Goal: Ask a question: Seek information or help from site administrators or community

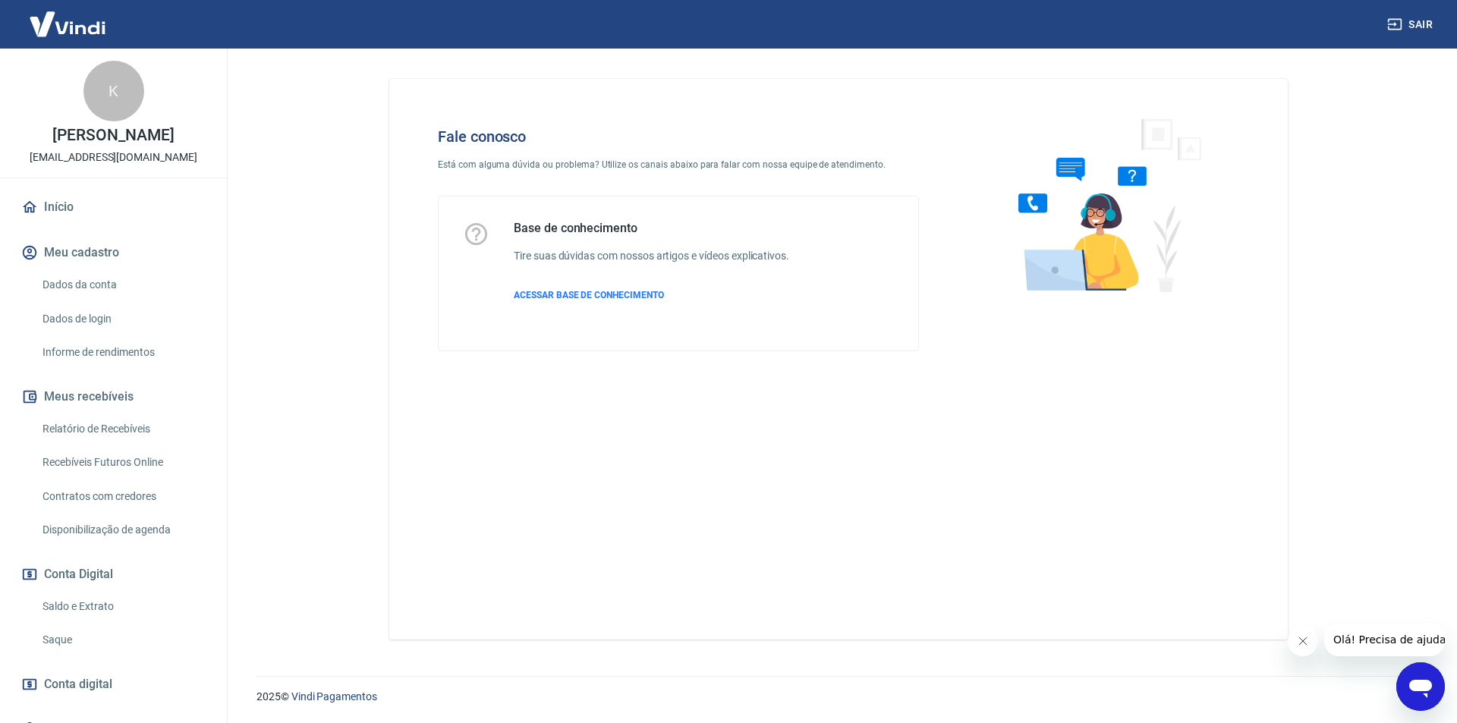
click at [1415, 687] on icon "Abrir janela de mensagens" at bounding box center [1420, 689] width 23 height 18
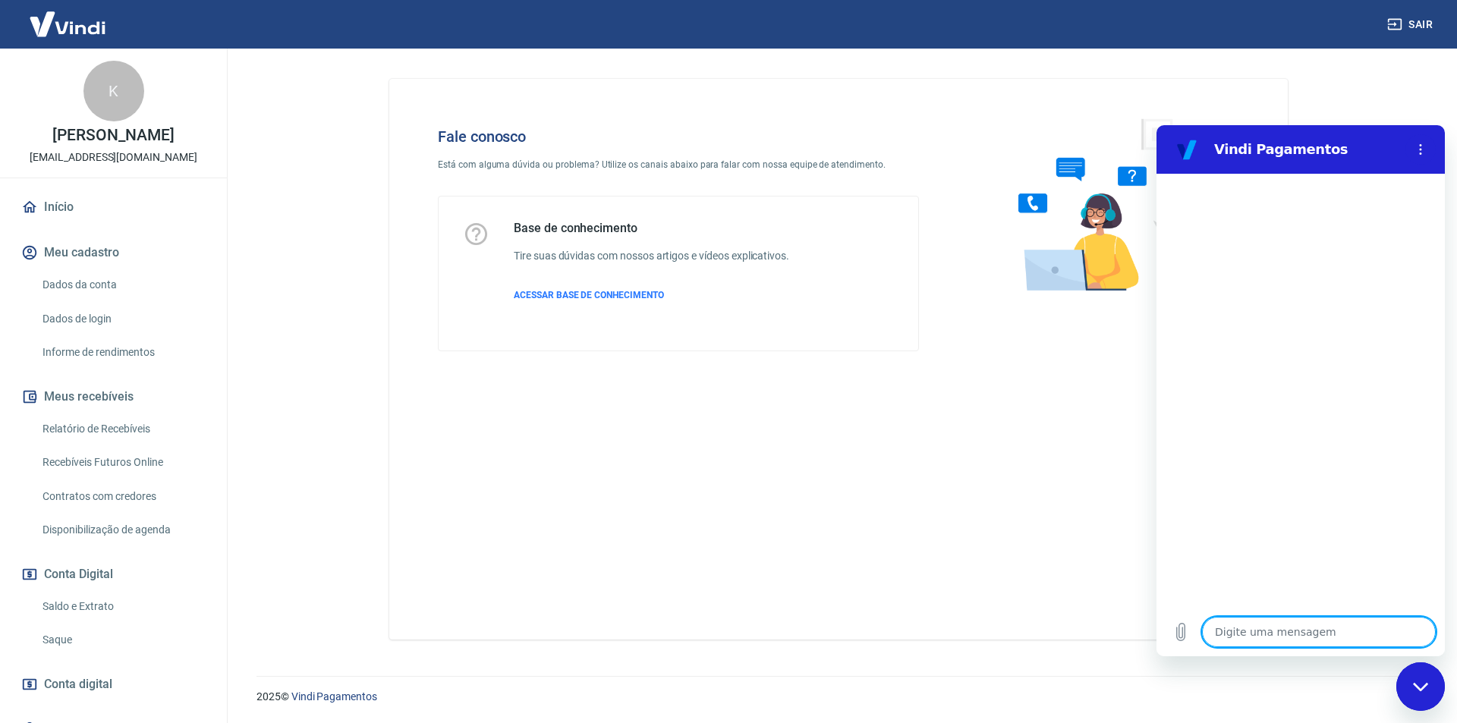
type textarea "x"
type textarea "a"
type textarea "x"
type textarea "ab"
type textarea "x"
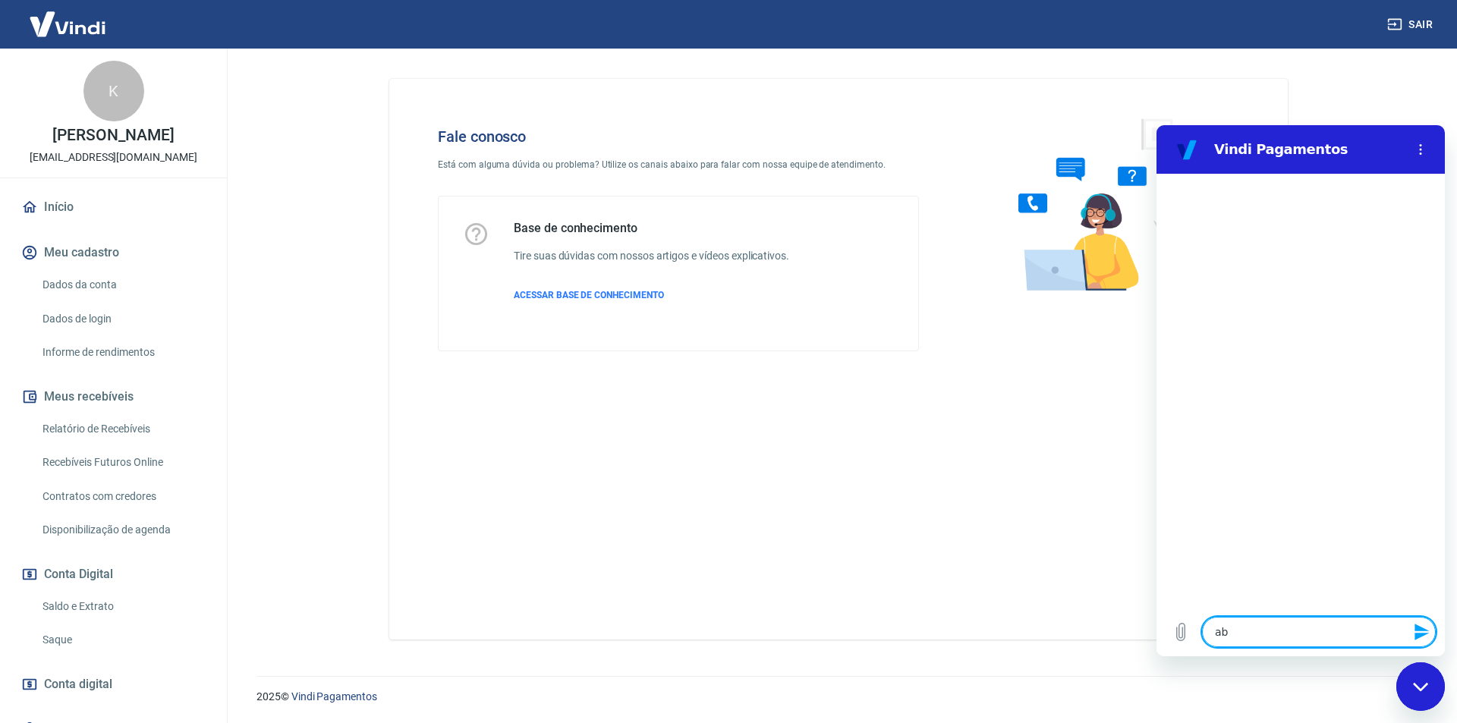
type textarea "abr"
type textarea "x"
type textarea "abri"
type textarea "x"
type textarea "abrir"
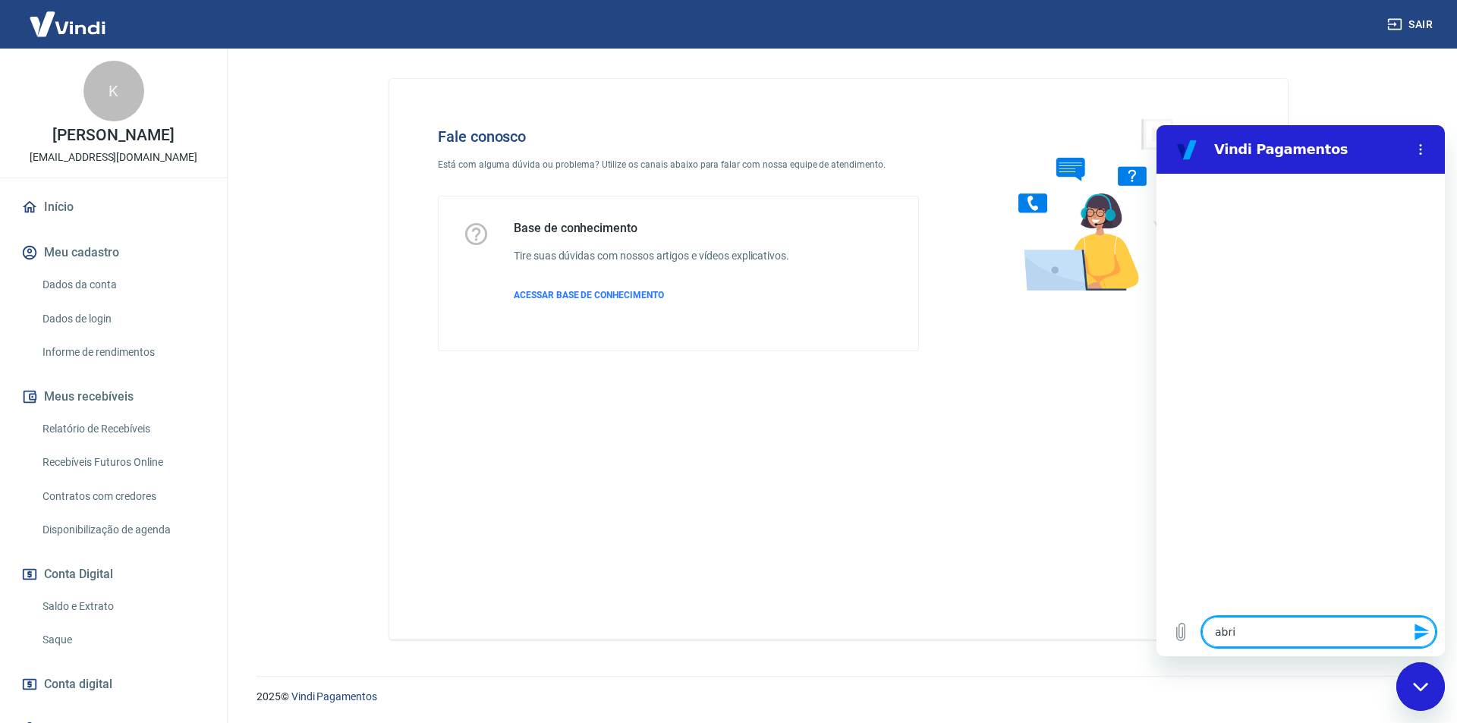
type textarea "x"
type textarea "abrir"
type textarea "x"
type textarea "abrir c"
type textarea "x"
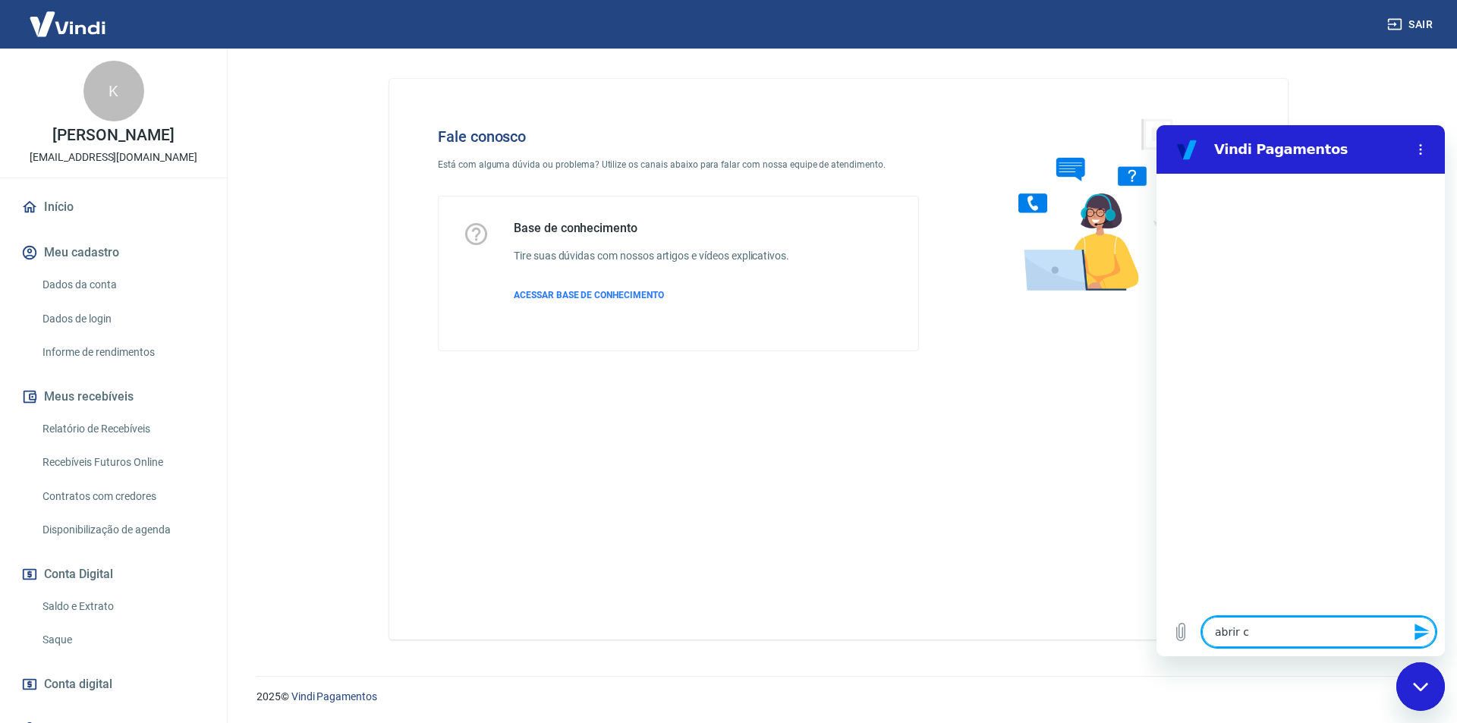
type textarea "abrir ch"
type textarea "x"
type textarea "abrir cha"
type textarea "x"
type textarea "abrir cham"
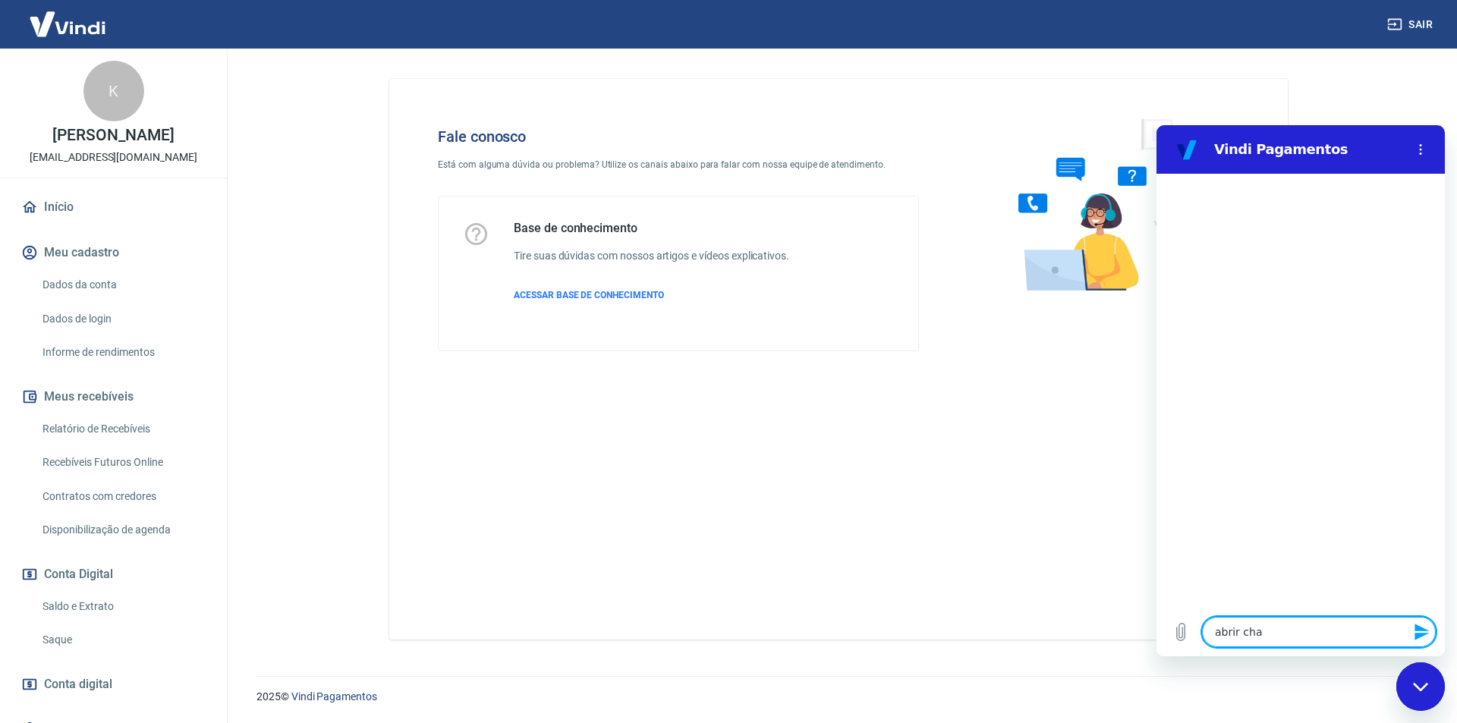
type textarea "x"
type textarea "abrir chama"
type textarea "x"
type textarea "abrir chamad"
type textarea "x"
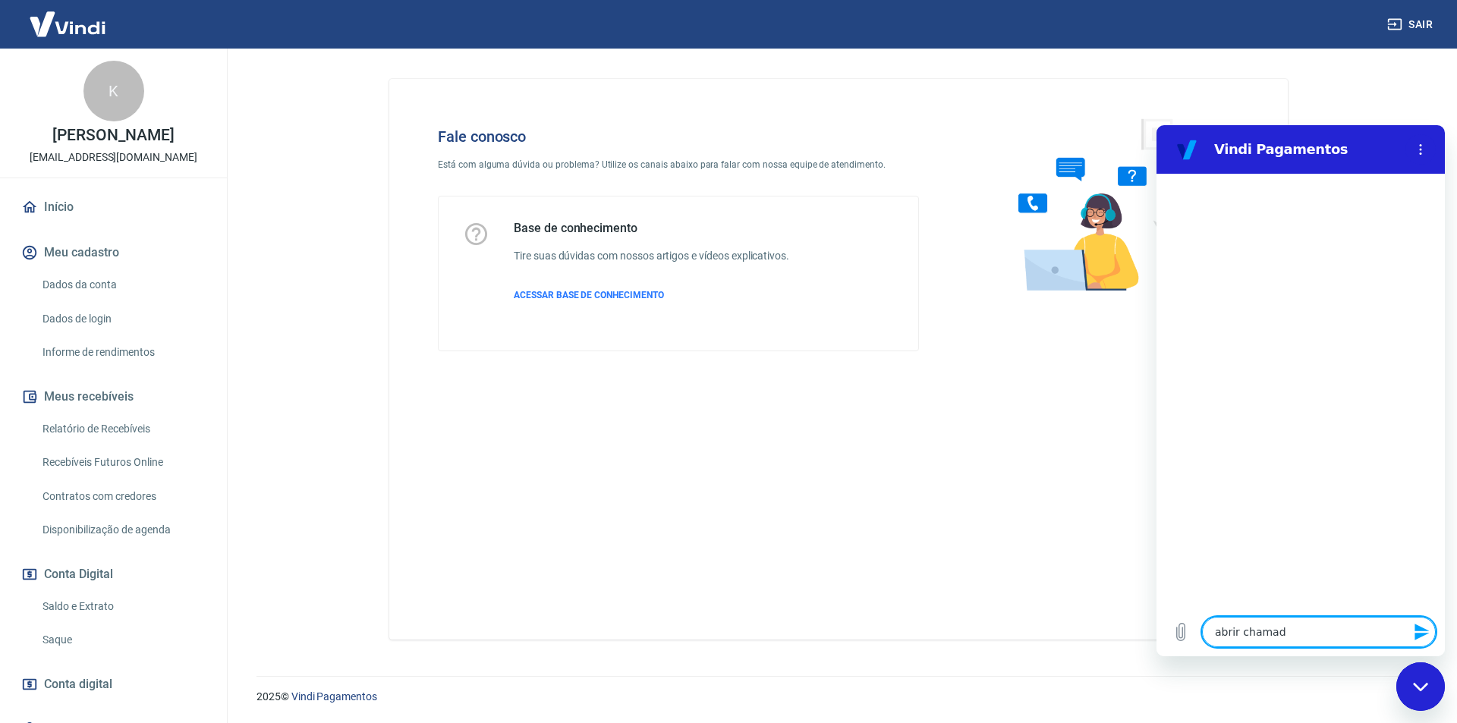
type textarea "abrir chamado"
type textarea "x"
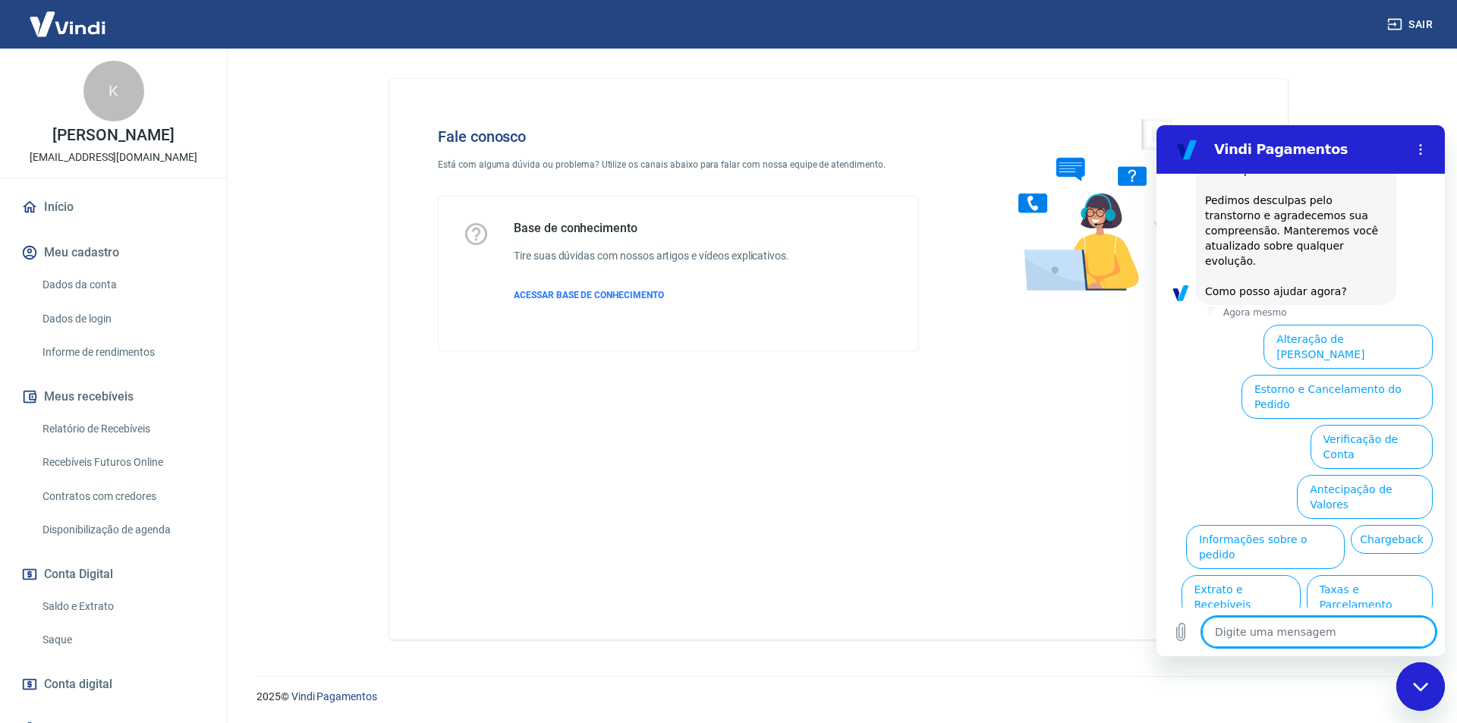
scroll to position [388, 0]
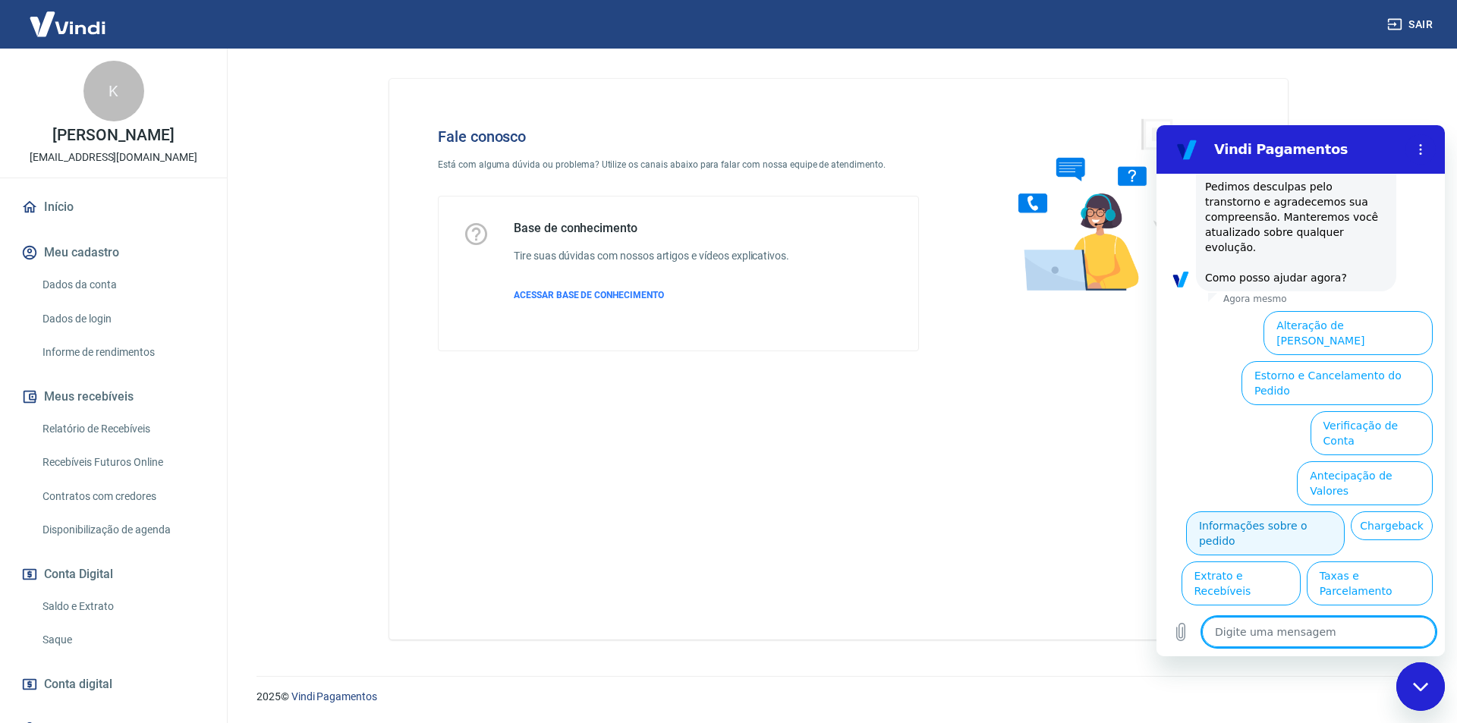
click at [1344, 511] on button "Informações sobre o pedido" at bounding box center [1265, 533] width 159 height 44
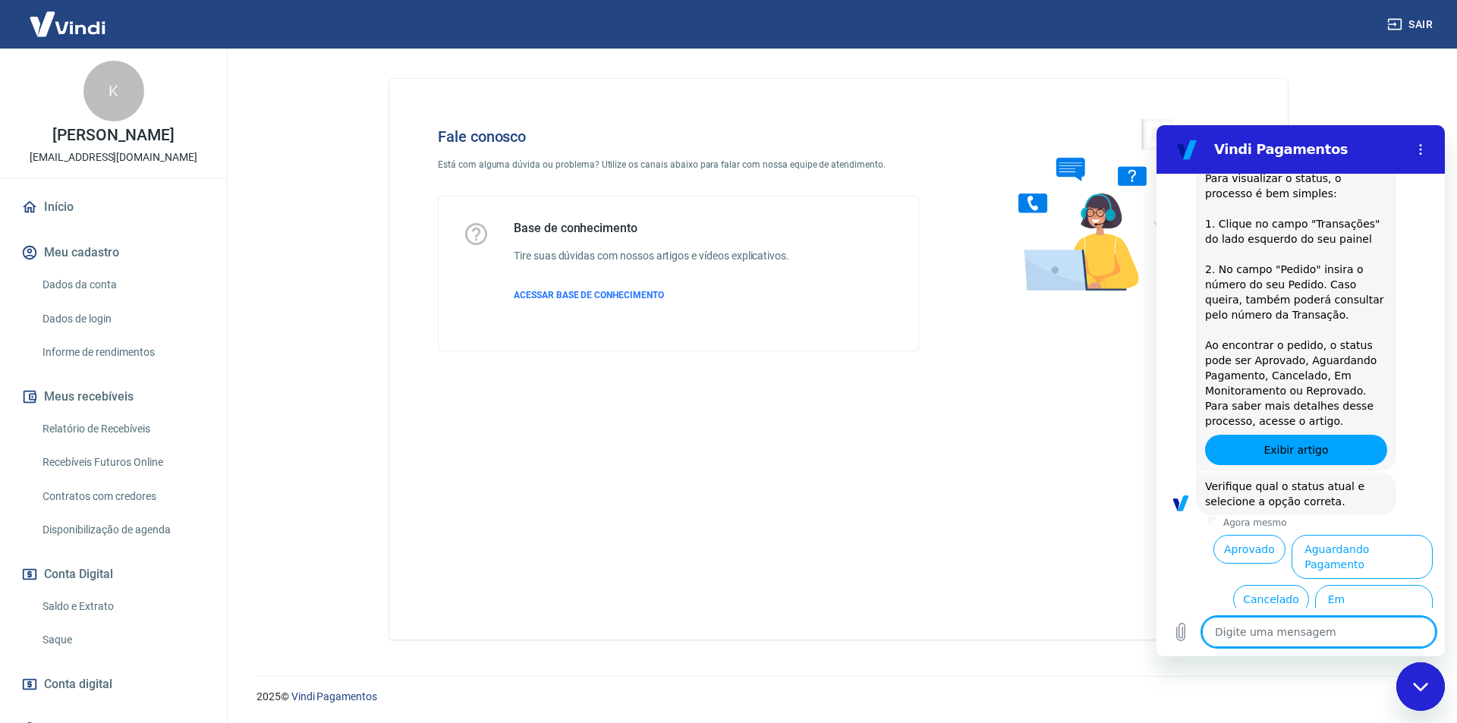
scroll to position [649, 0]
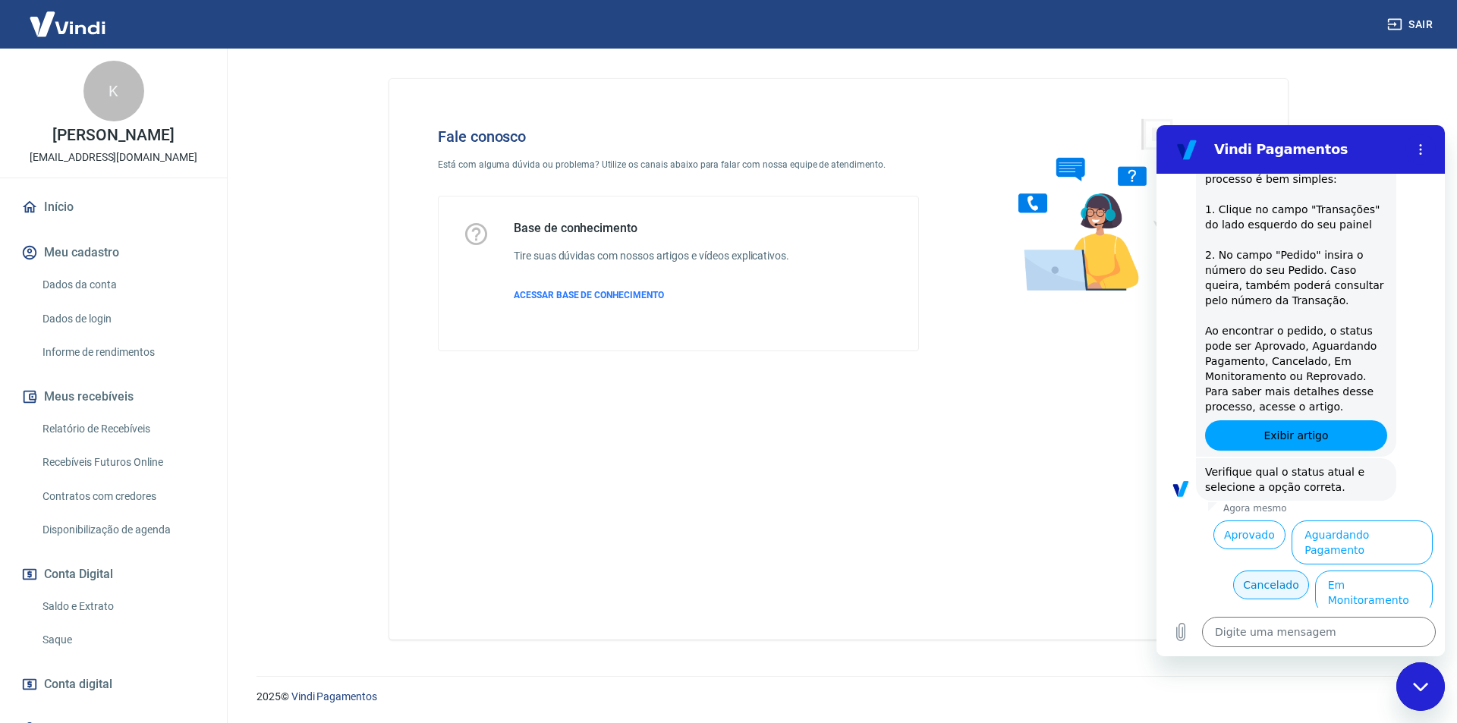
click at [1272, 571] on button "Cancelado" at bounding box center [1270, 585] width 75 height 29
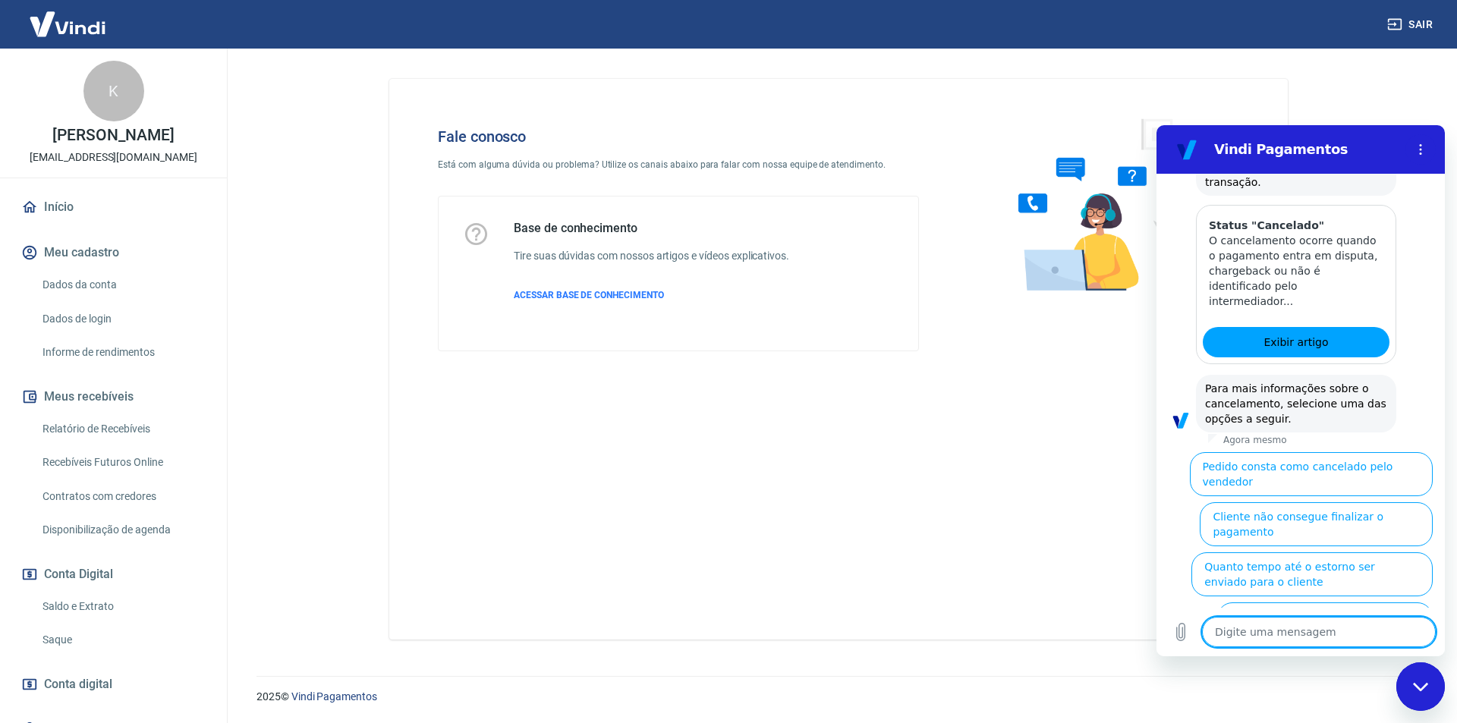
scroll to position [1345, 0]
click at [1328, 601] on button "Cliente pagou, mas pedido consta como 'cancelado'" at bounding box center [1324, 623] width 215 height 44
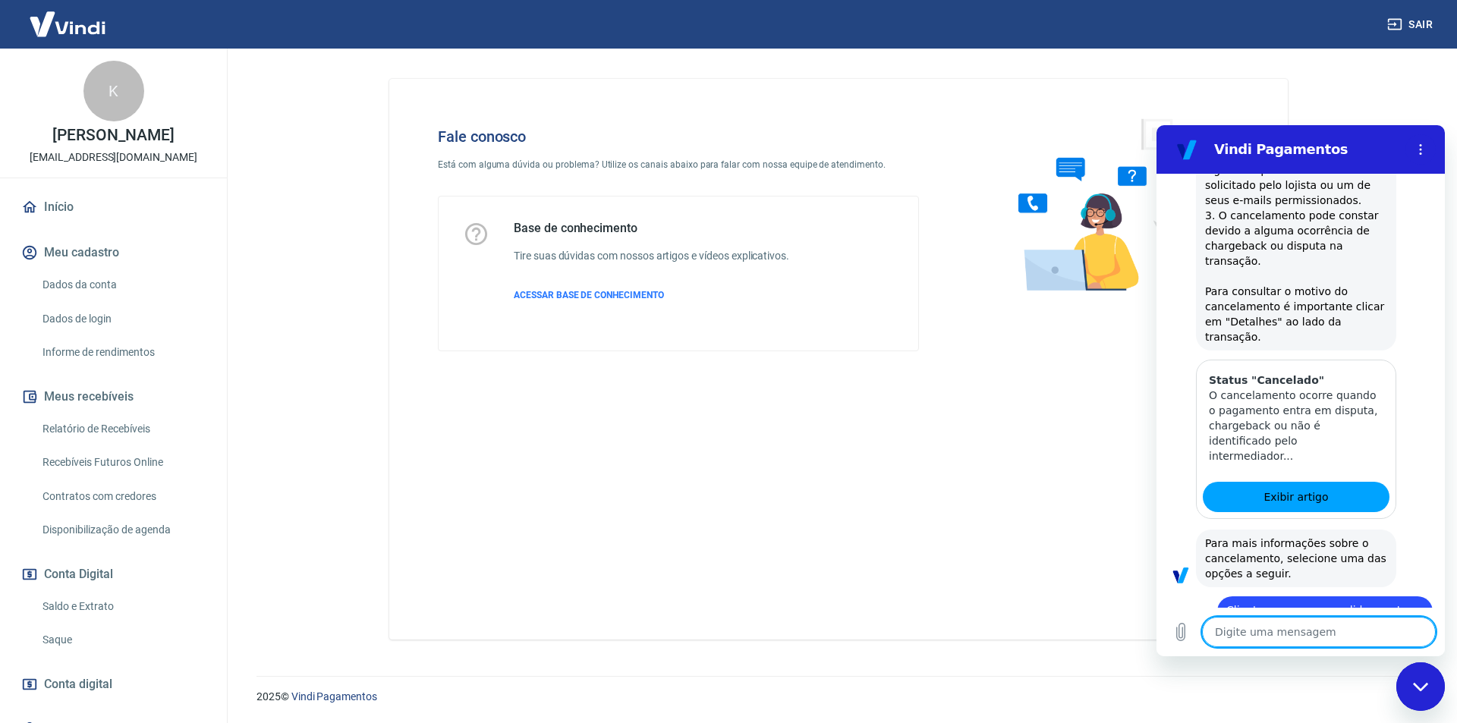
scroll to position [1192, 0]
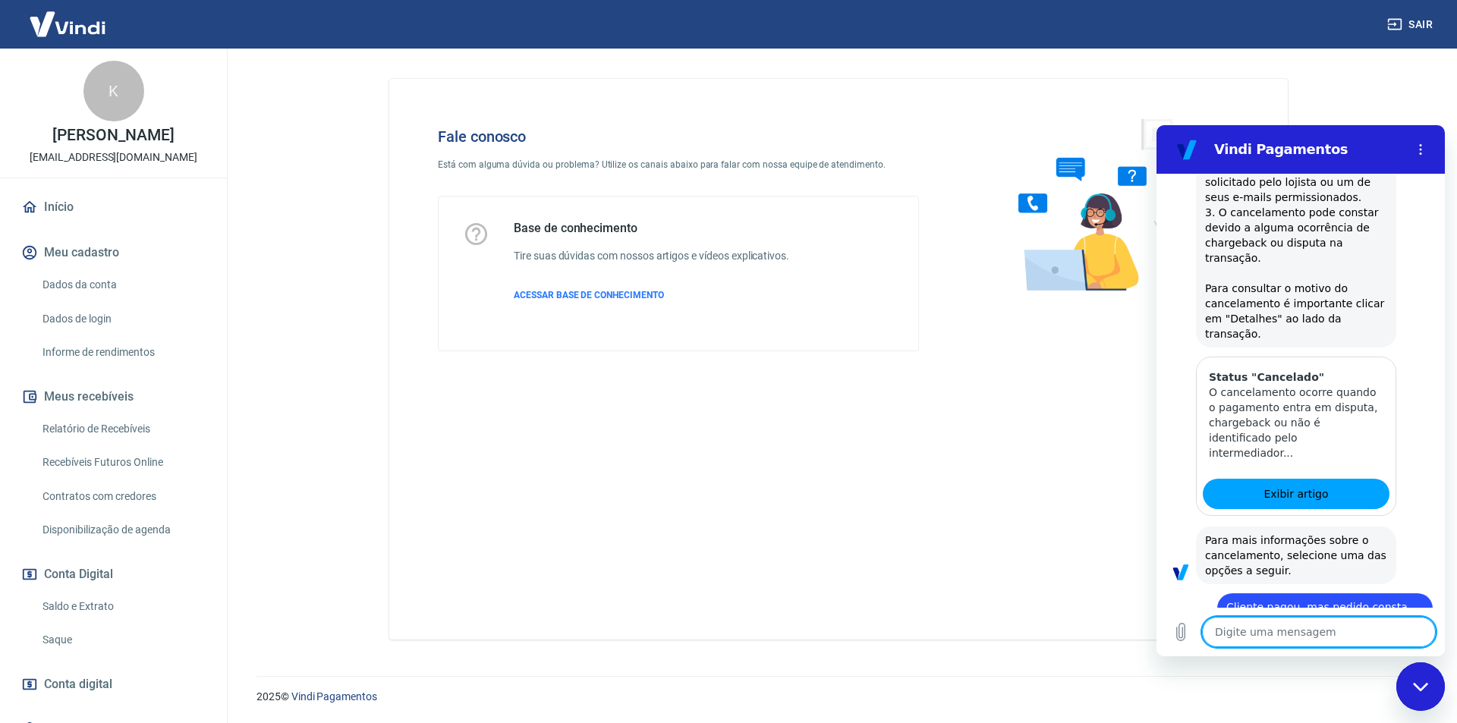
click at [1290, 638] on textarea at bounding box center [1319, 632] width 234 height 30
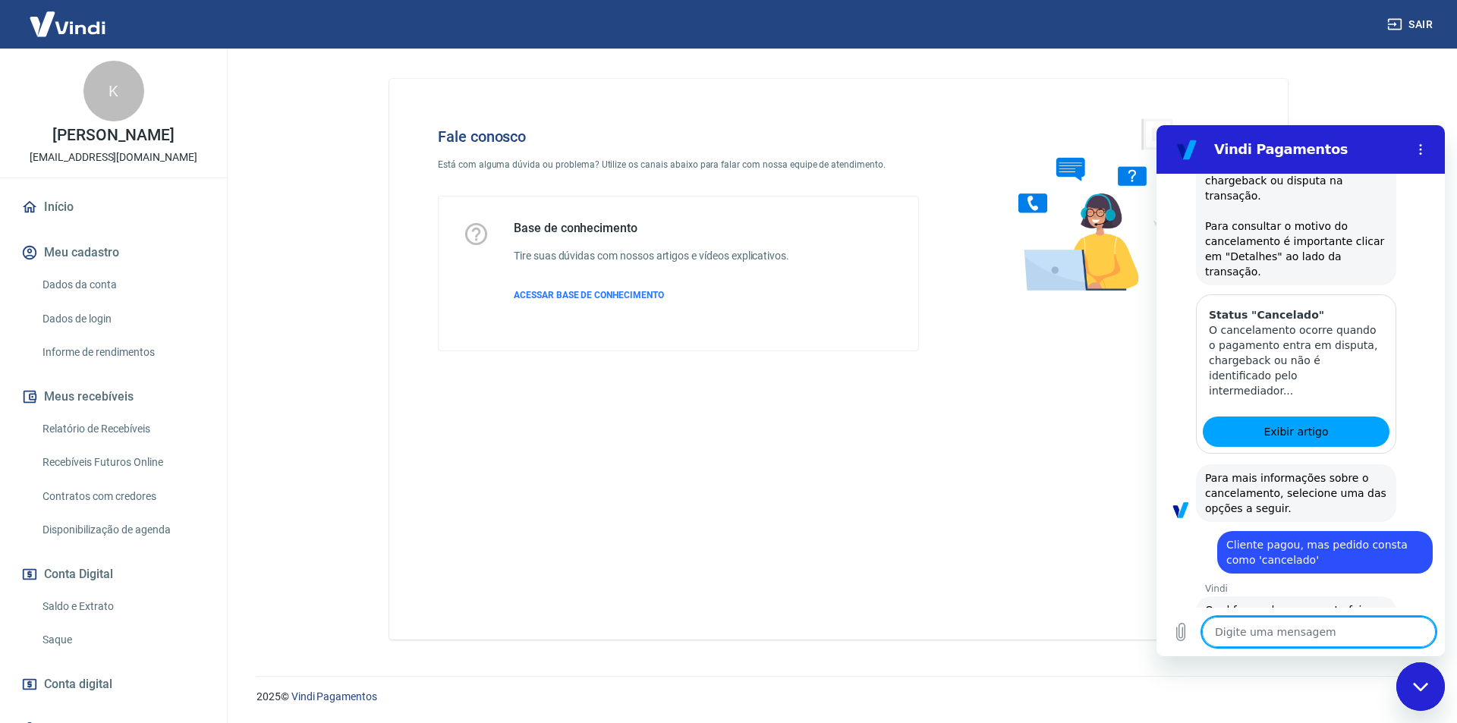
scroll to position [1362, 0]
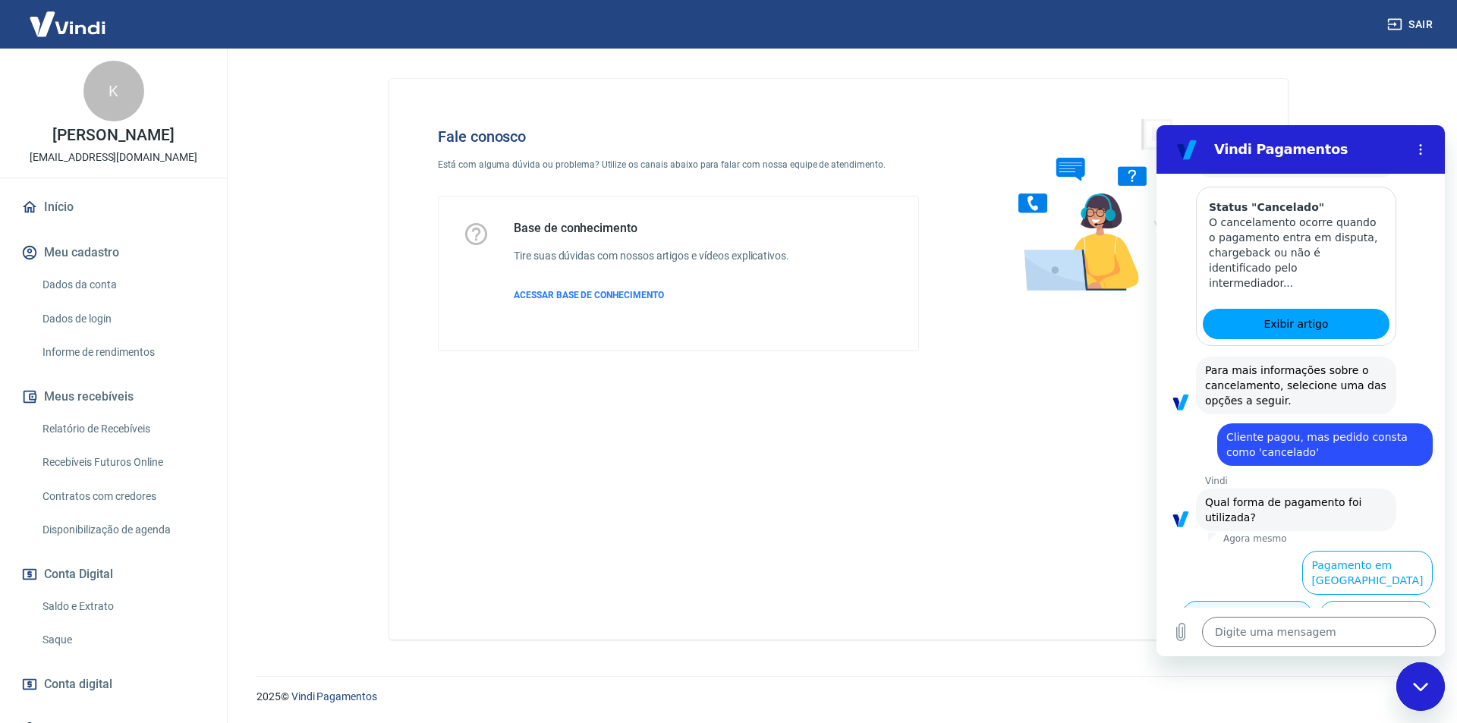
click at [1313, 601] on button "Pagamento em Cartão" at bounding box center [1246, 623] width 131 height 44
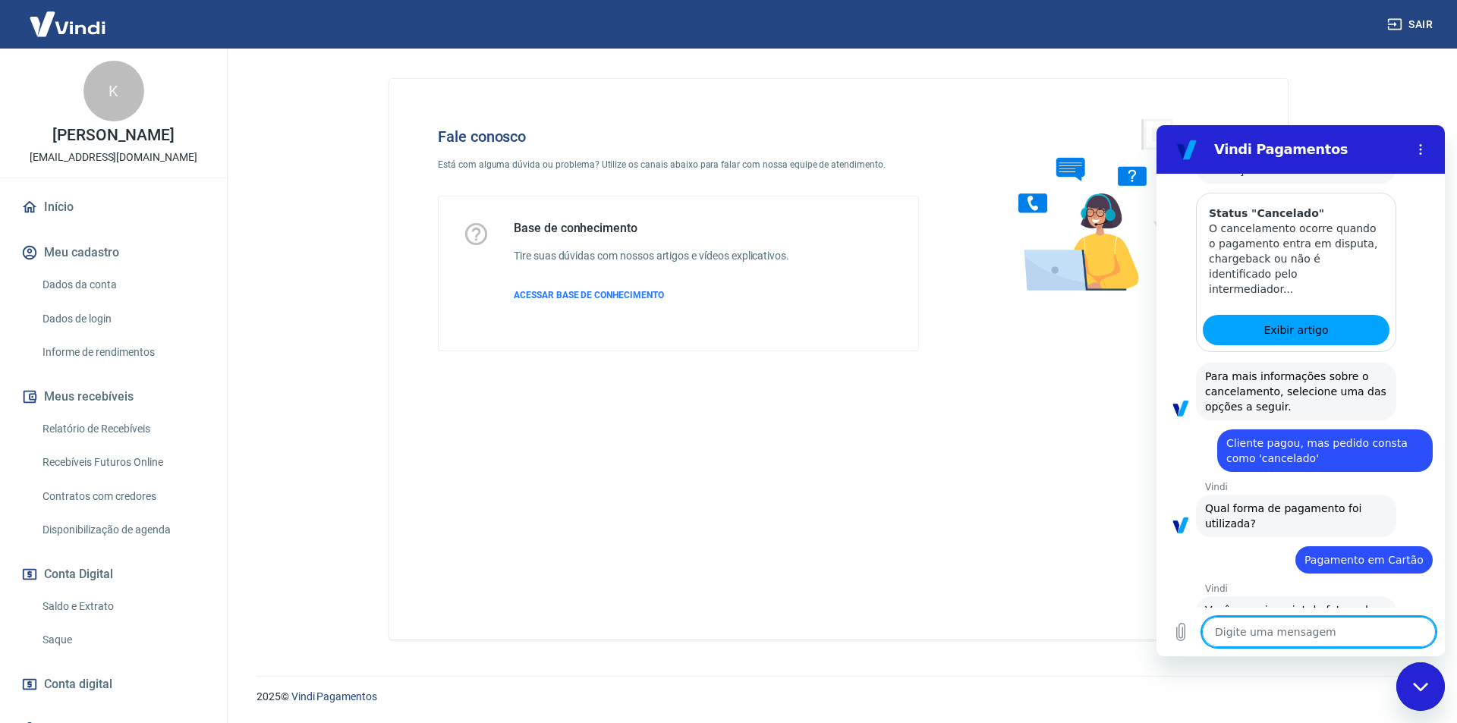
scroll to position [1394, 0]
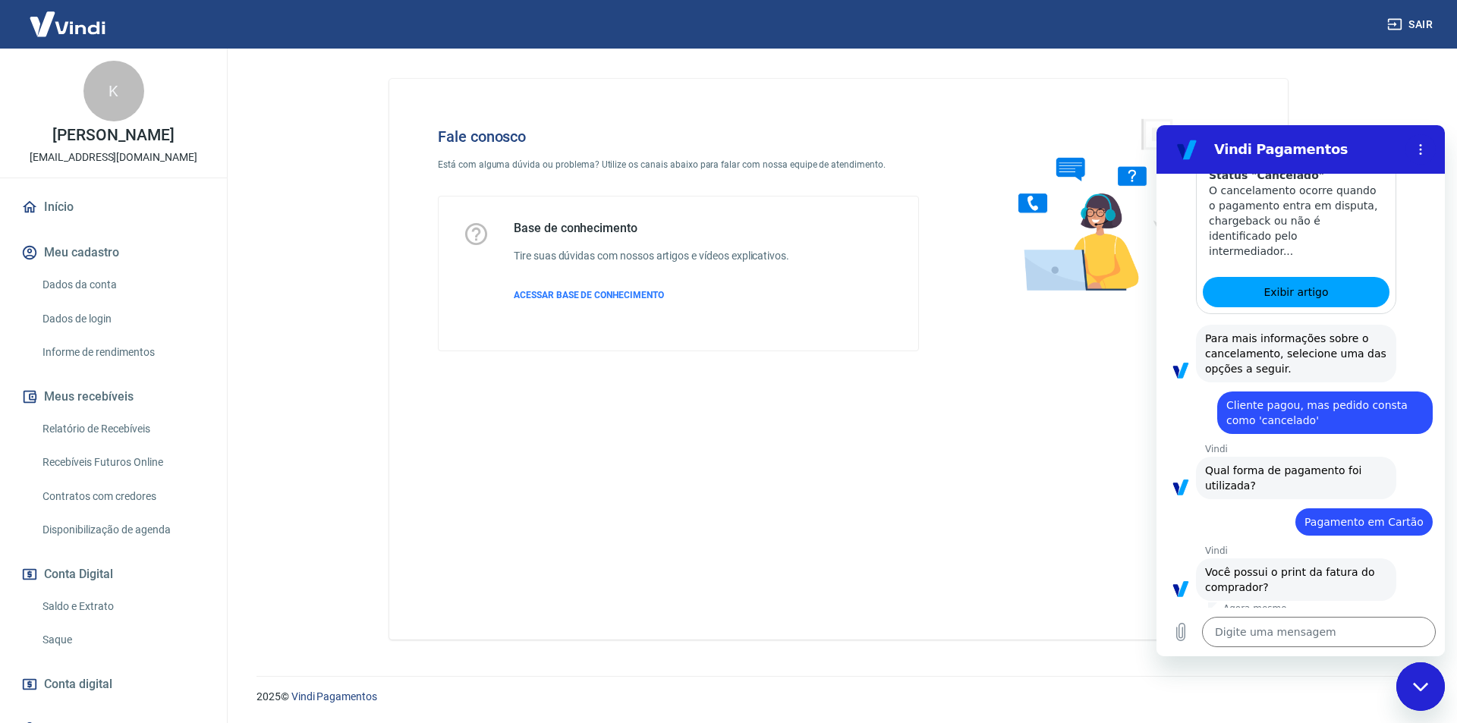
click at [1410, 621] on button "Não" at bounding box center [1409, 635] width 46 height 29
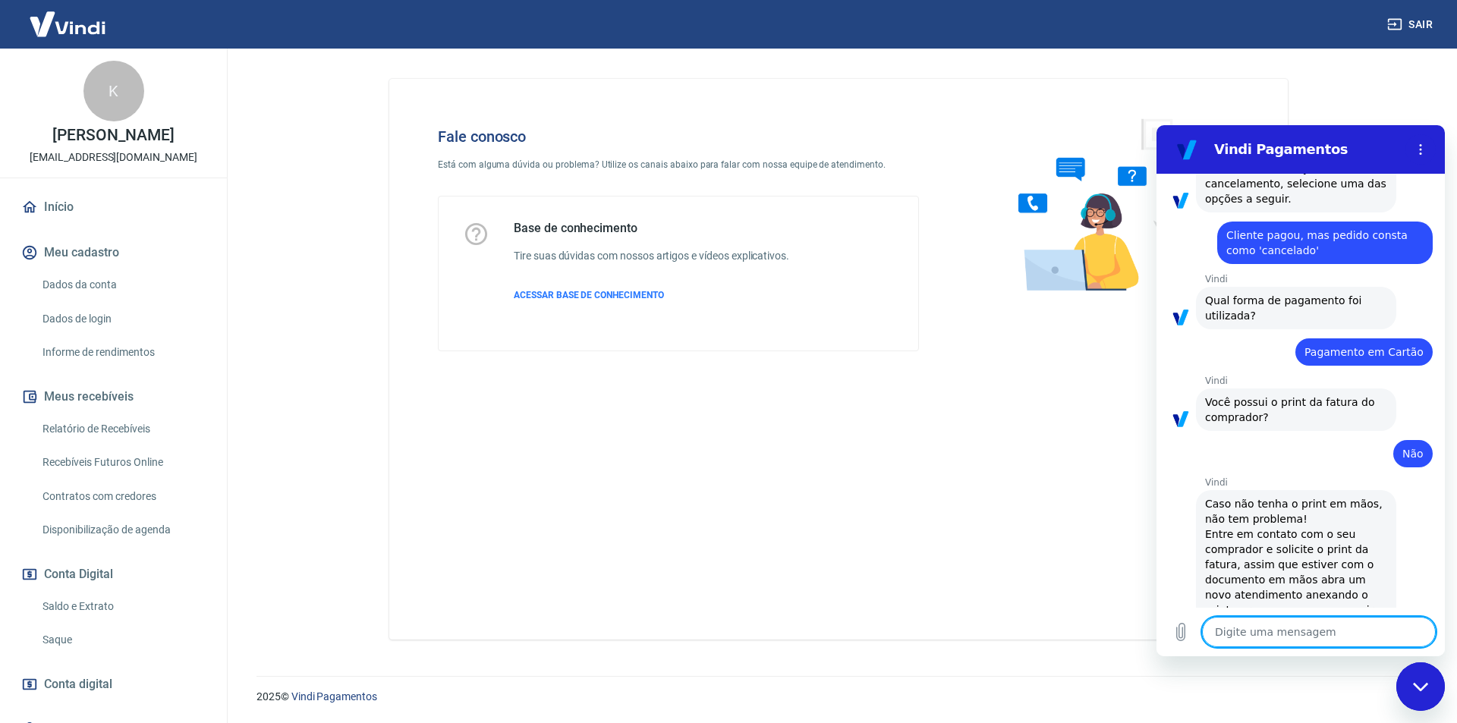
click at [1266, 635] on textarea at bounding box center [1319, 632] width 234 height 30
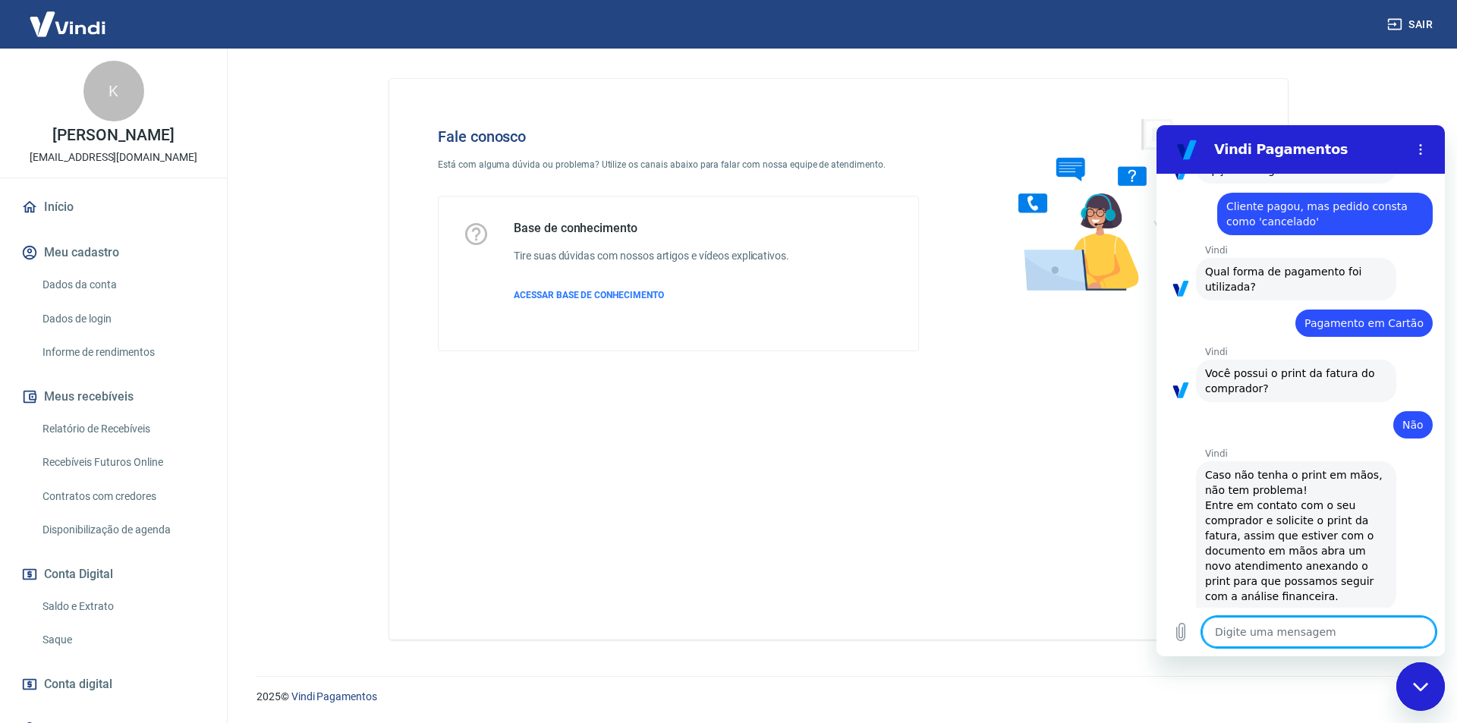
scroll to position [1630, 0]
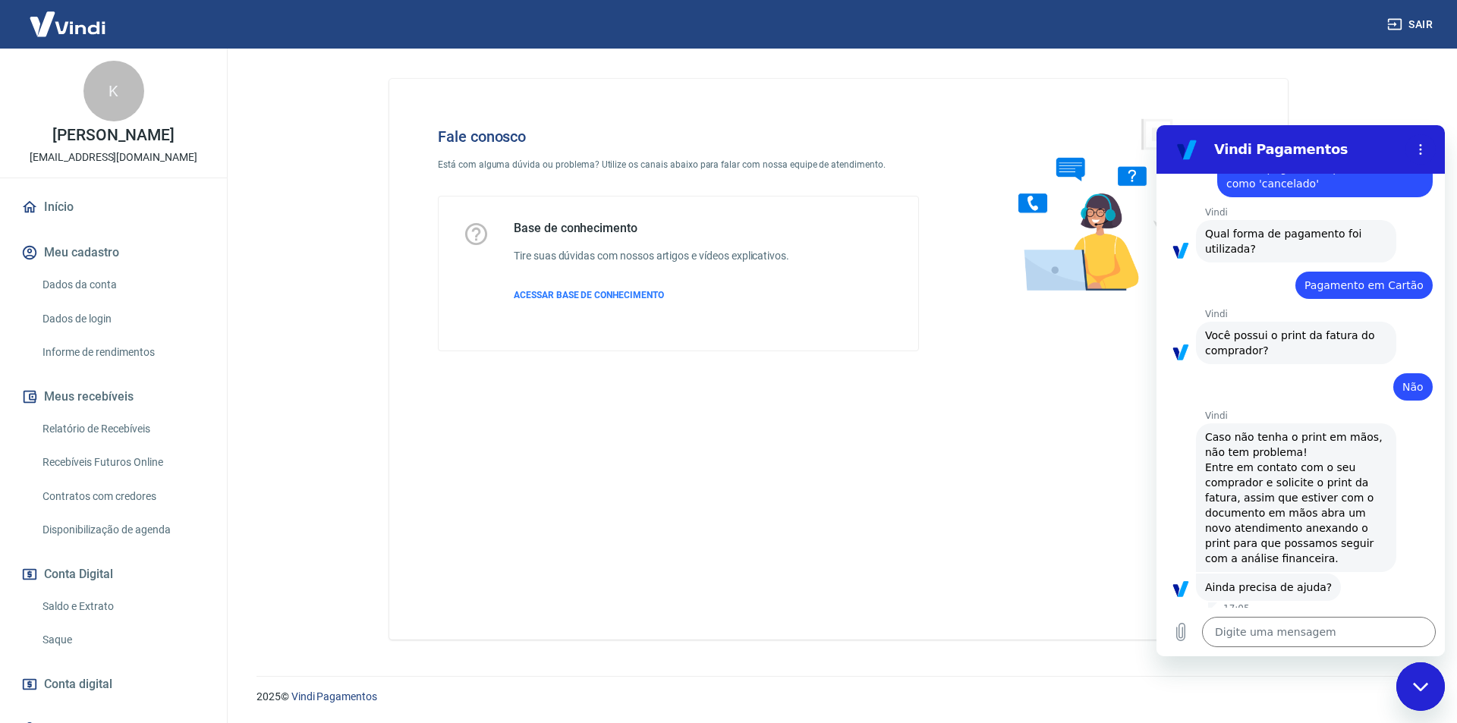
click at [1348, 621] on button "Sim" at bounding box center [1358, 635] width 44 height 29
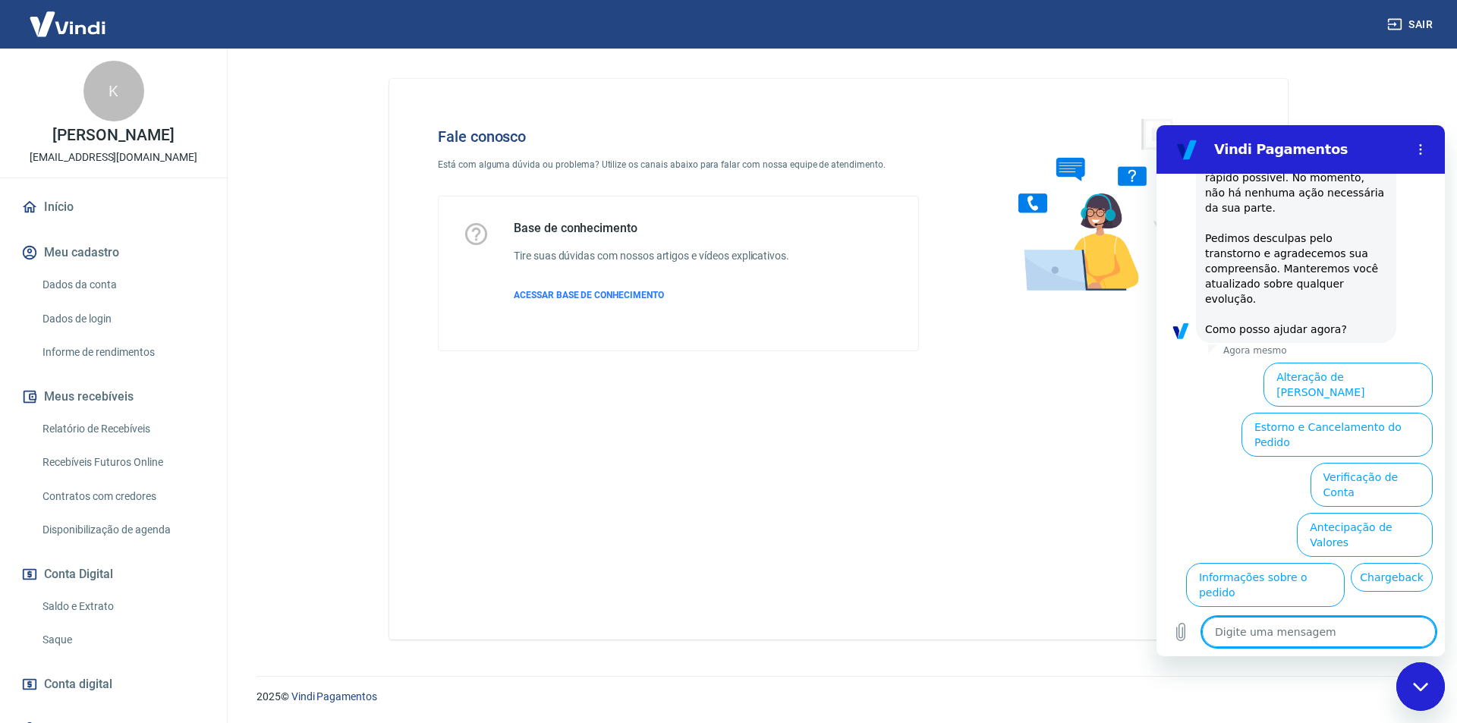
scroll to position [2391, 0]
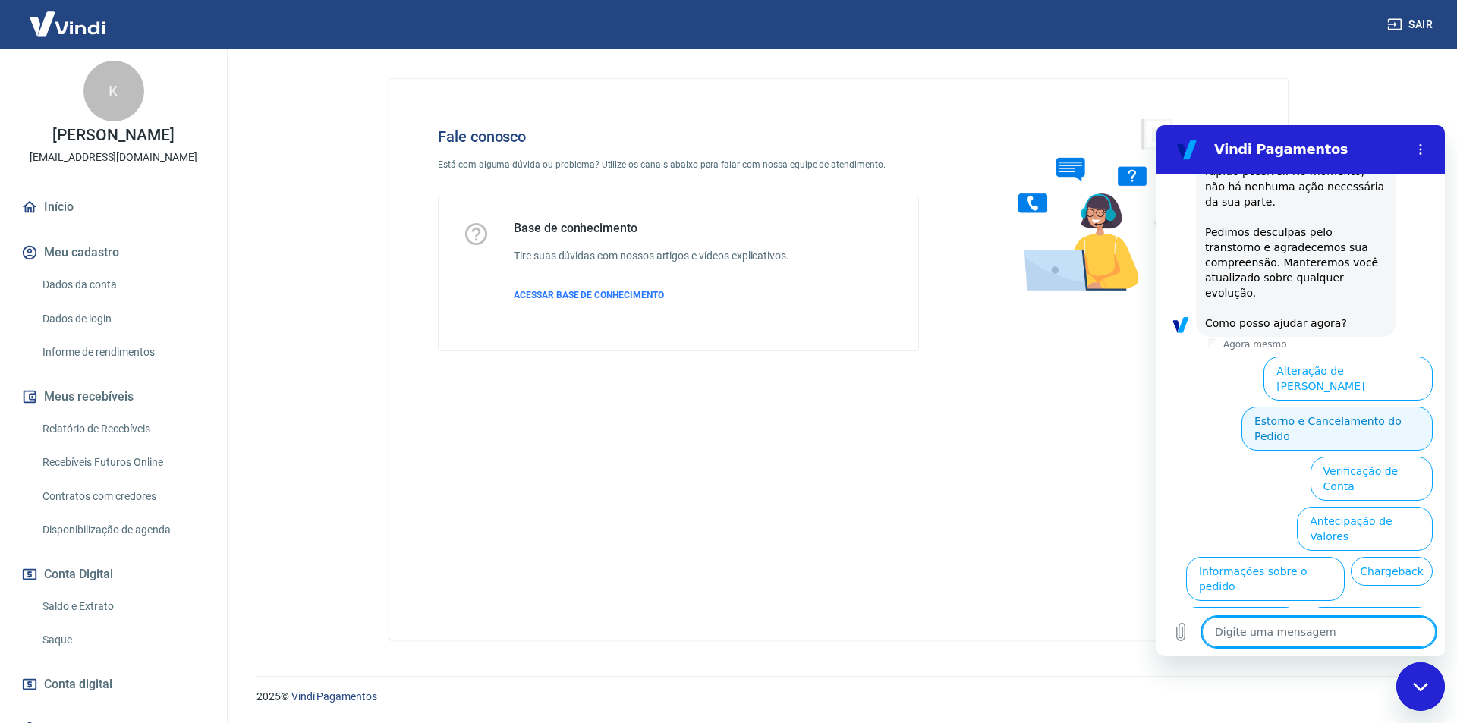
click at [1310, 407] on button "Estorno e Cancelamento do Pedido" at bounding box center [1336, 429] width 191 height 44
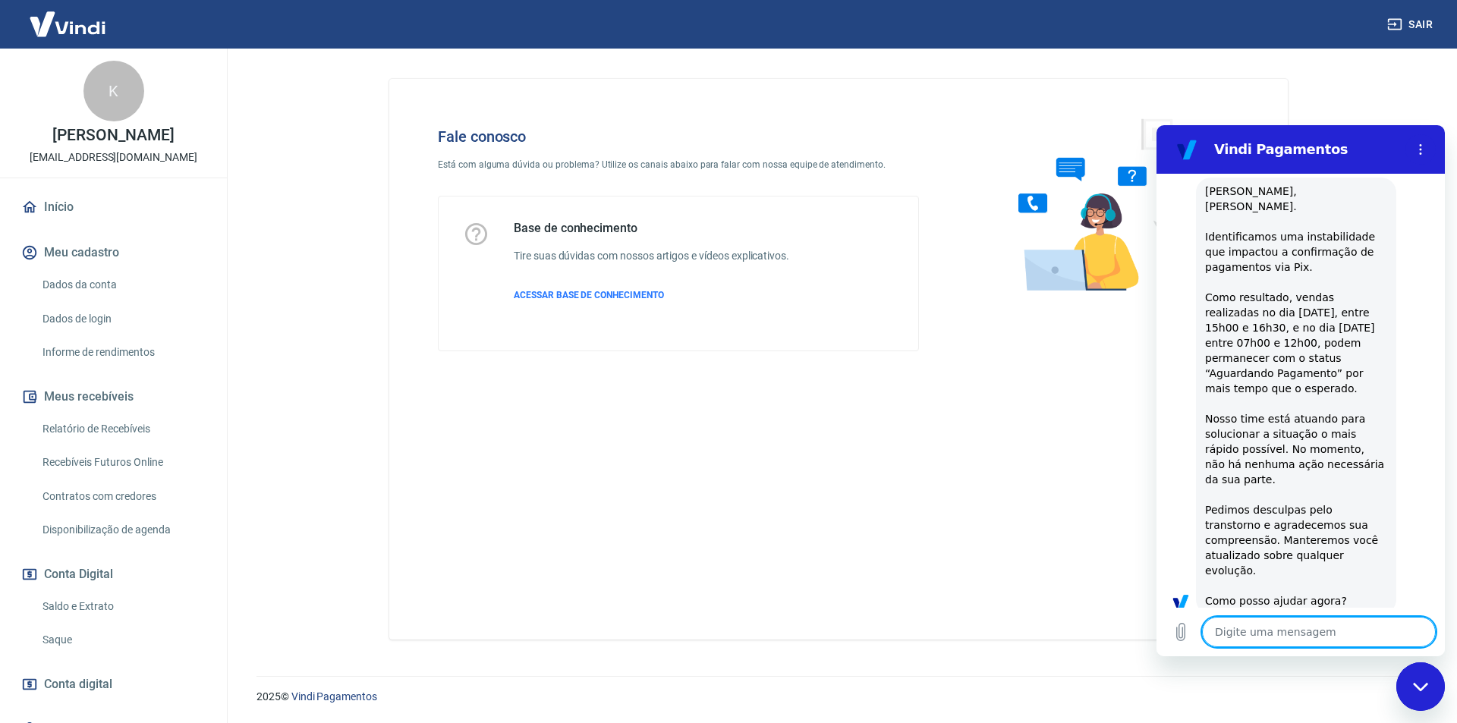
type textarea "x"
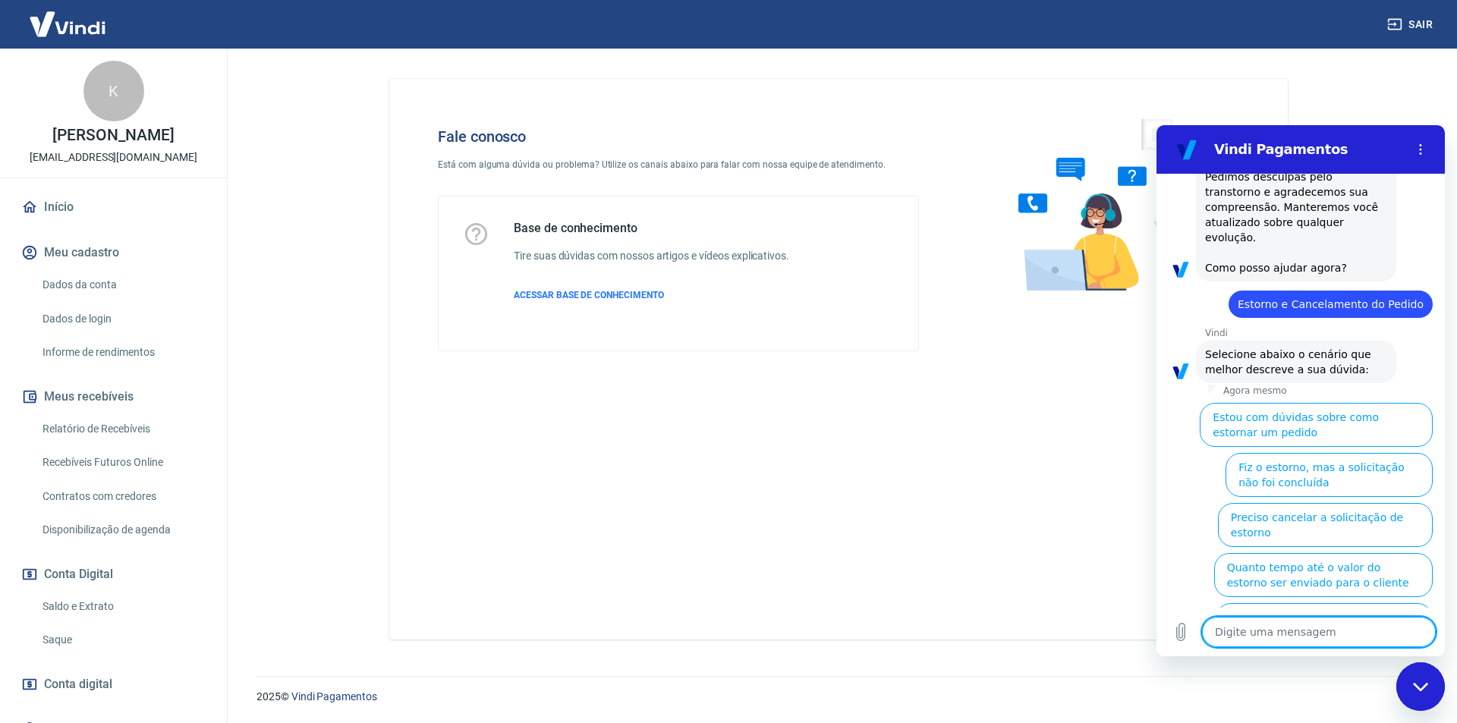
scroll to position [2448, 0]
type textarea "n"
type textarea "x"
type textarea "ne"
type textarea "x"
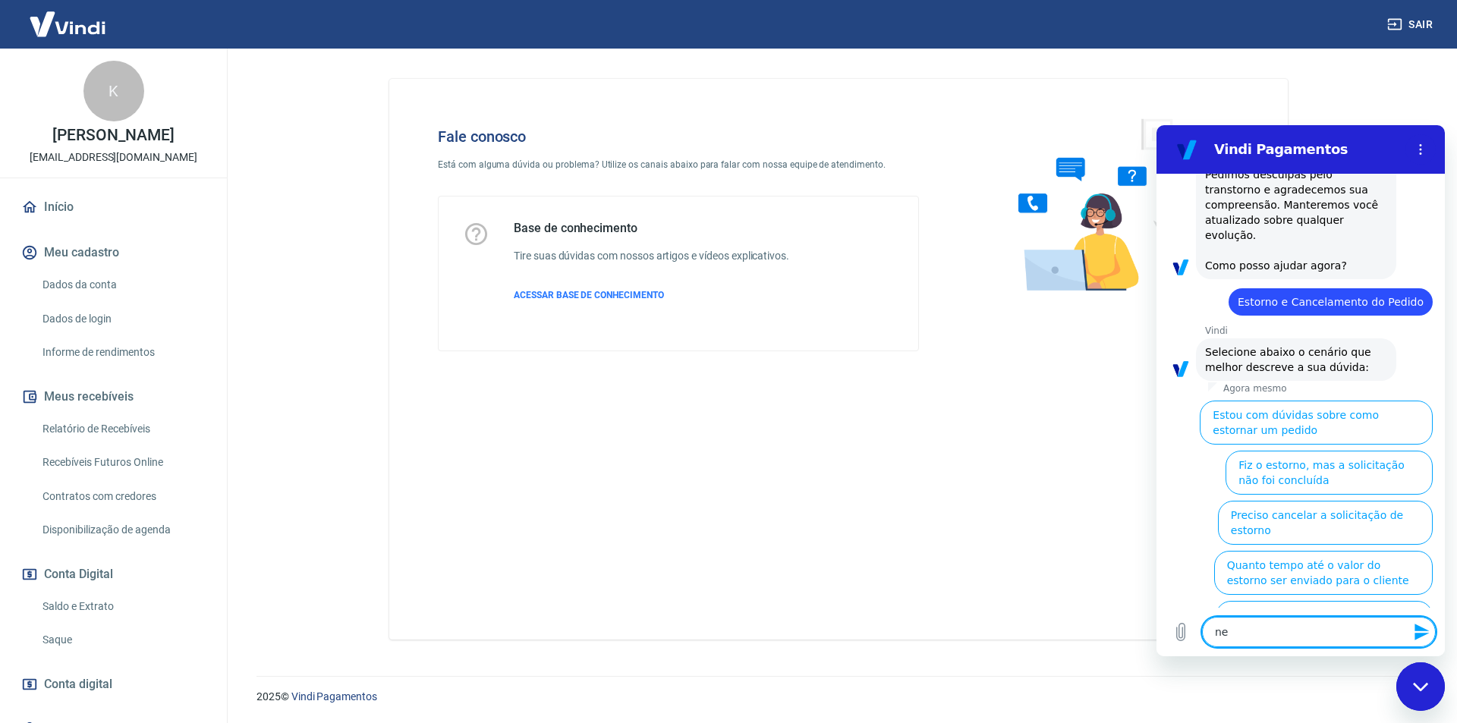
type textarea "nen"
type textarea "x"
type textarea "nenh"
type textarea "x"
type textarea "nenhu"
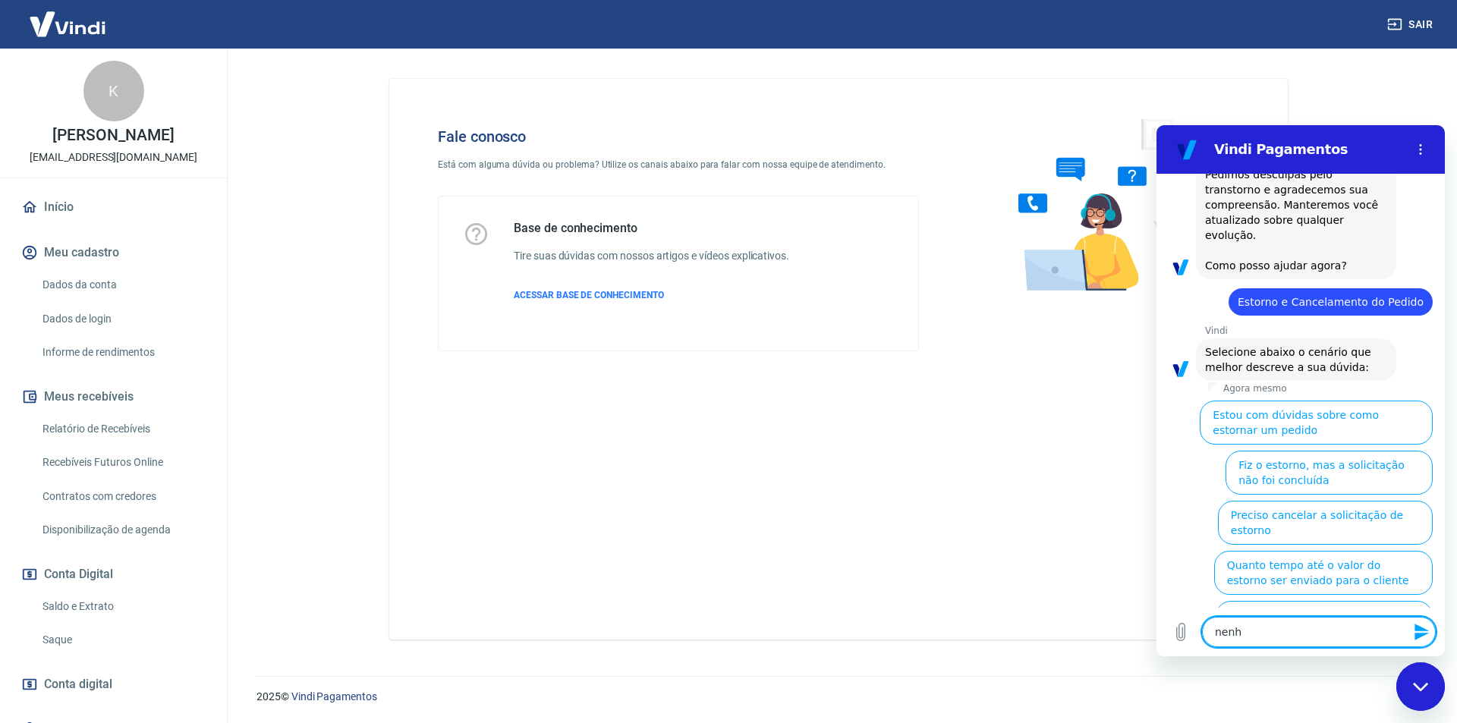
type textarea "x"
type textarea "nenhum"
type textarea "x"
type textarea "nenhum"
type textarea "x"
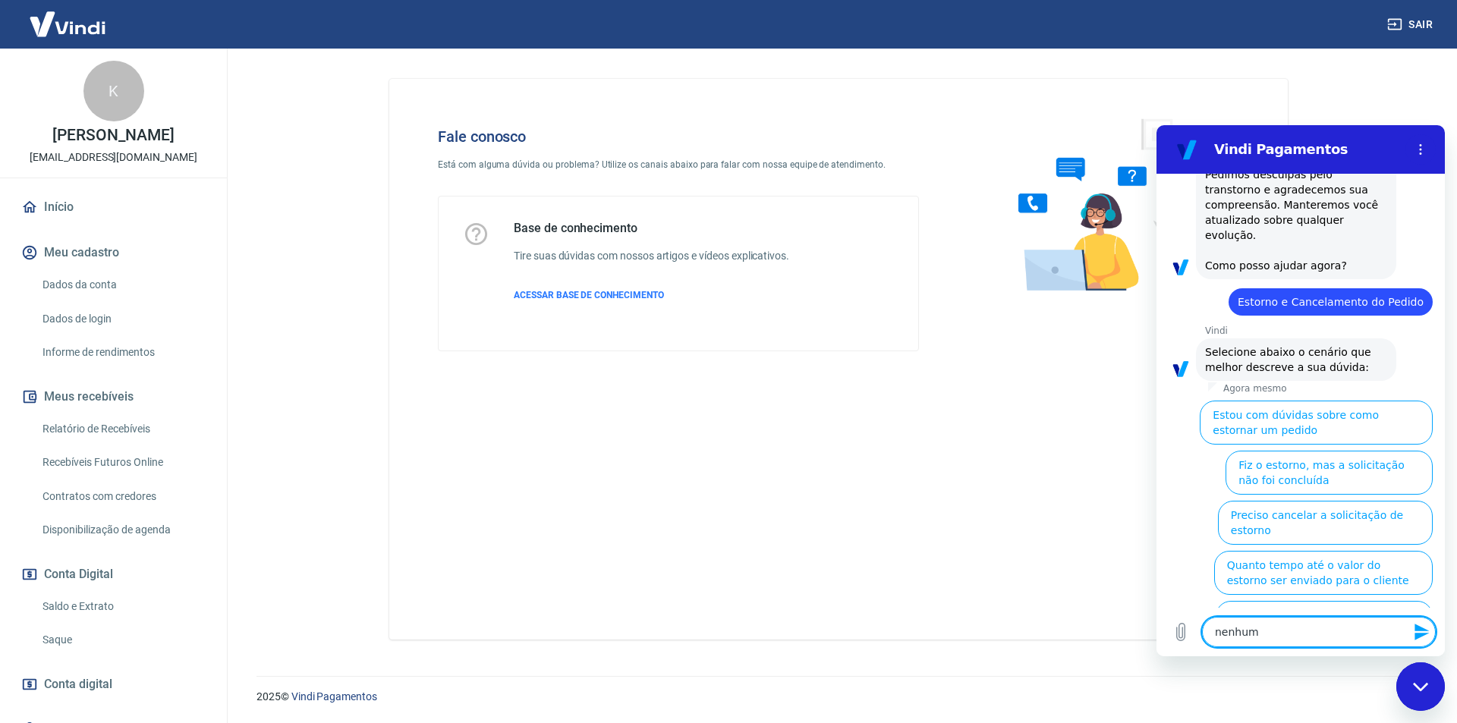
type textarea "nenhum d"
type textarea "x"
type textarea "nenhum de"
type textarea "x"
type textarea "nenhum des"
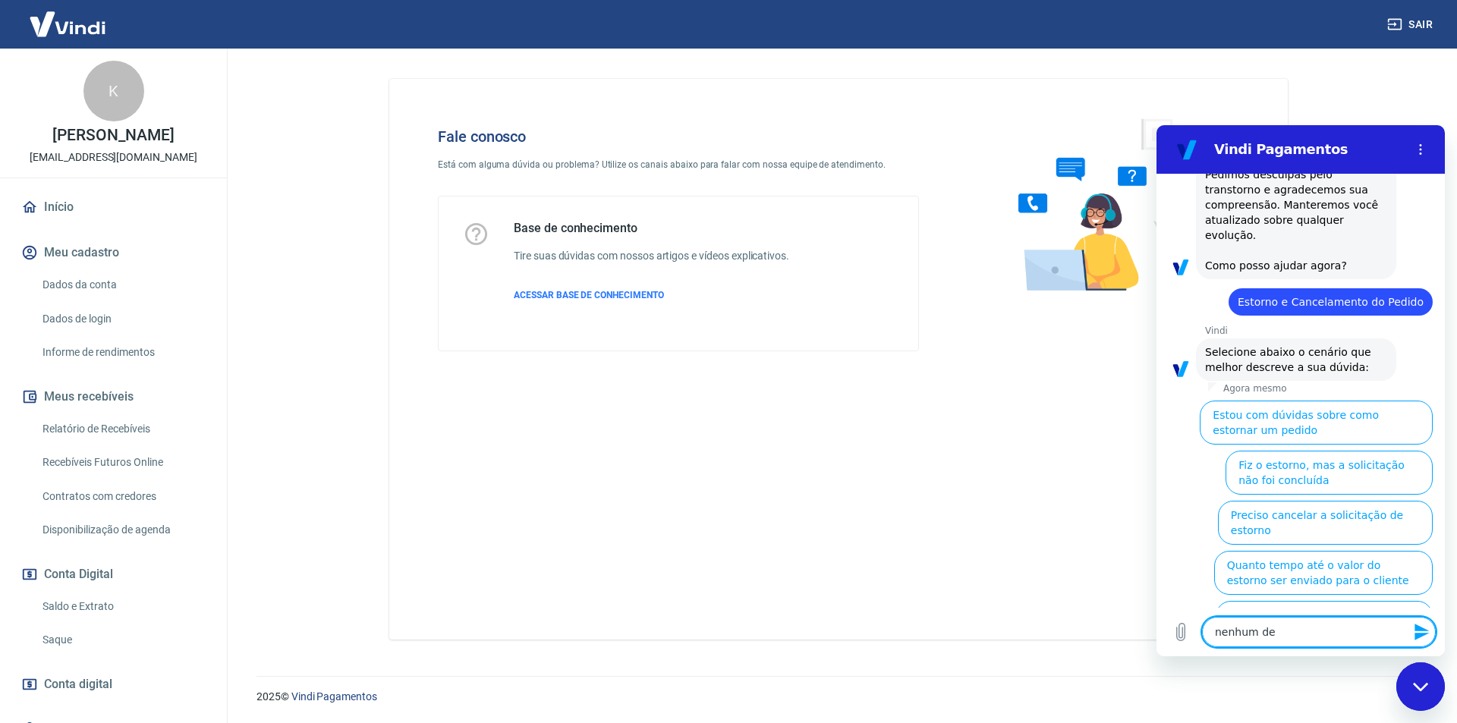
type textarea "x"
type textarea "nenhum dess"
type textarea "x"
type textarea "nenhum desse"
type textarea "x"
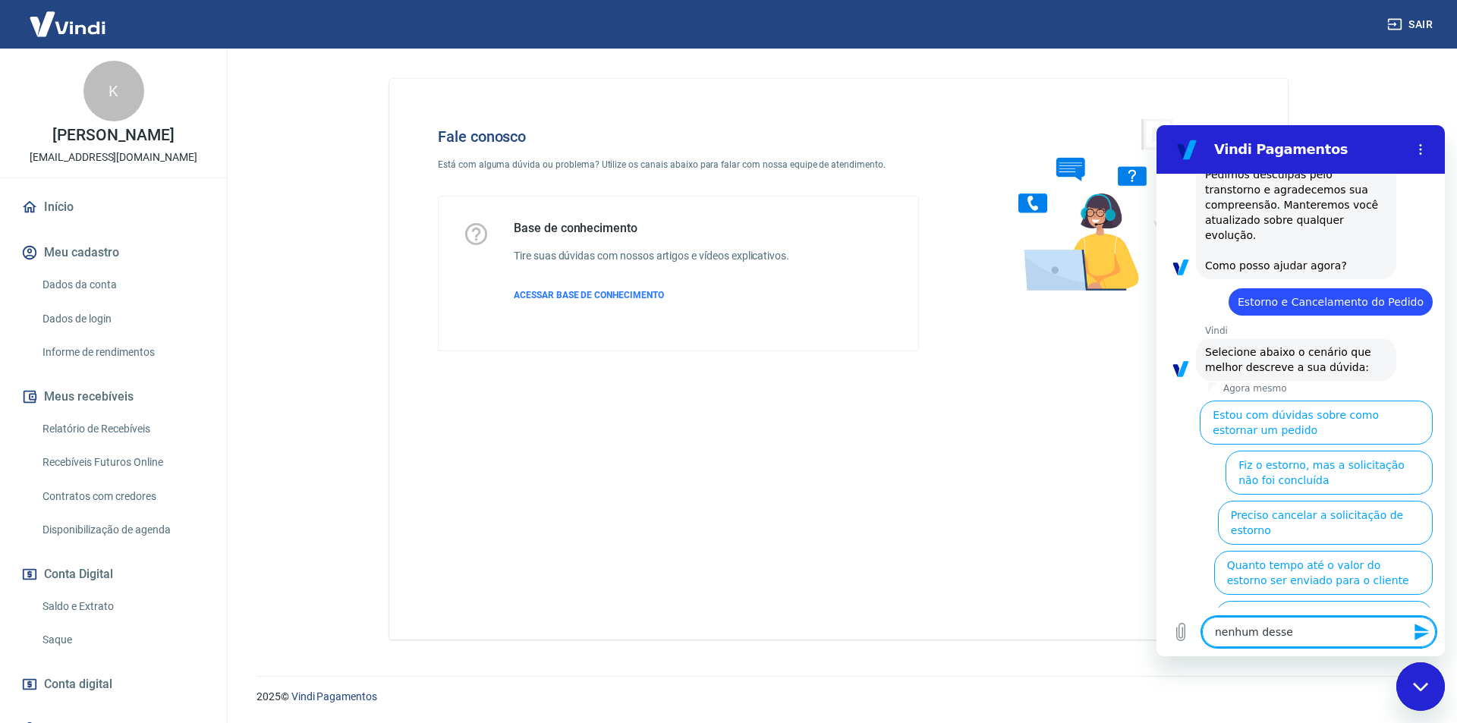
type textarea "nenhum desses"
type textarea "x"
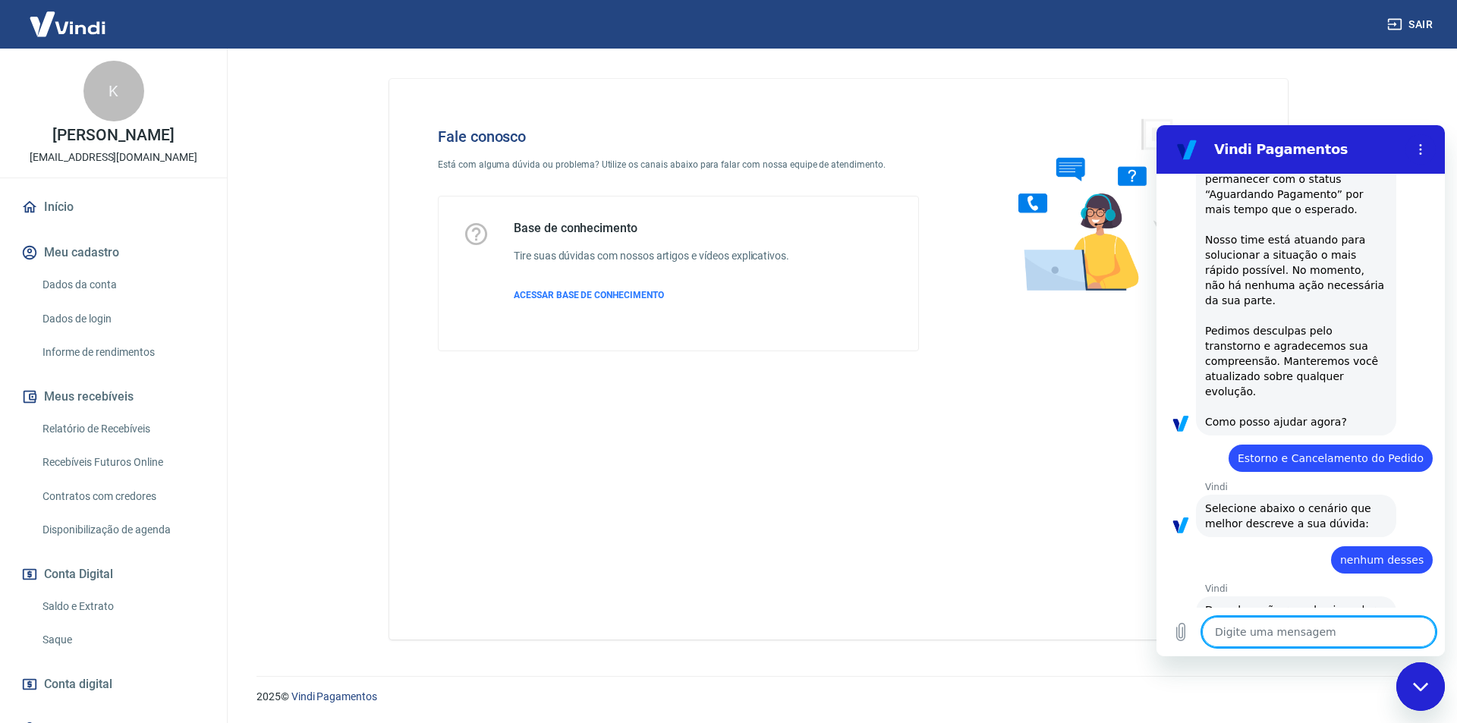
scroll to position [2295, 0]
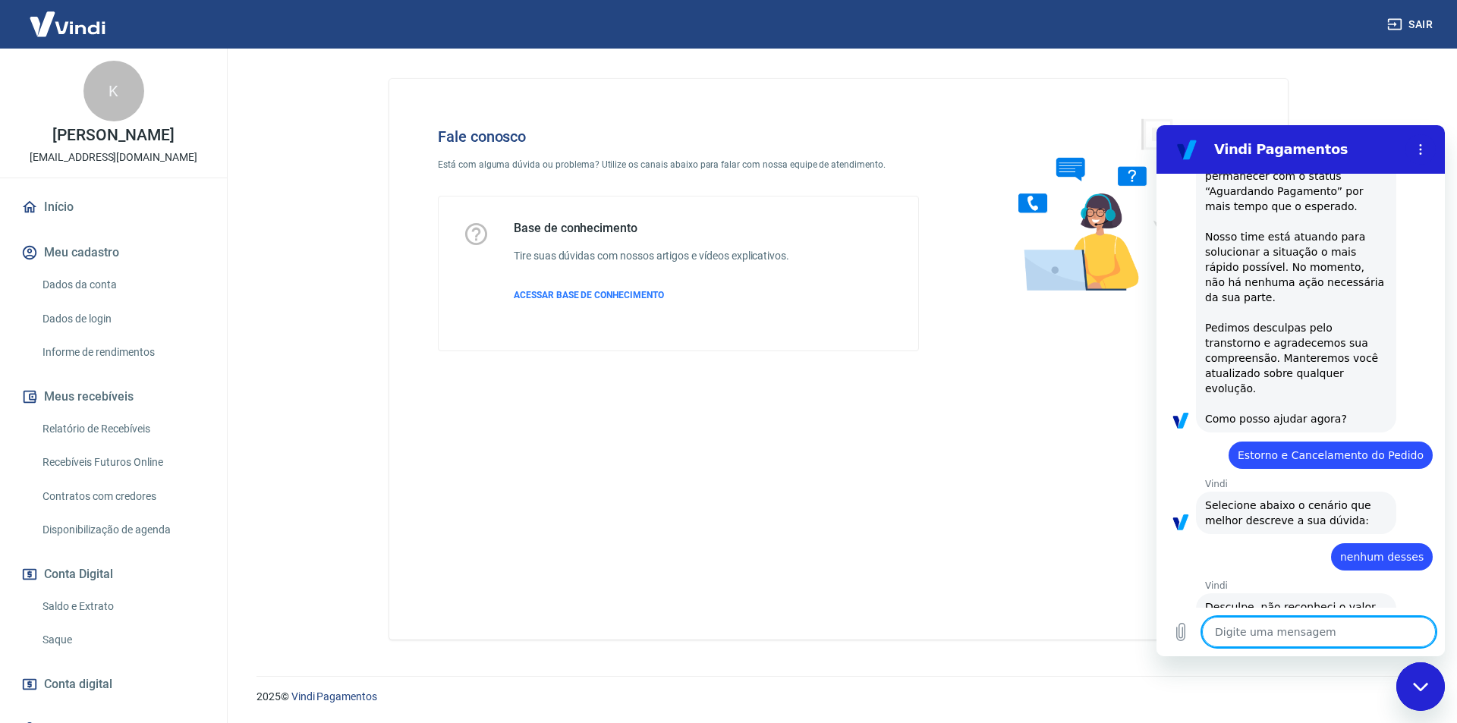
click at [1280, 637] on textarea at bounding box center [1319, 632] width 234 height 30
click at [1424, 686] on icon "Fechar janela de mensagens" at bounding box center [1419, 686] width 15 height 8
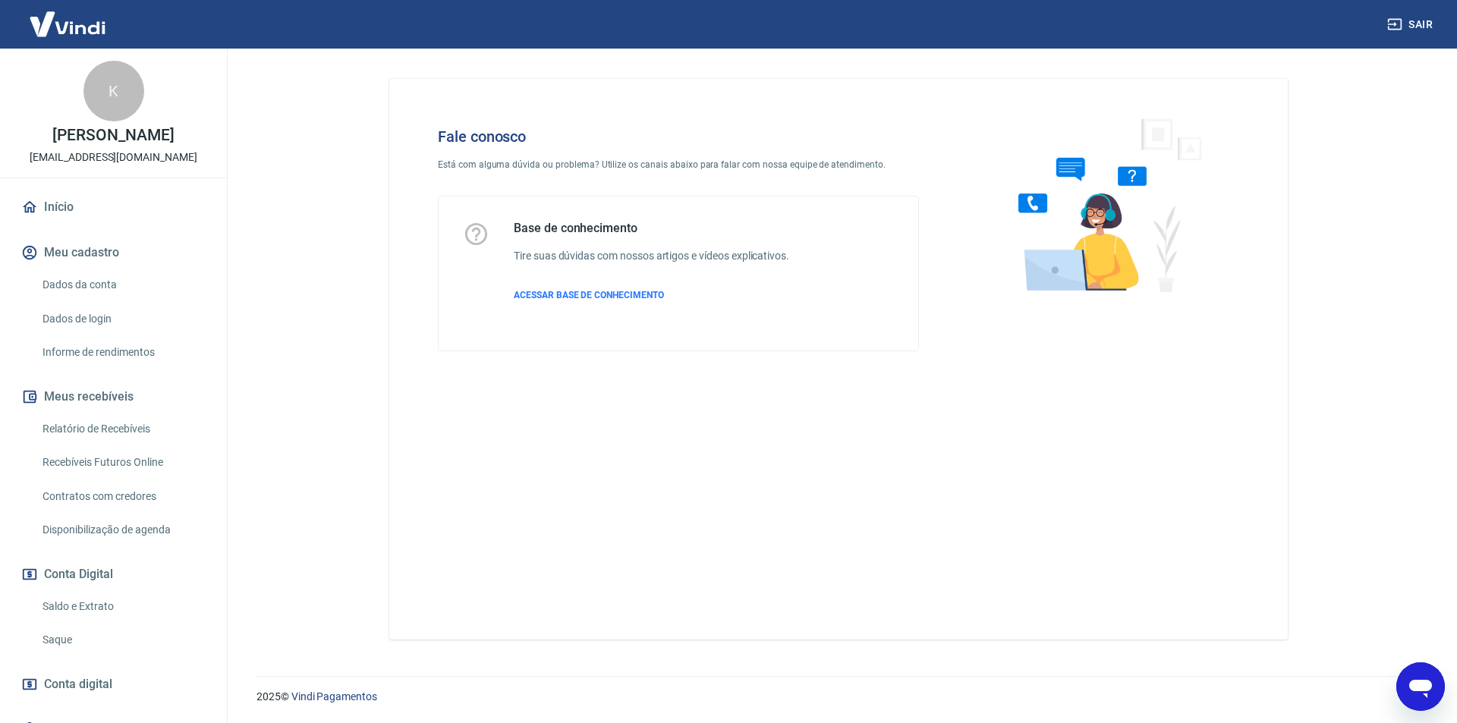
scroll to position [2448, 0]
click at [1419, 682] on icon "Abrir janela de mensagens" at bounding box center [1420, 689] width 23 height 18
type textarea "x"
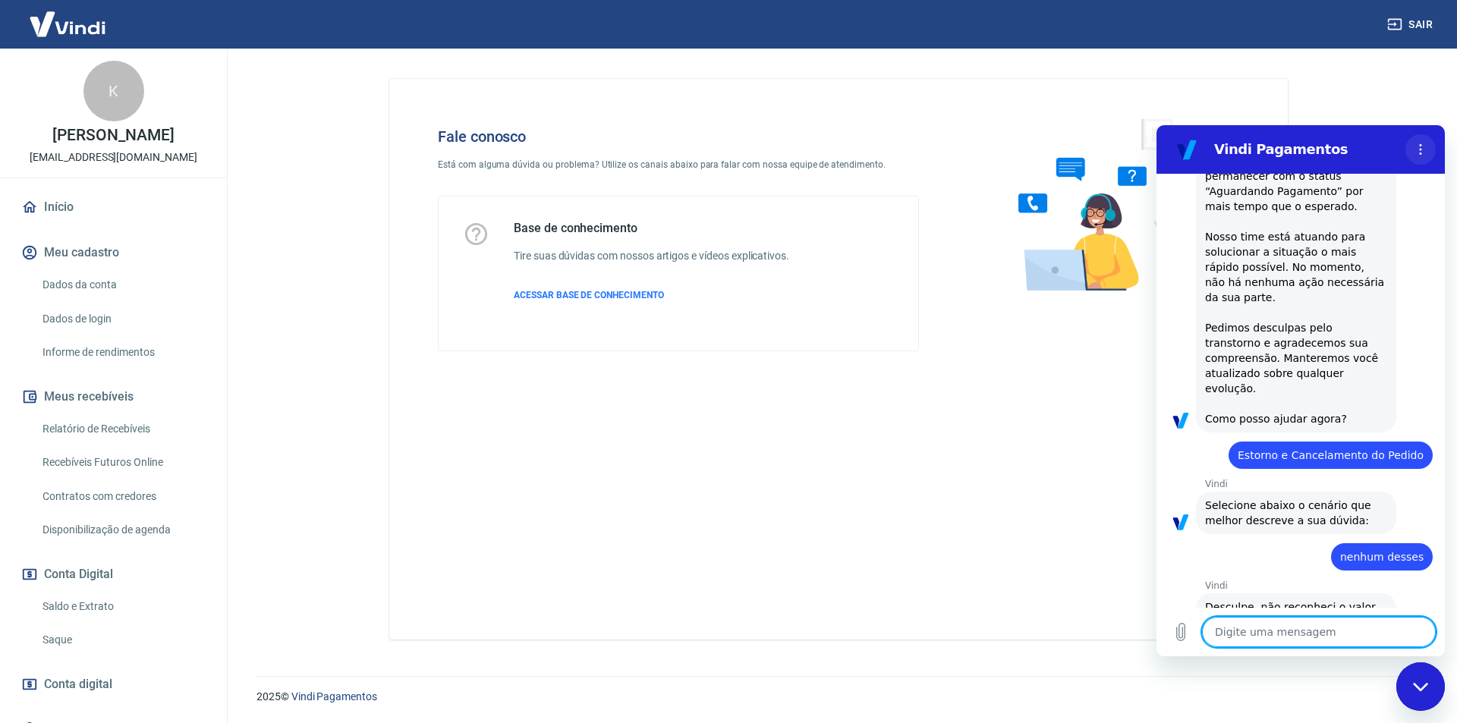
click at [1424, 152] on icon "Menu de opções" at bounding box center [1420, 149] width 12 height 12
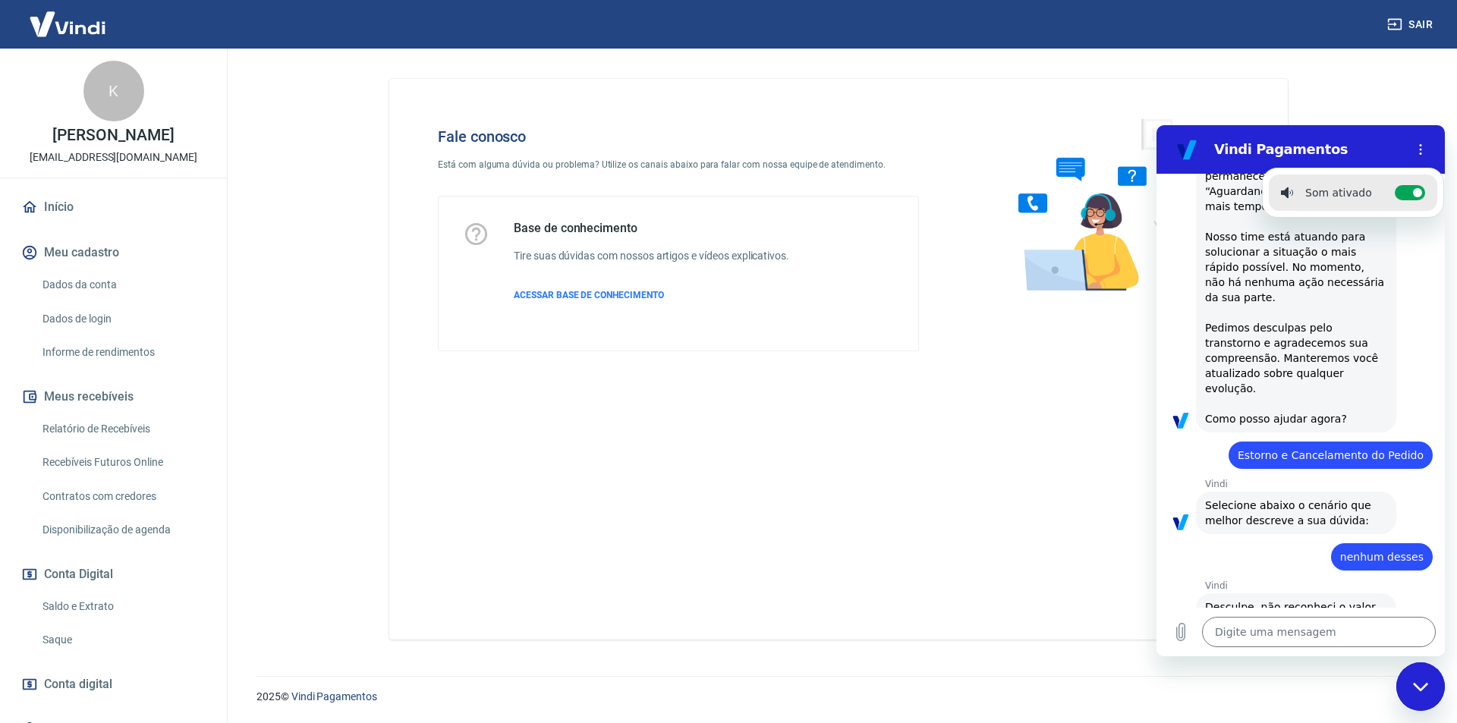
click at [1353, 478] on p "Vindi" at bounding box center [1325, 484] width 240 height 12
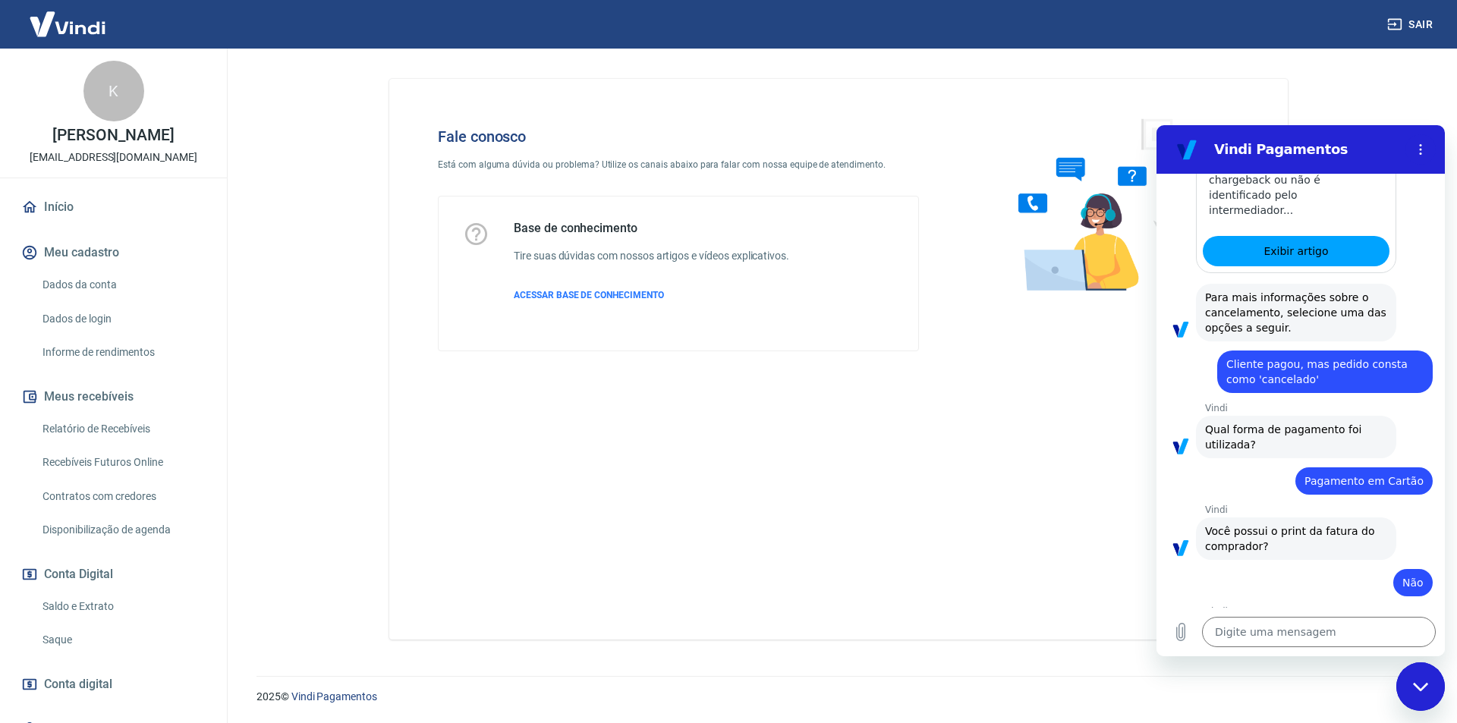
scroll to position [1593, 0]
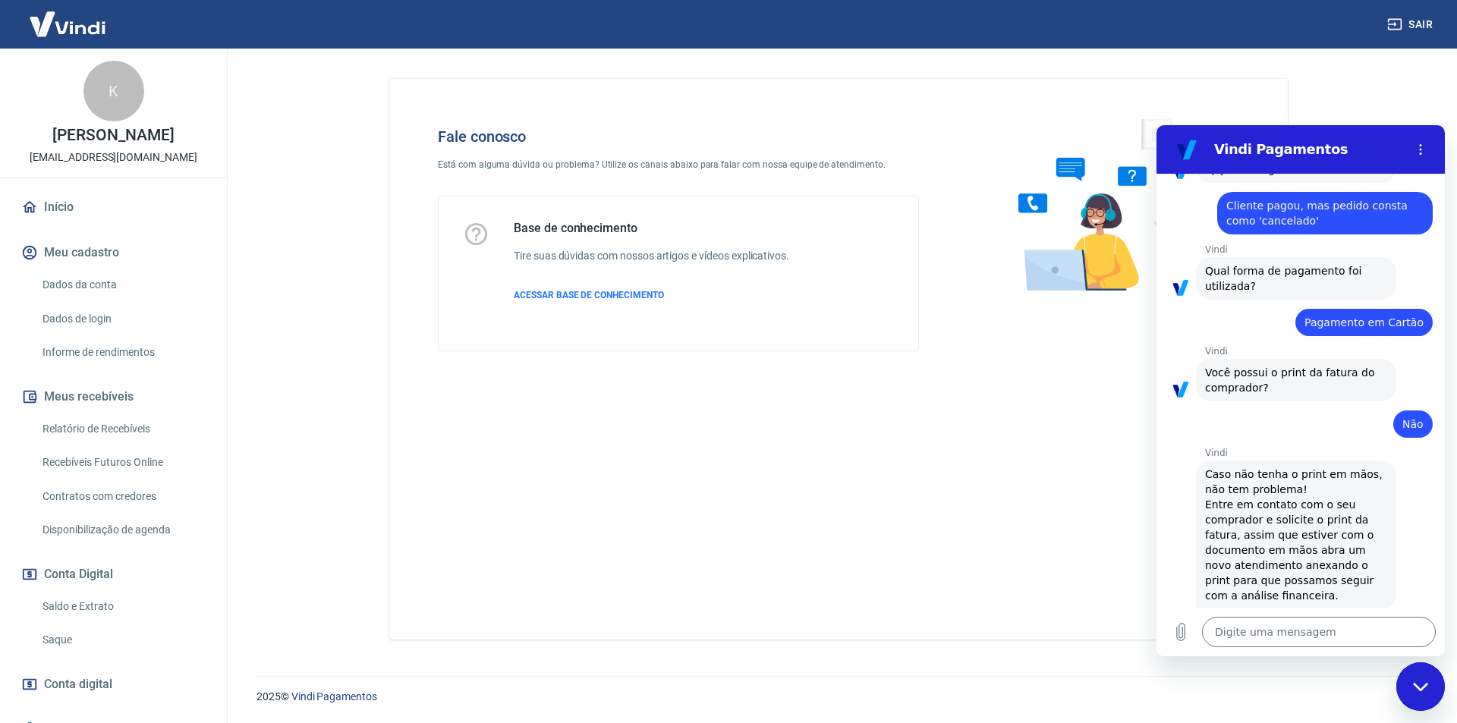
click at [1402, 418] on span "Não" at bounding box center [1412, 424] width 21 height 12
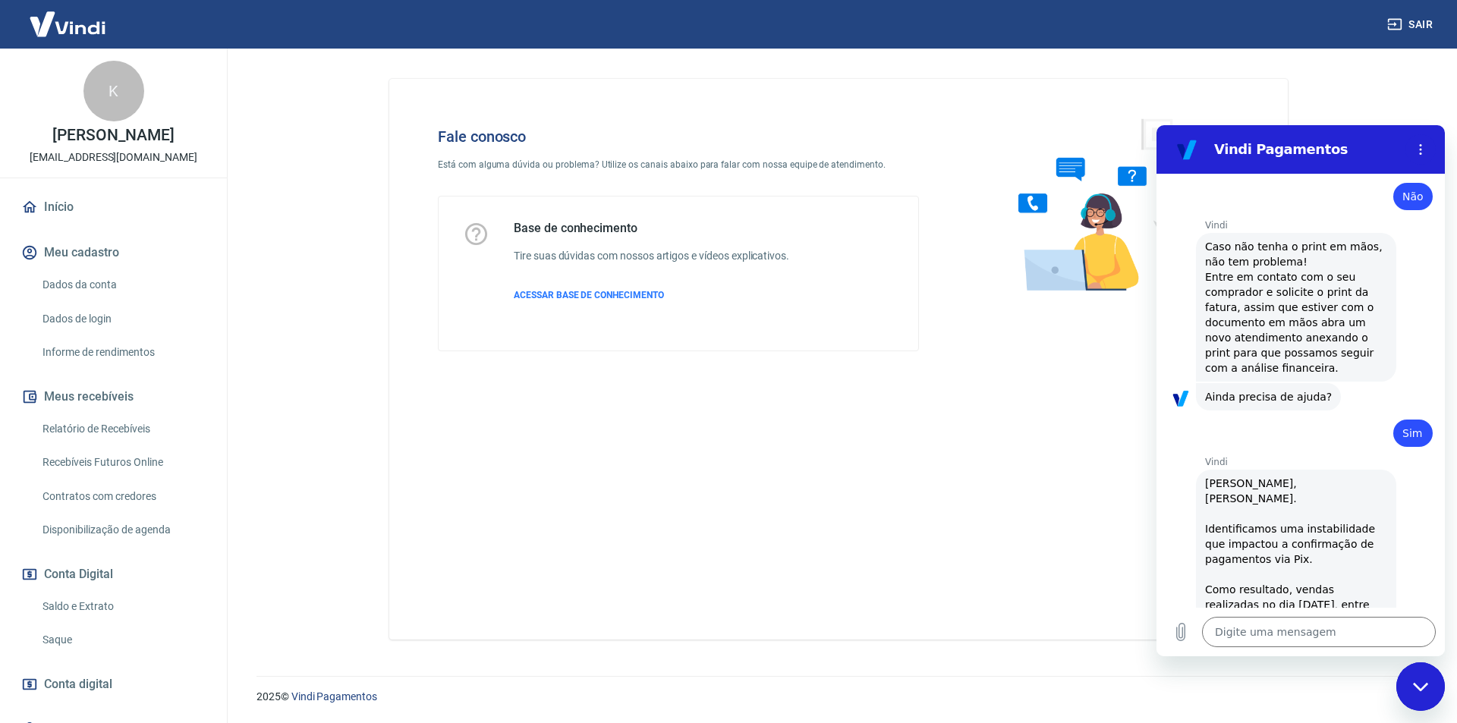
scroll to position [1897, 0]
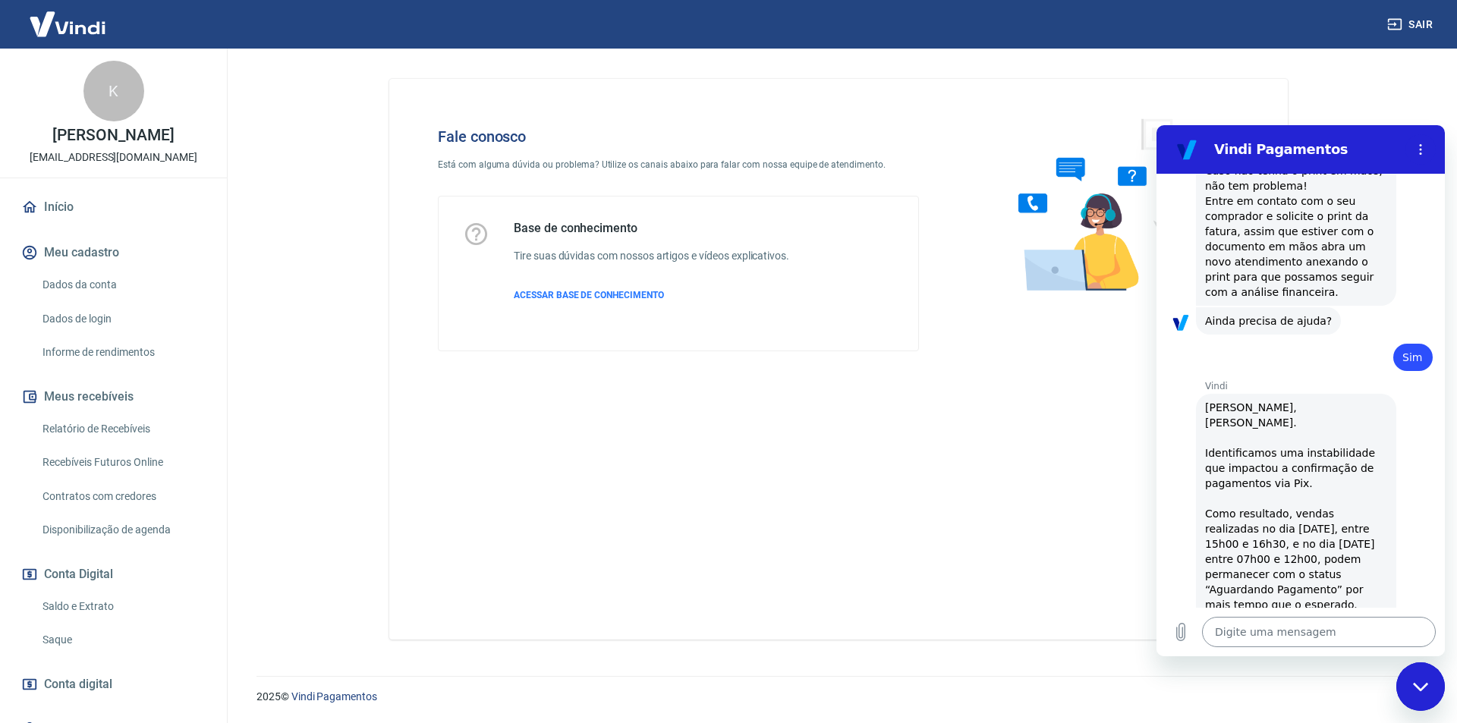
click at [1273, 623] on textarea at bounding box center [1319, 632] width 234 height 30
type textarea "p"
type textarea "x"
type textarea "pr"
type textarea "x"
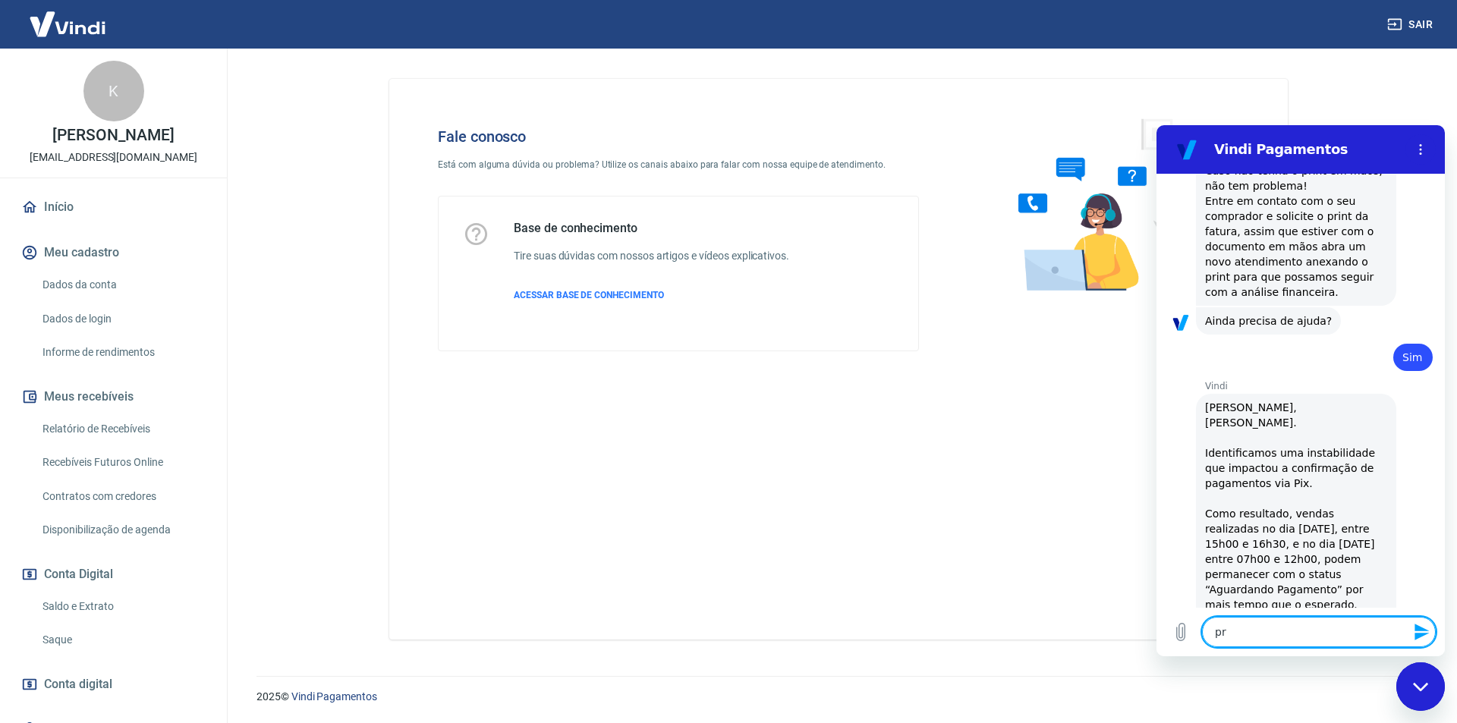
type textarea "pre"
type textarea "x"
type textarea "prec"
type textarea "x"
type textarea "preci"
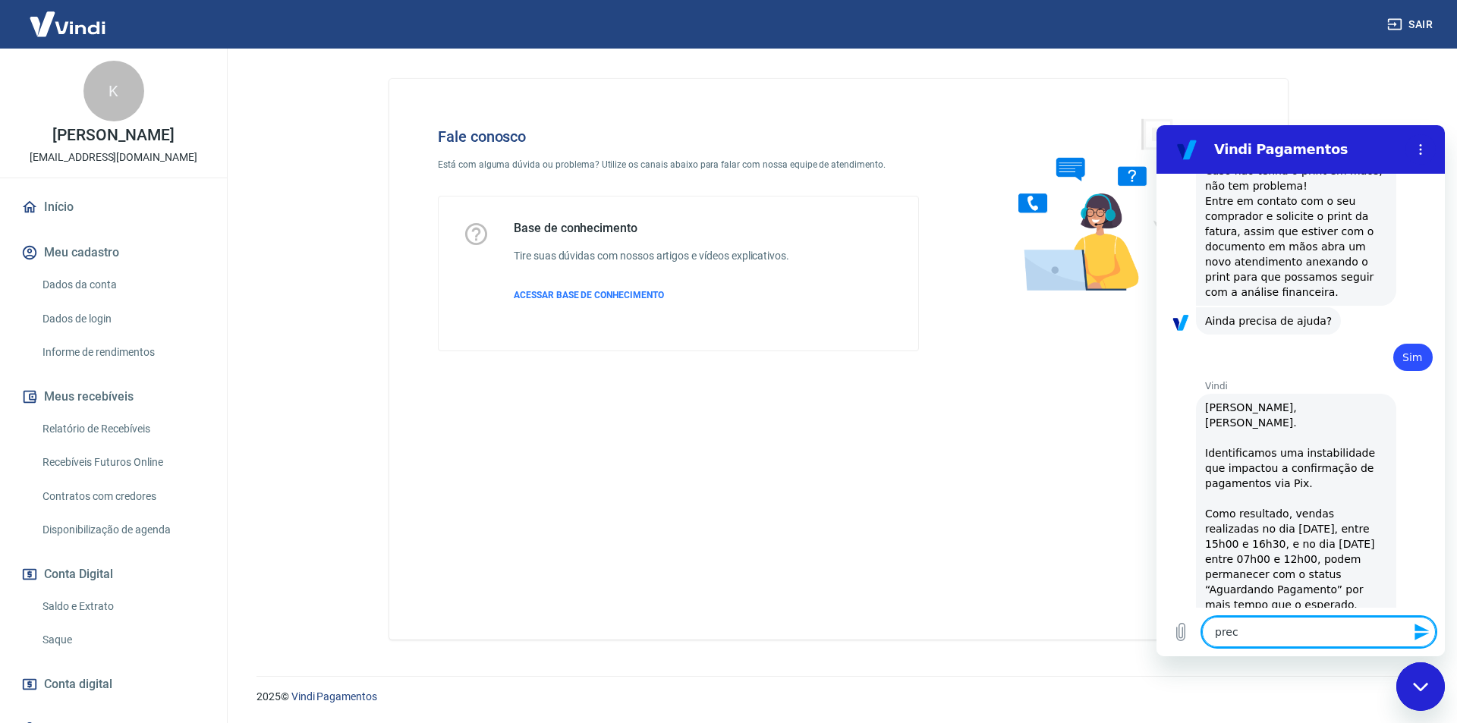
type textarea "x"
type textarea "precis"
type textarea "x"
type textarea "preciso"
type textarea "x"
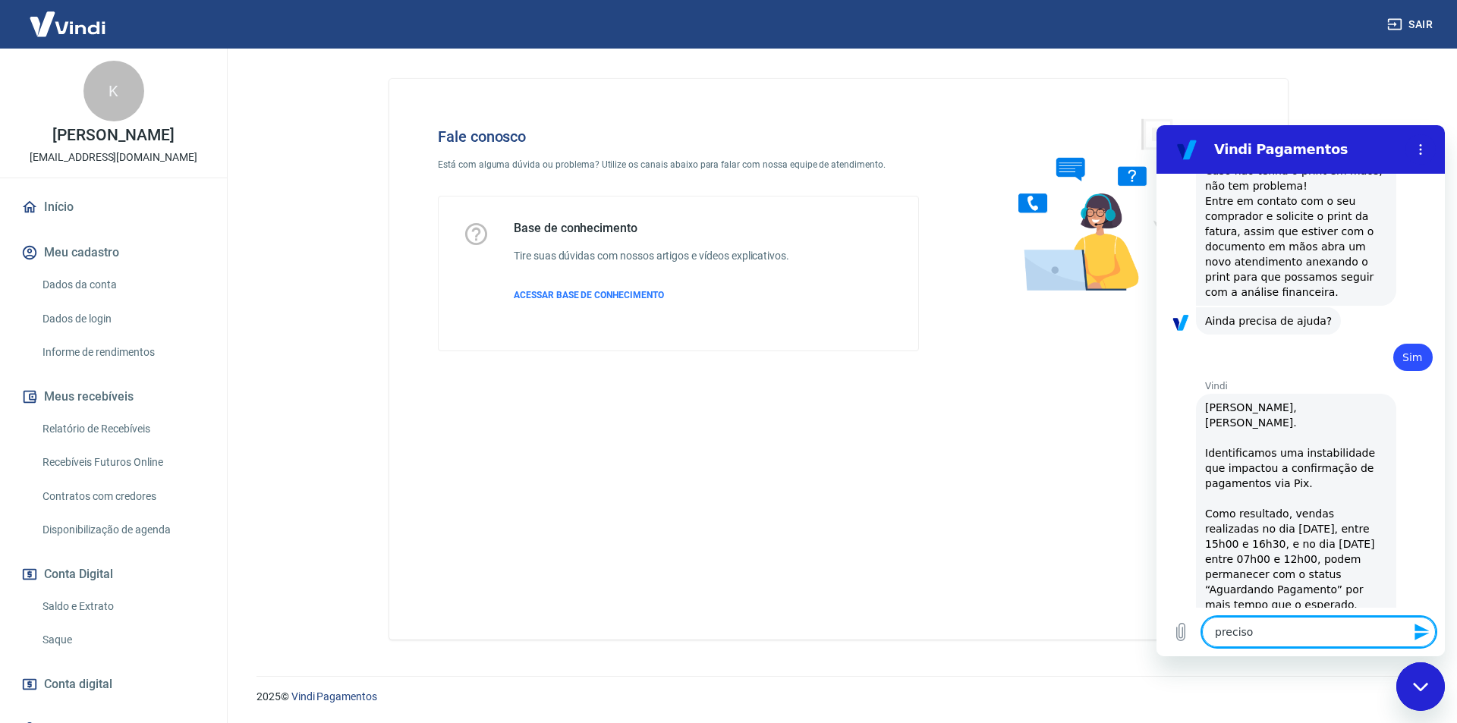
type textarea "preciso"
type textarea "x"
type textarea "preciso d"
type textarea "x"
type textarea "preciso de"
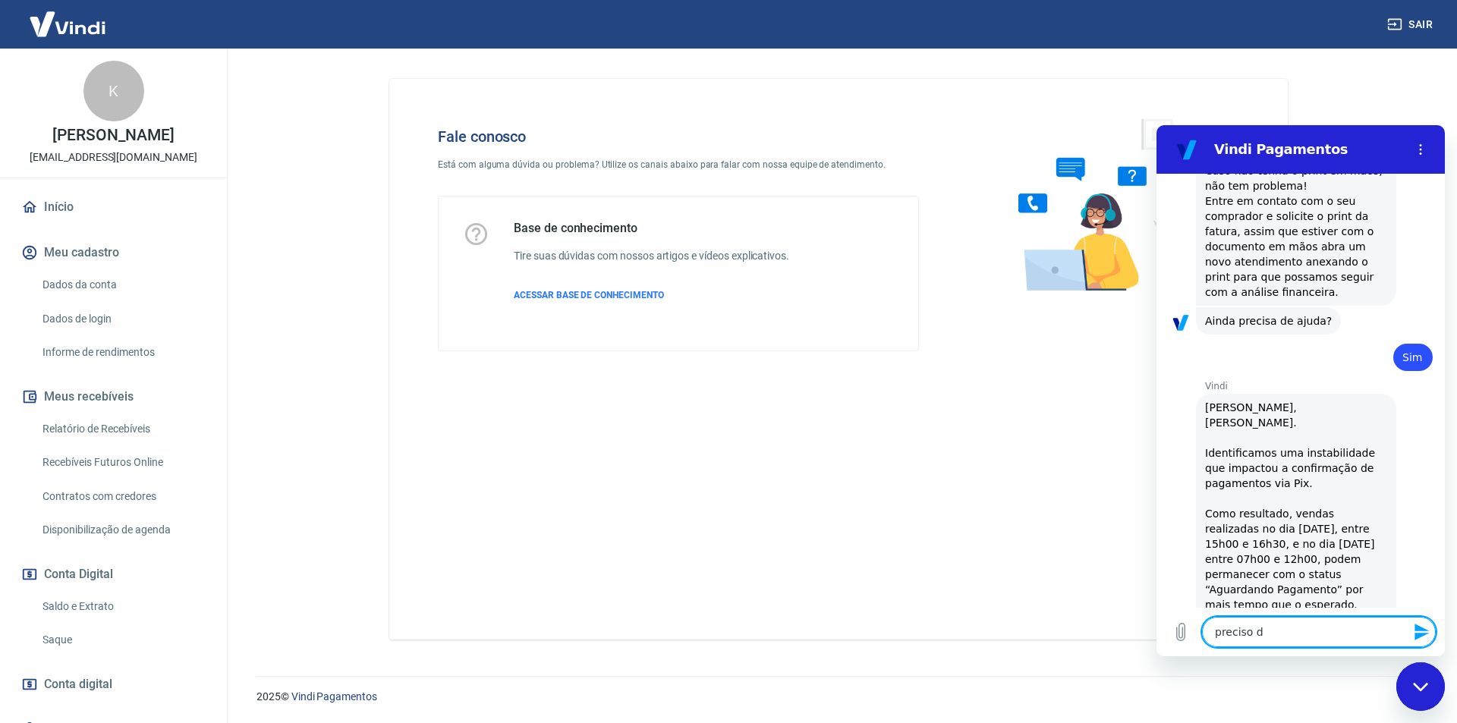
type textarea "x"
type textarea "preciso de"
type textarea "x"
type textarea "preciso de a"
type textarea "x"
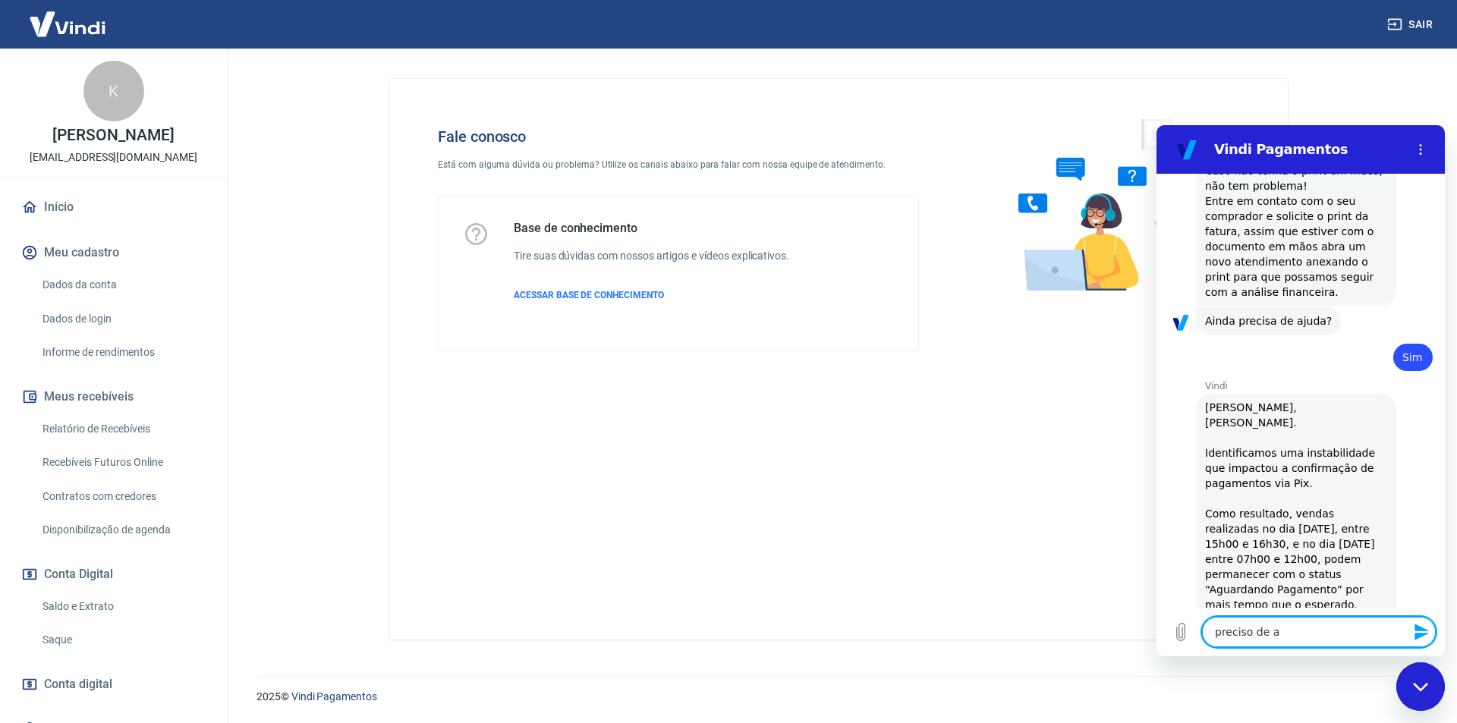
type textarea "preciso de aj"
type textarea "x"
type textarea "preciso de aju"
type textarea "x"
type textarea "preciso de ajud"
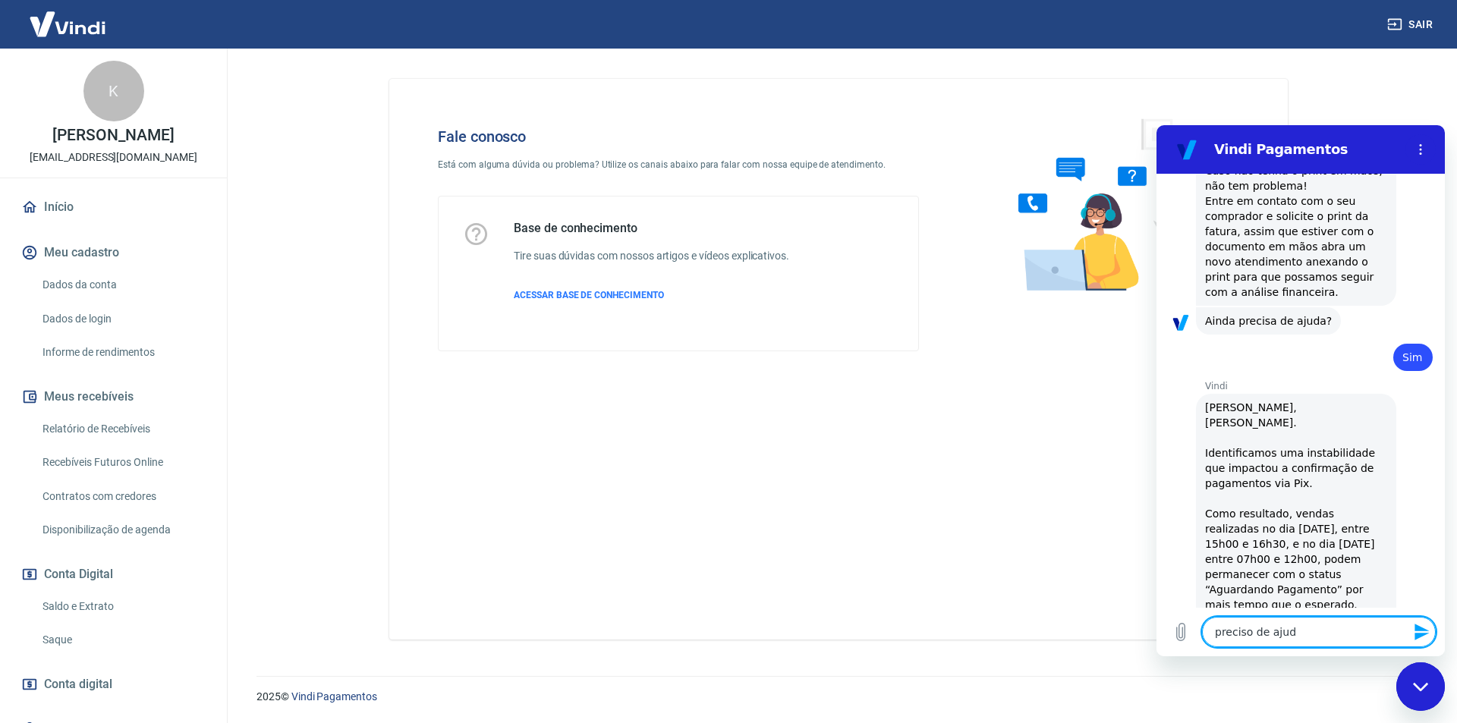
type textarea "x"
type textarea "preciso de ajuda"
type textarea "x"
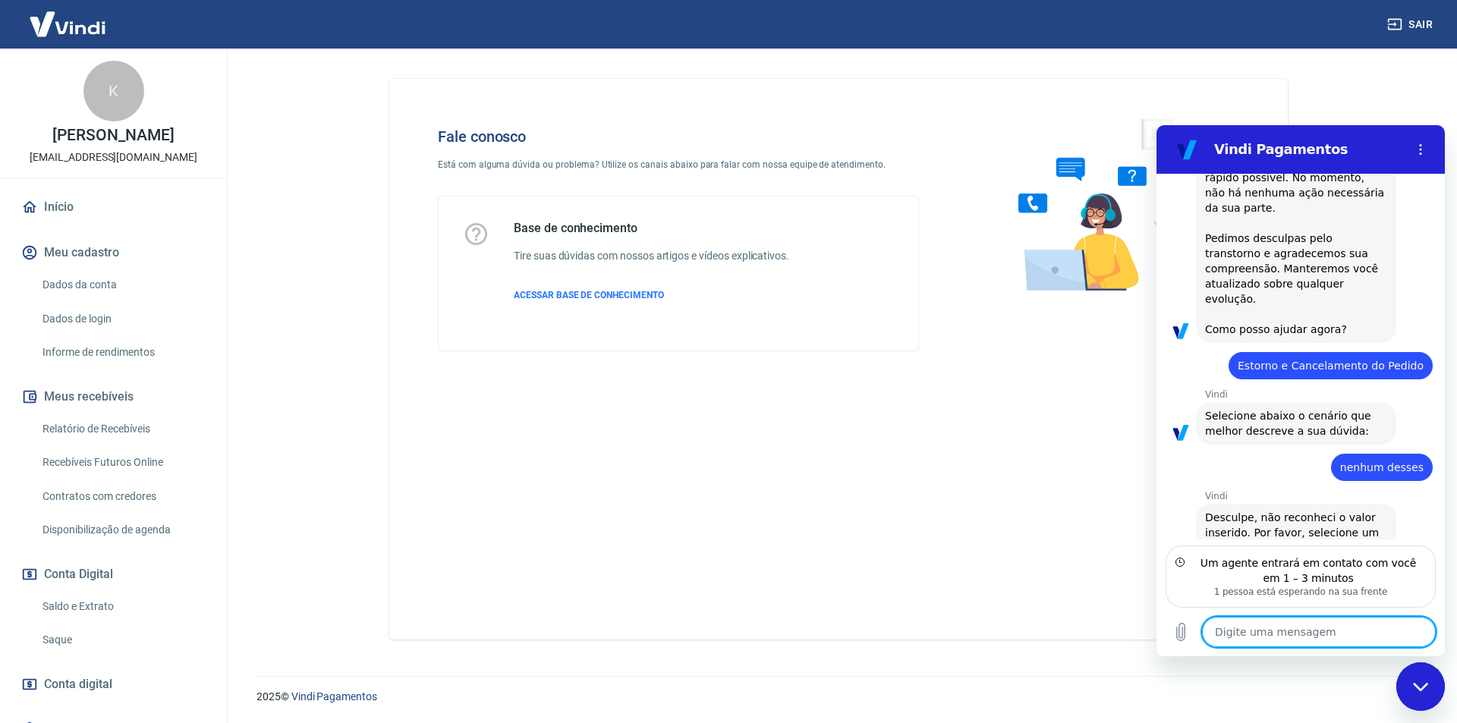
scroll to position [2453, 0]
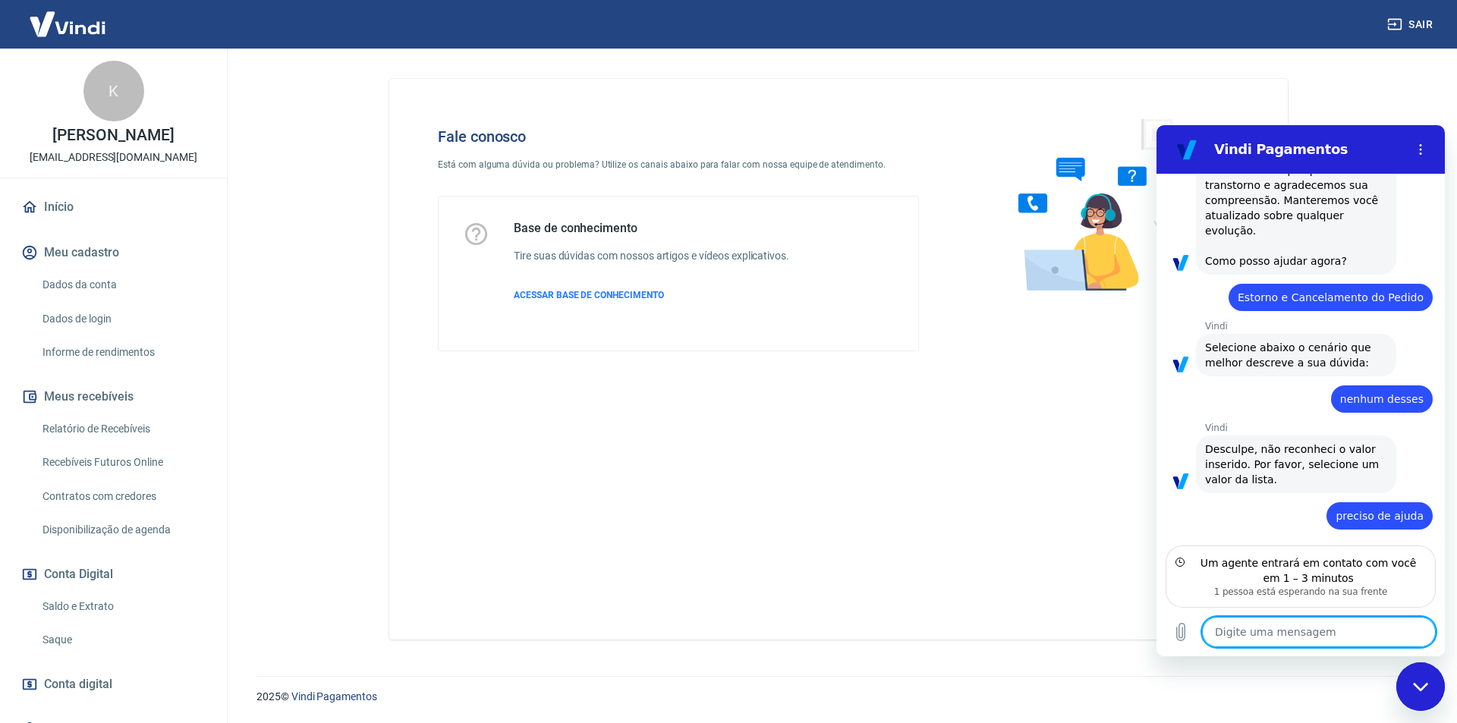
click at [1288, 635] on textarea at bounding box center [1319, 632] width 234 height 30
type textarea "x"
type textarea "B"
type textarea "x"
type textarea "Bo"
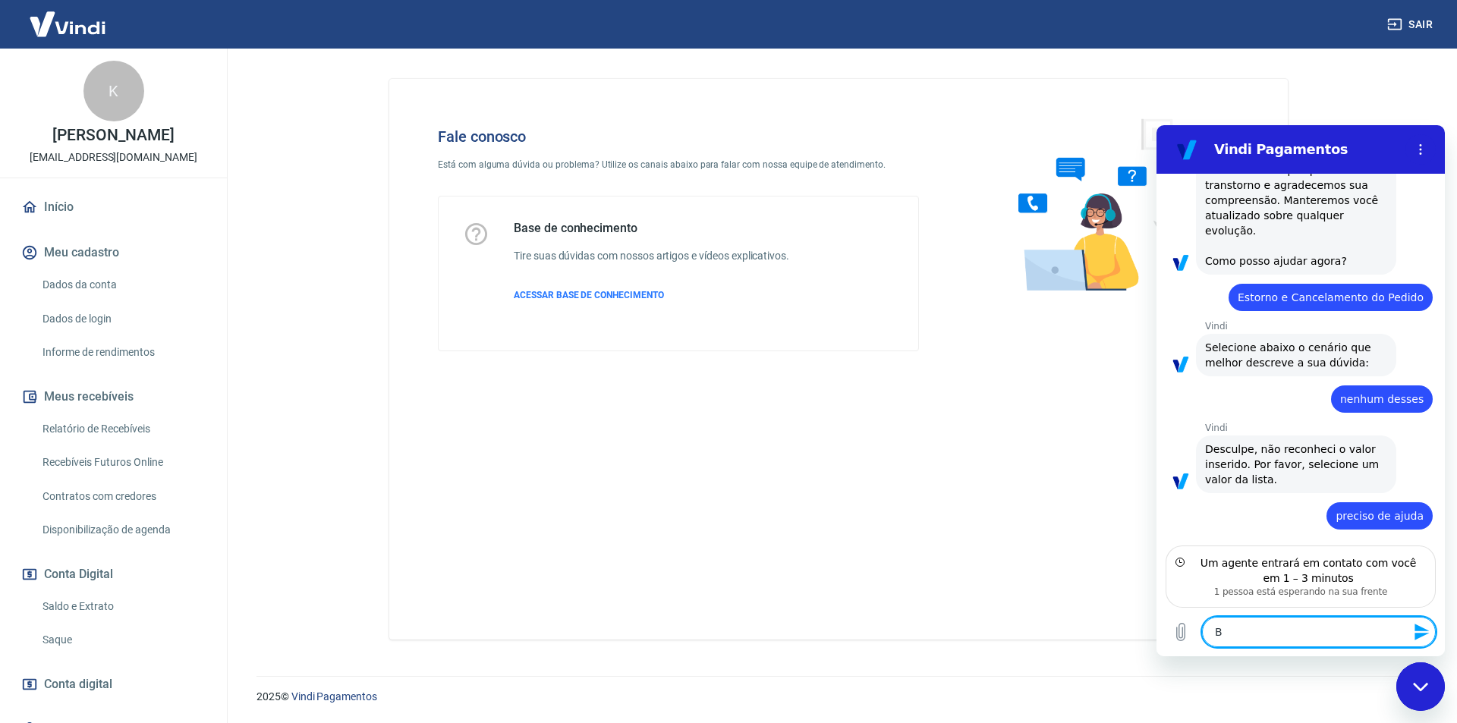
type textarea "x"
type textarea "Boa"
type textarea "x"
type textarea "Boa"
type textarea "x"
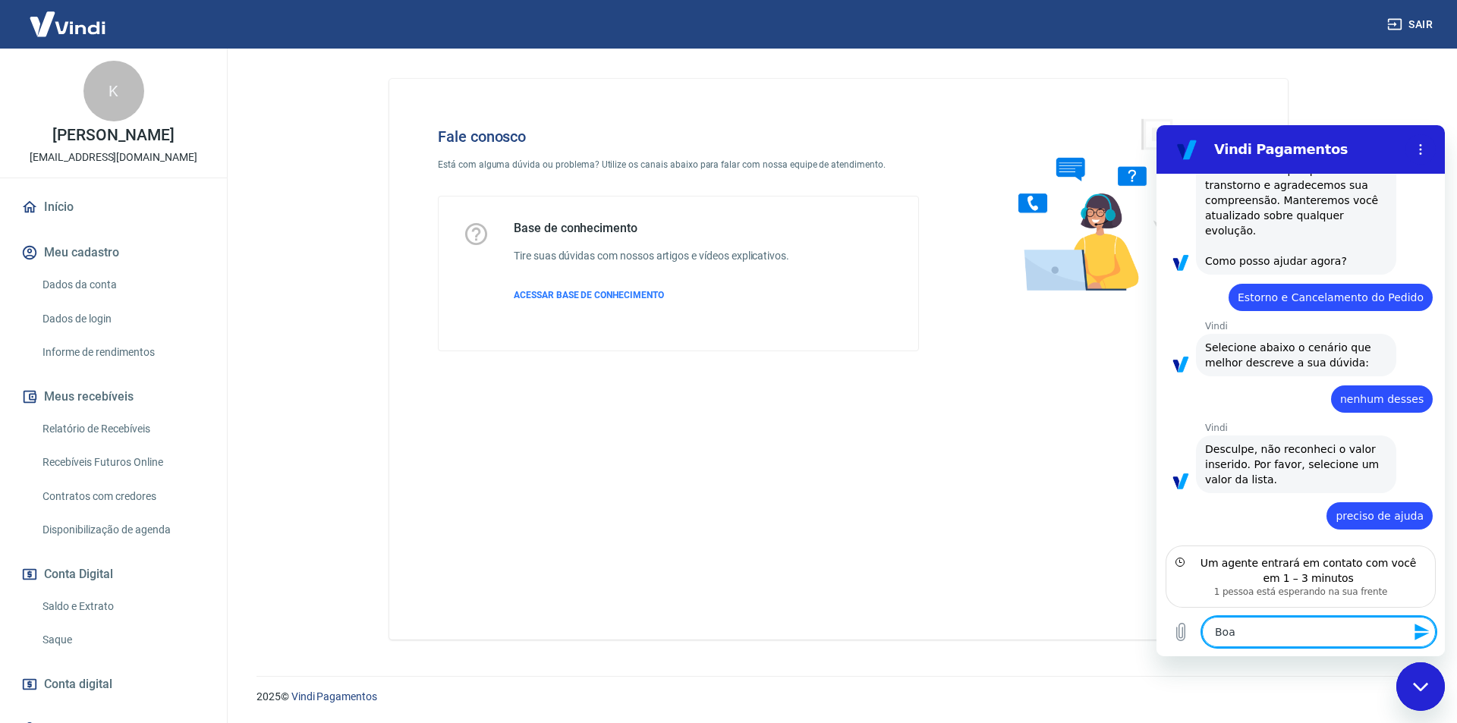
type textarea "Boa T"
type textarea "x"
type textarea "Boa Ta"
type textarea "x"
type textarea "Boa Tar"
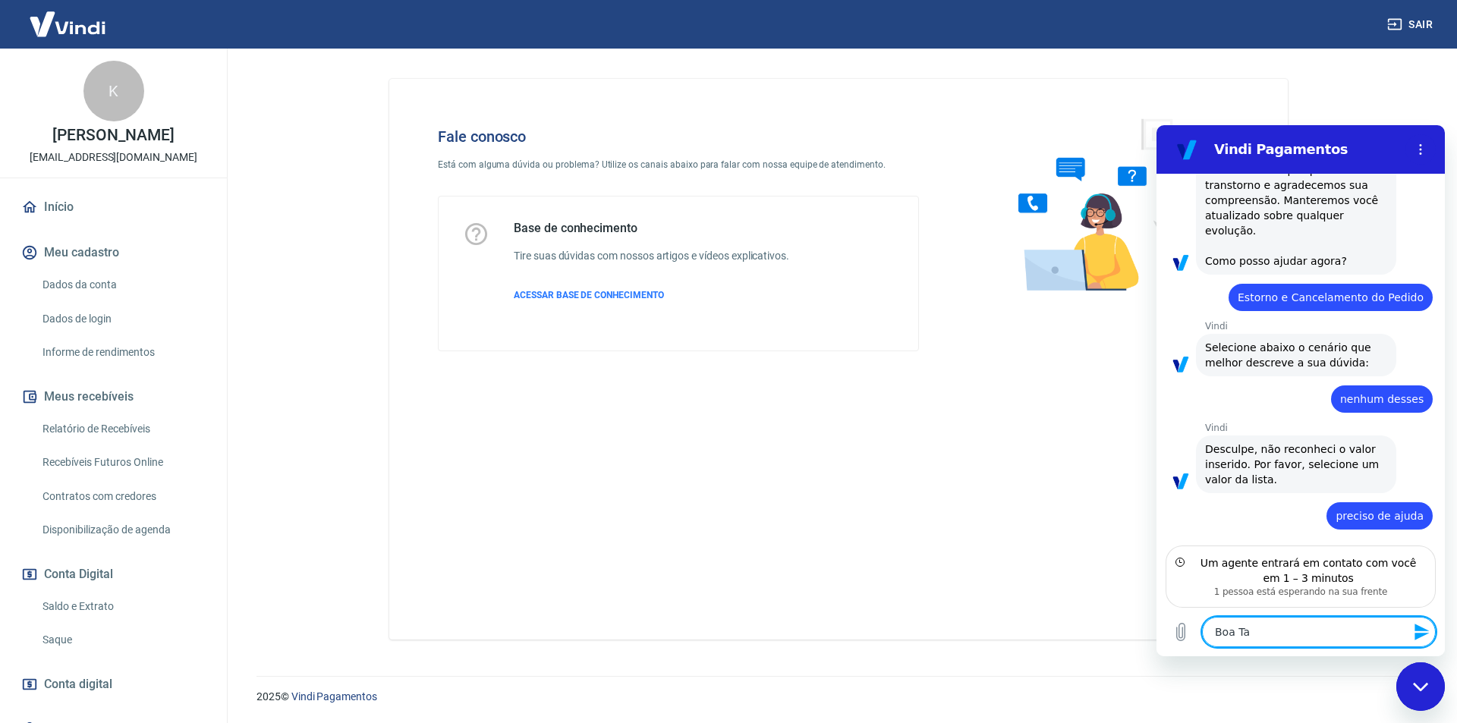
type textarea "x"
type textarea "Boa Tard"
type textarea "x"
type textarea "Boa Tarde"
type textarea "x"
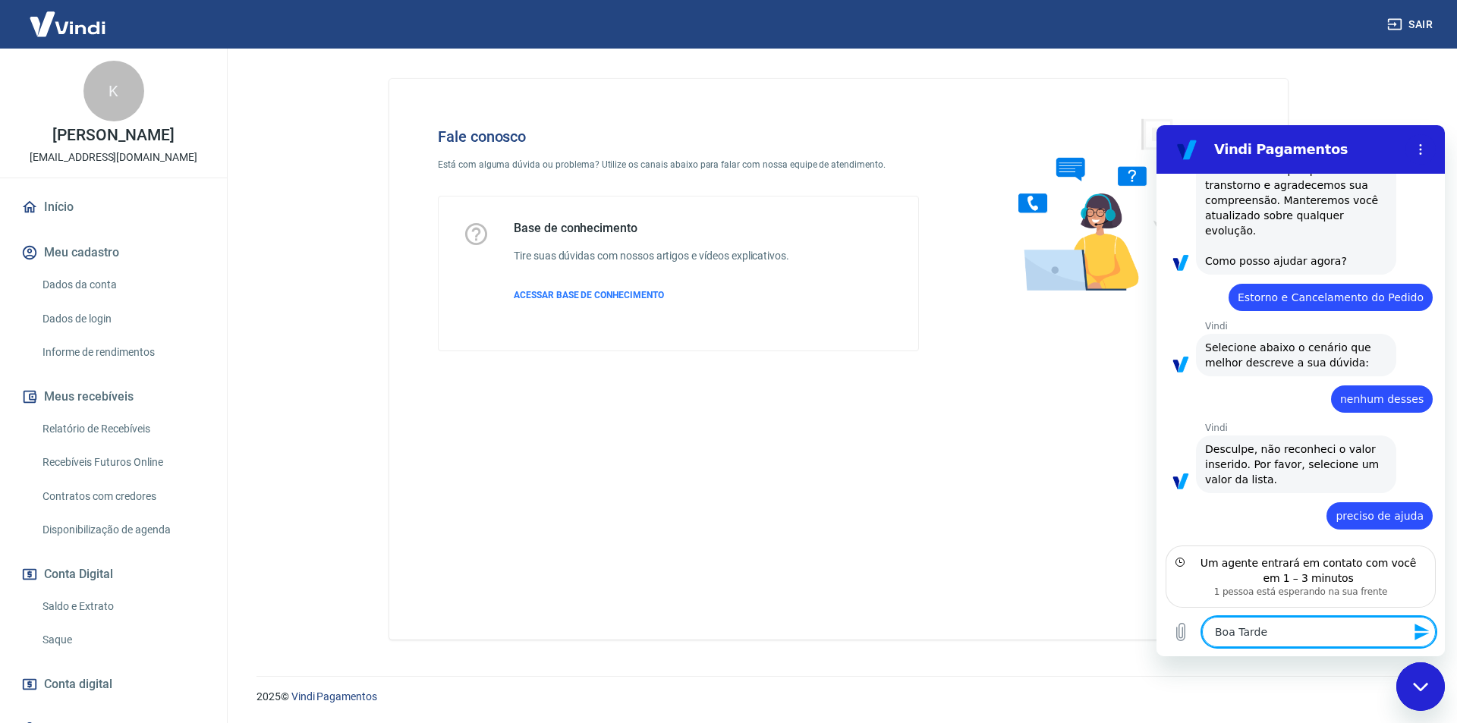
type textarea "Boa Tarde"
type textarea "x"
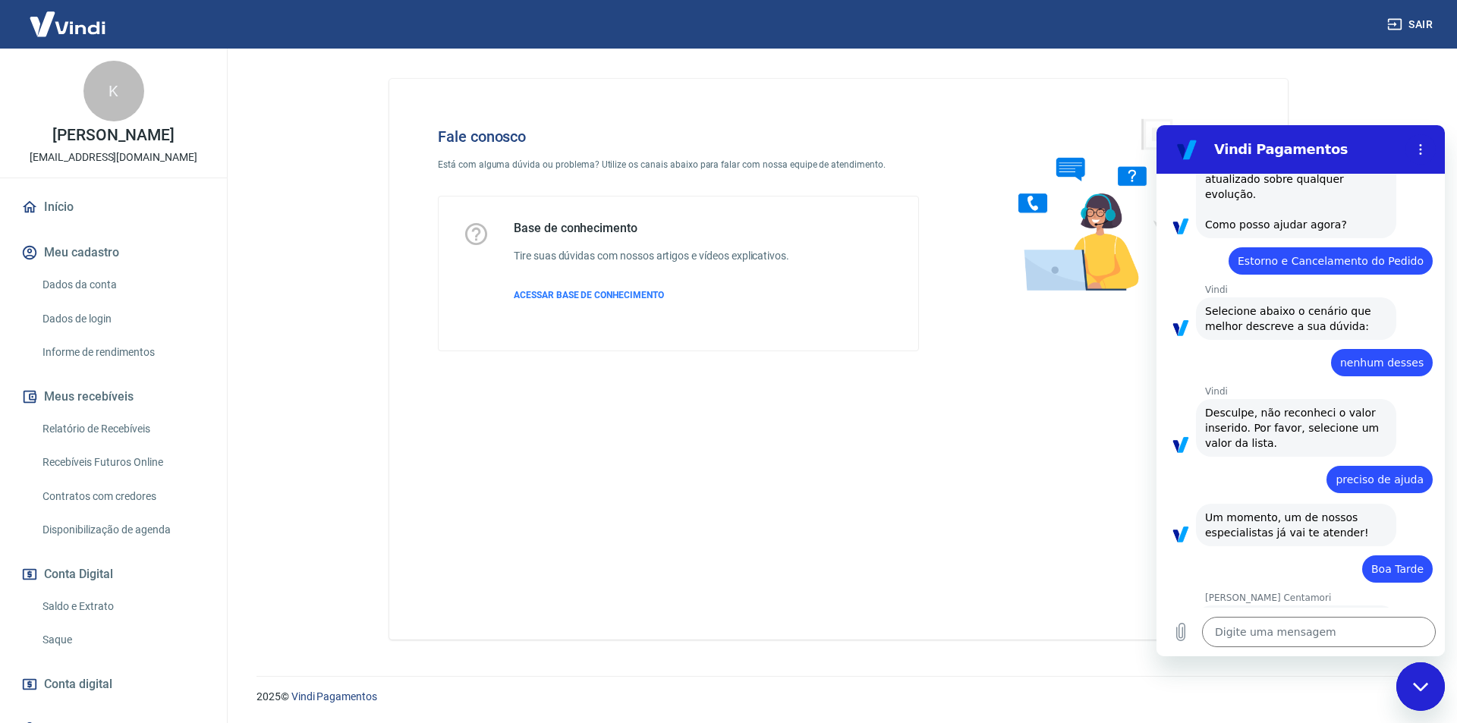
scroll to position [2486, 0]
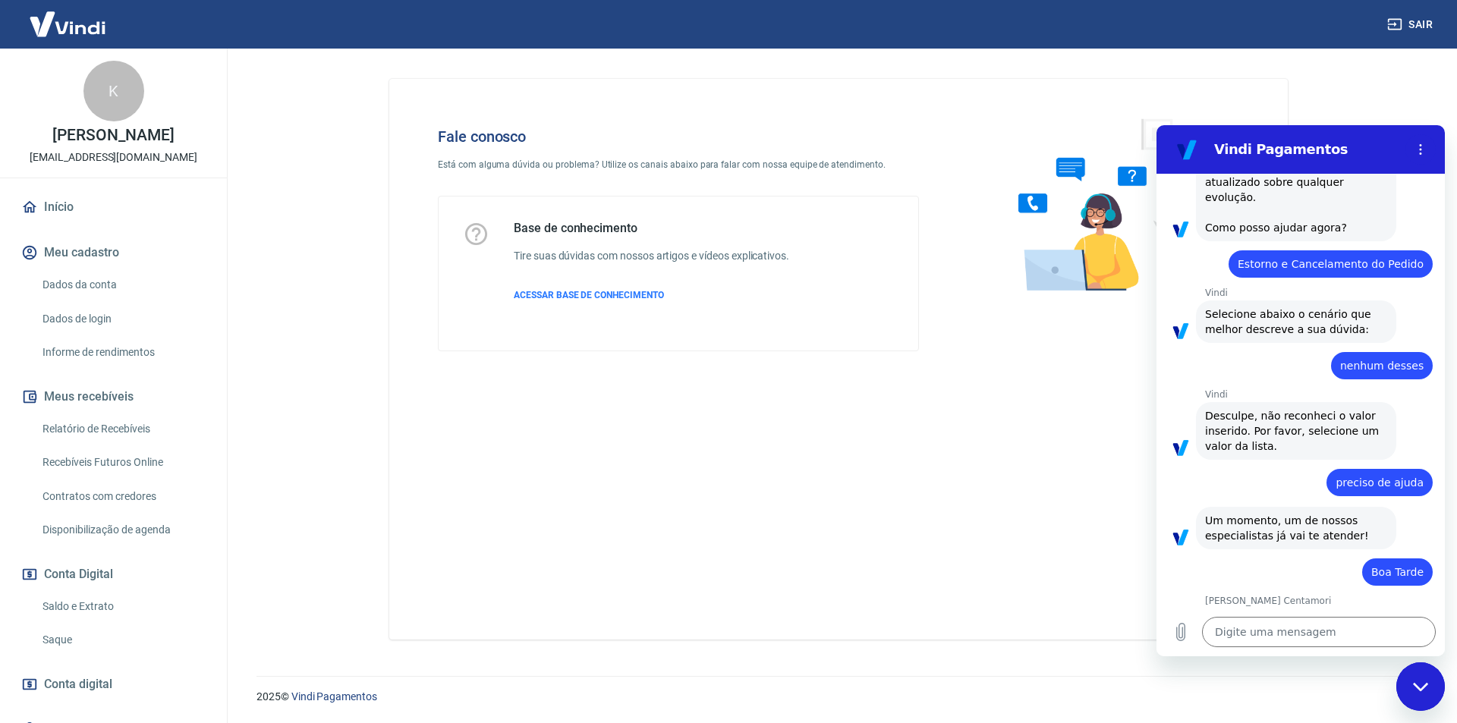
type textarea "x"
click at [1266, 627] on textarea at bounding box center [1319, 632] width 234 height 30
type textarea "M"
type textarea "x"
type textarea "Ma"
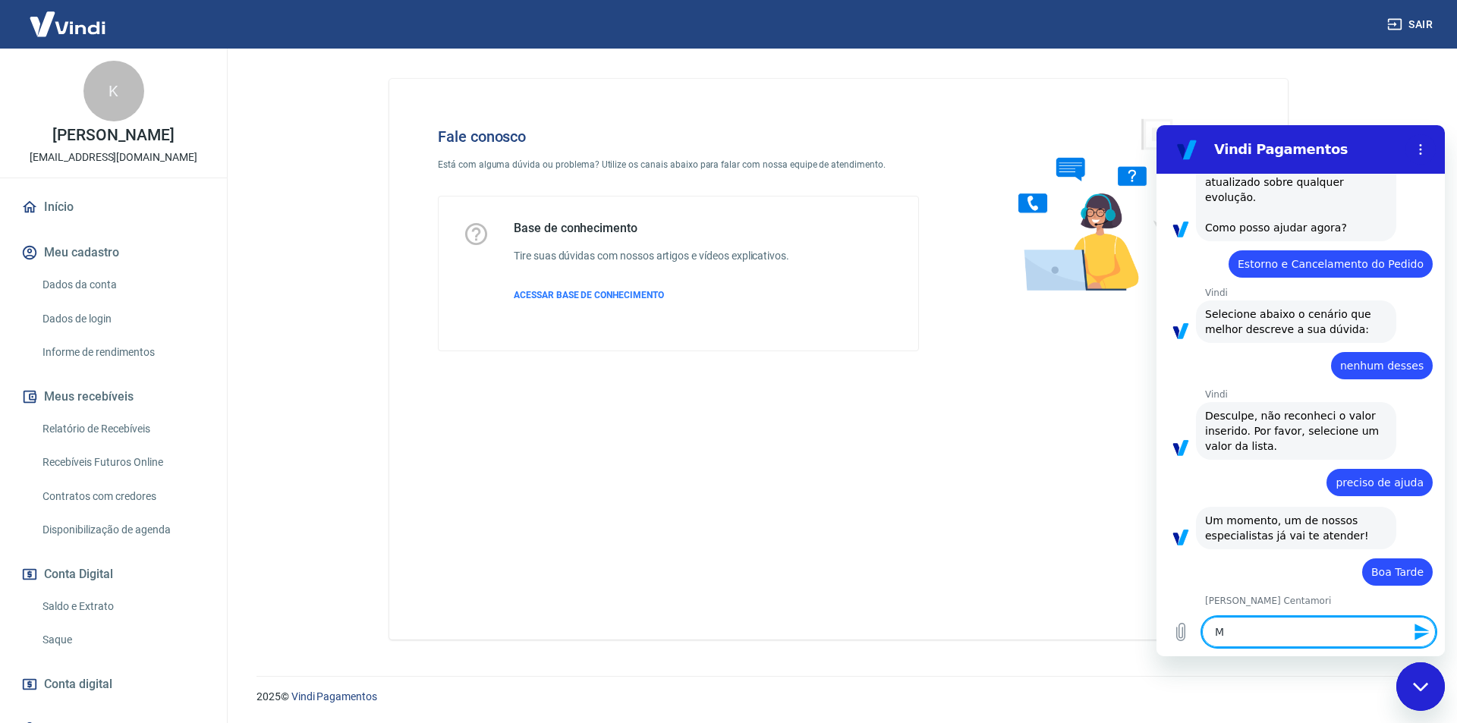
type textarea "x"
type textarea "Mar"
type textarea "x"
type textarea "Mari"
type textarea "x"
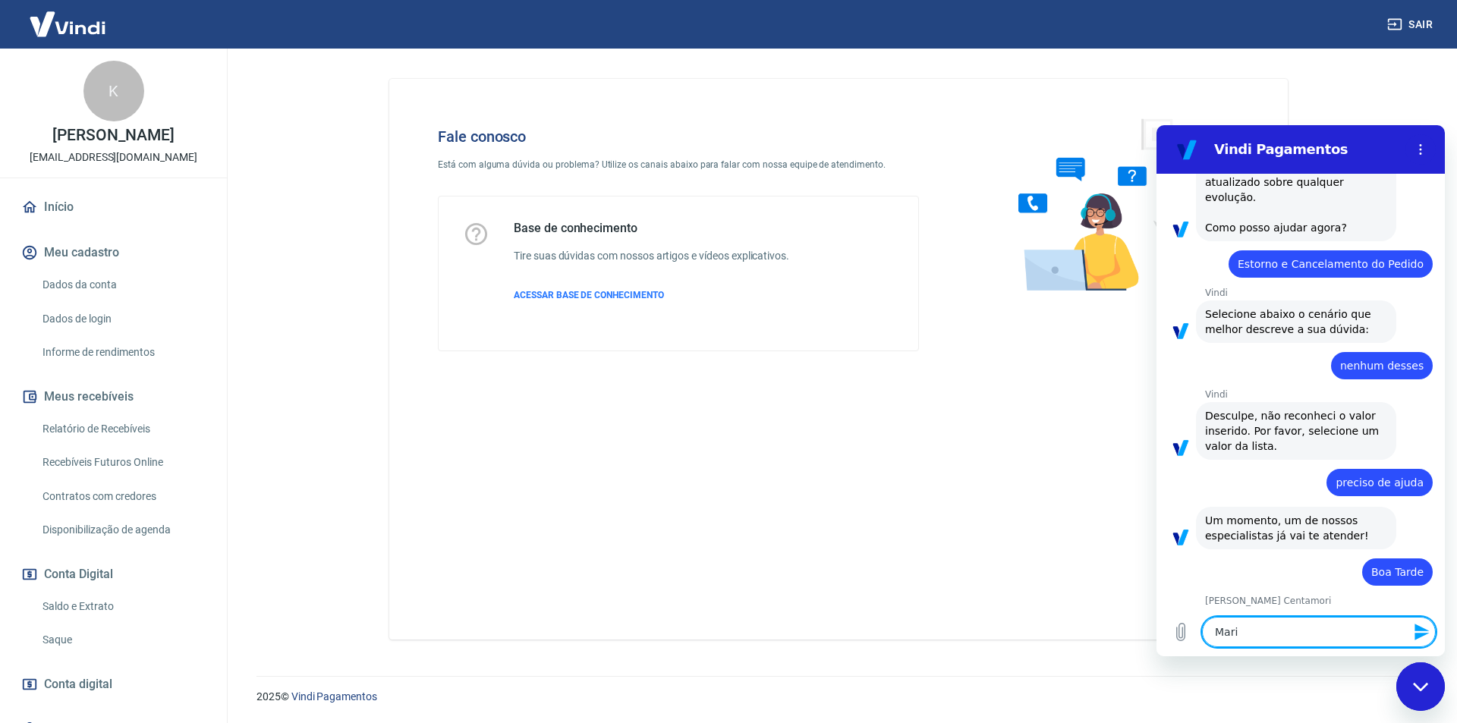
type textarea "[PERSON_NAME]"
type textarea "x"
type textarea "Marian"
type textarea "x"
type textarea "[PERSON_NAME]"
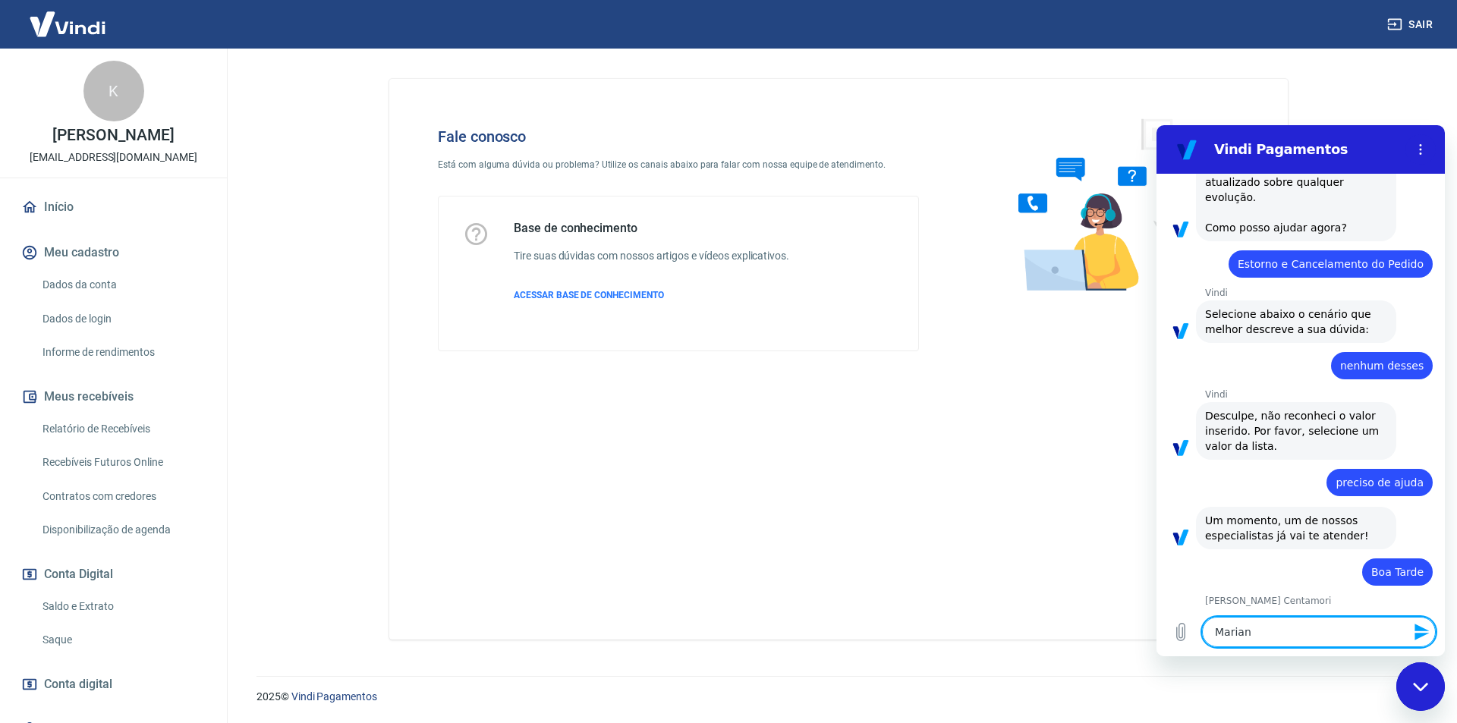
type textarea "x"
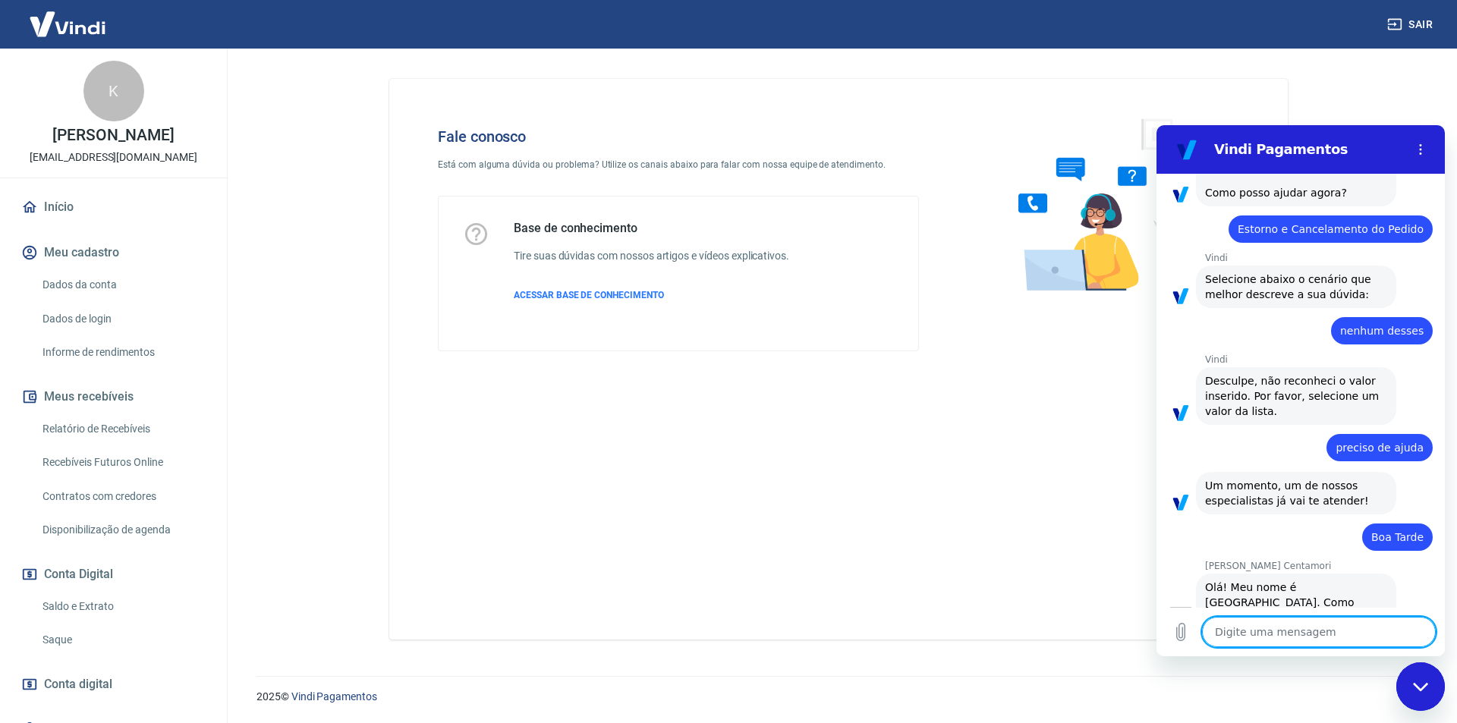
type textarea "x"
type textarea "t"
type textarea "x"
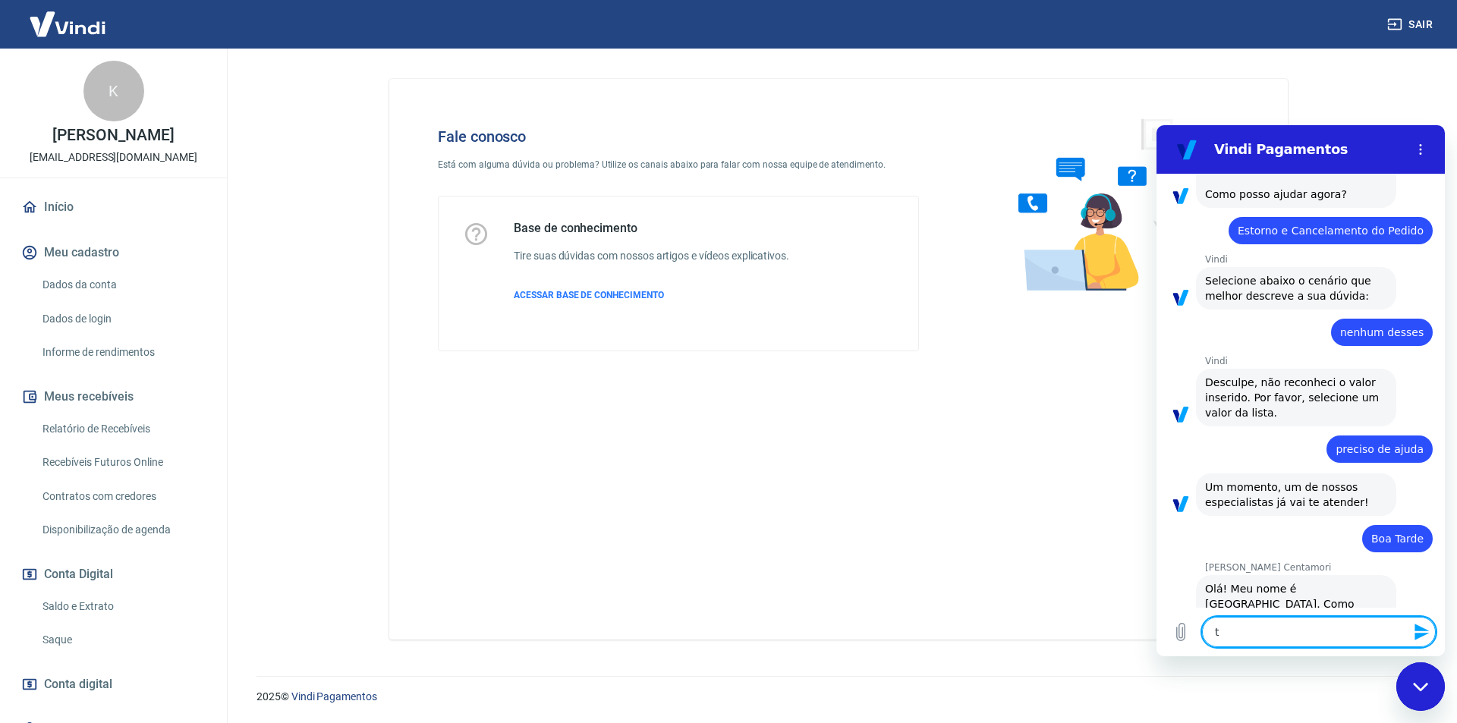
type textarea "te"
type textarea "x"
type textarea "tem"
type textarea "x"
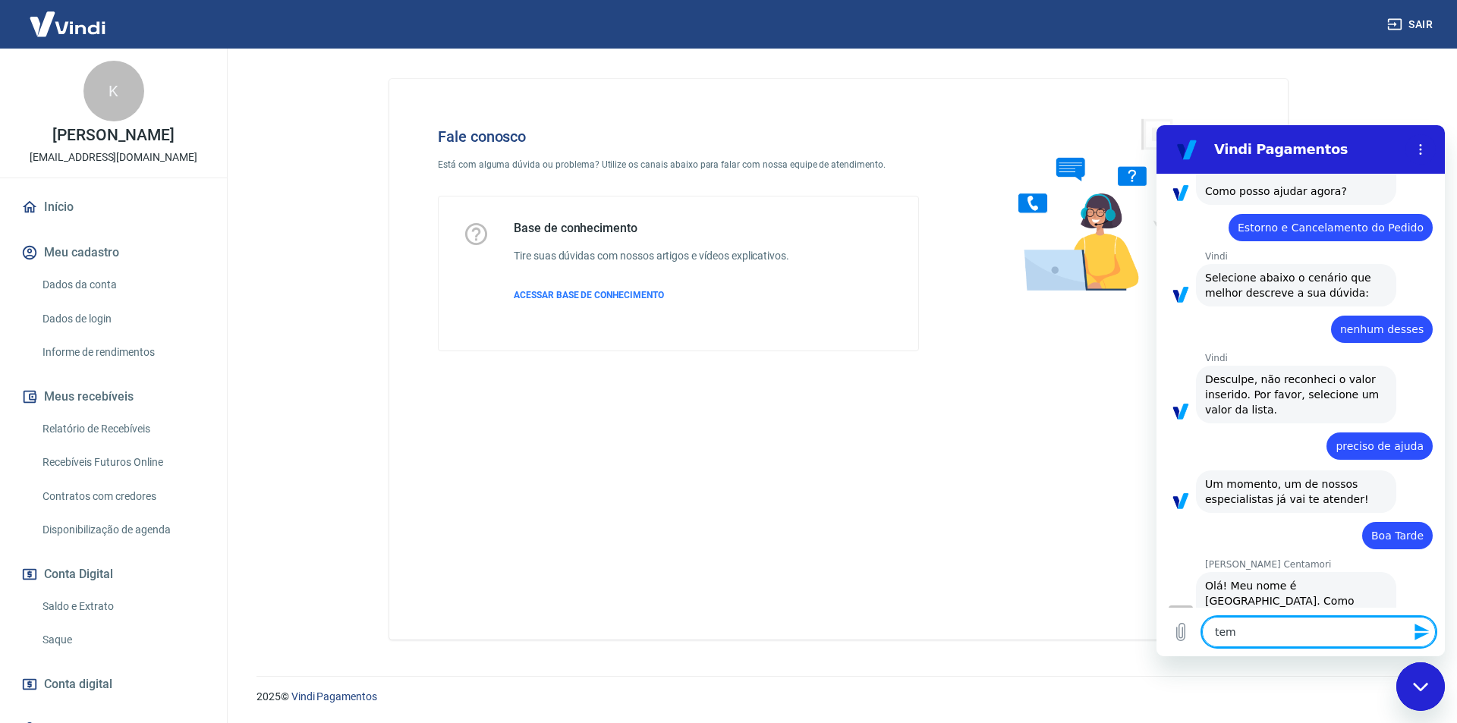
type textarea "tem"
type textarea "x"
type textarea "tem a"
type textarea "x"
type textarea "tem al"
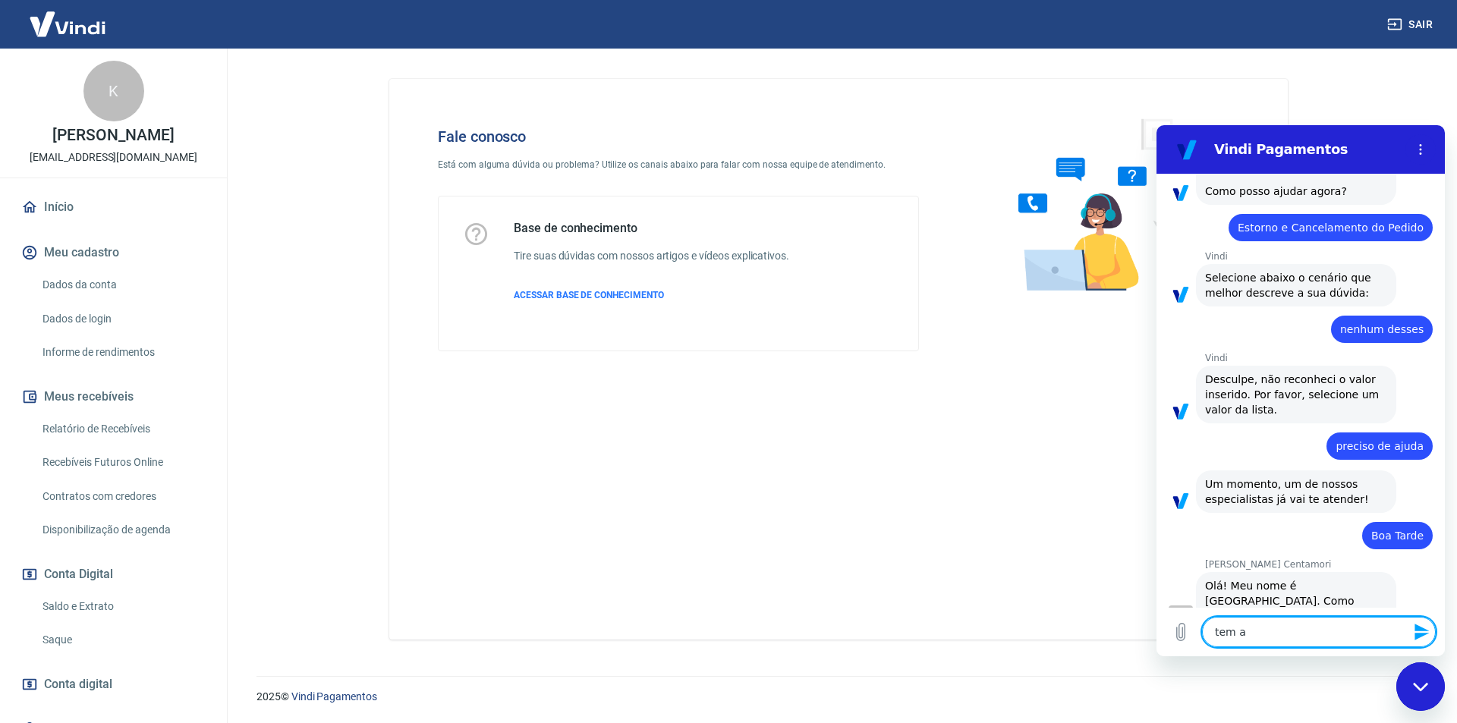
type textarea "x"
type textarea "tem alg"
type textarea "x"
type textarea "tem algo"
type textarea "x"
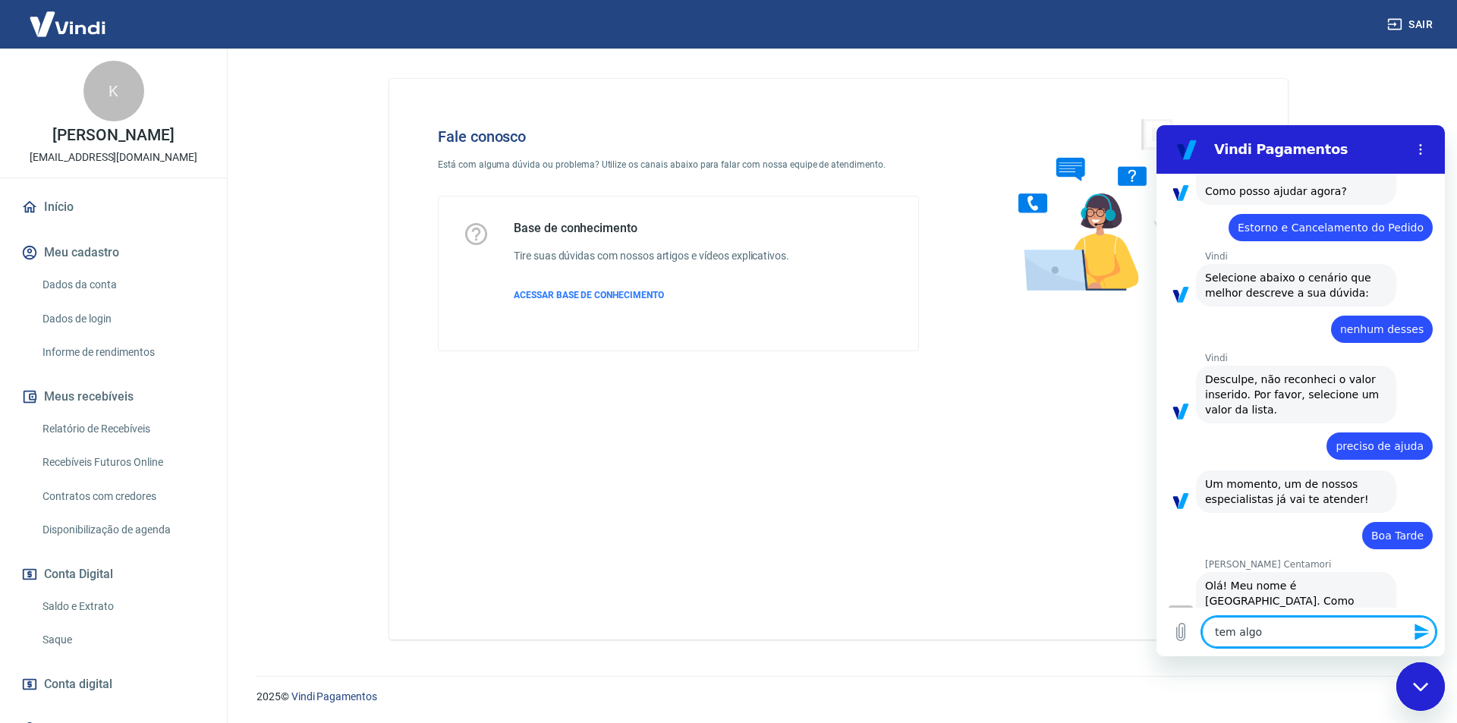
type textarea "tem algo"
type textarea "x"
type textarea "tem algo e"
type textarea "x"
type textarea "tem algo er"
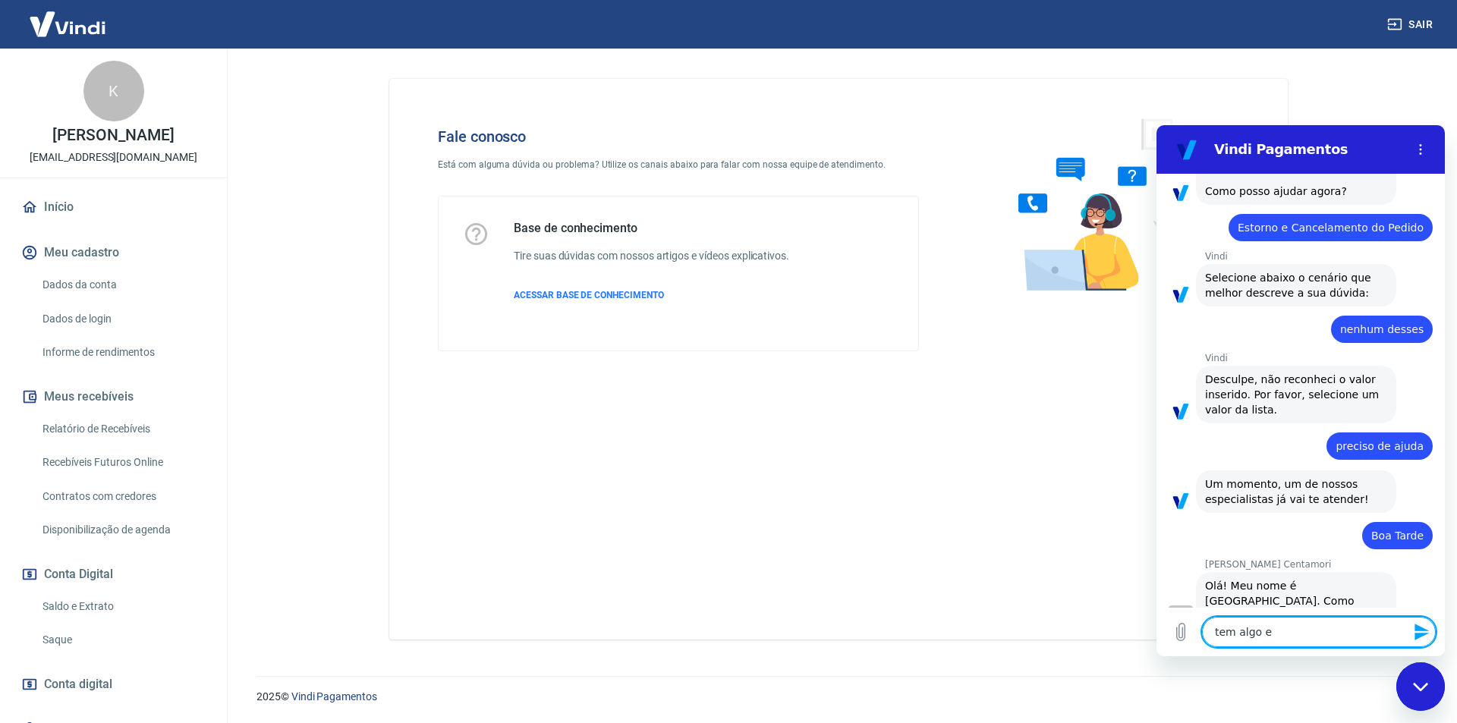
type textarea "x"
type textarea "tem algo err"
type textarea "x"
type textarea "tem algo erra"
type textarea "x"
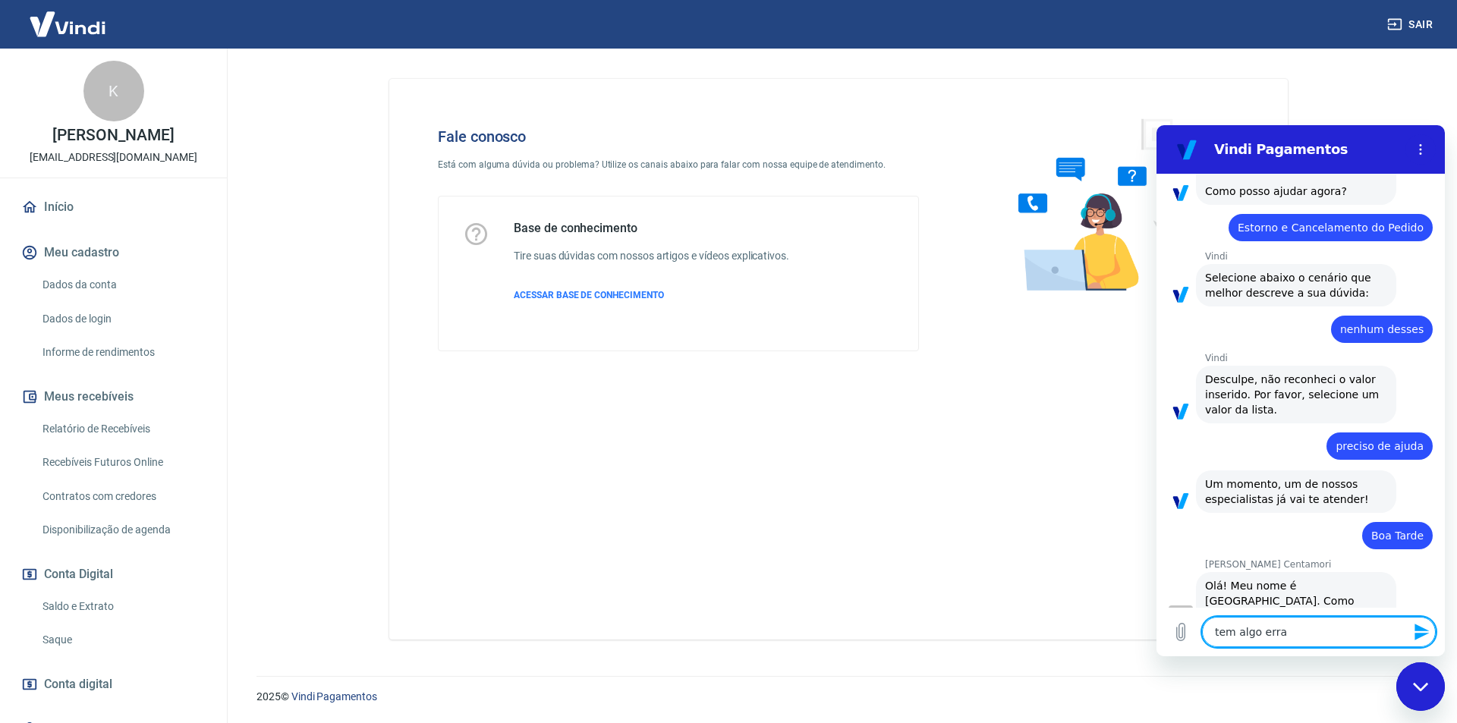
type textarea "tem algo errad"
type textarea "x"
type textarea "tem algo errado"
type textarea "x"
type textarea "tem algo errado"
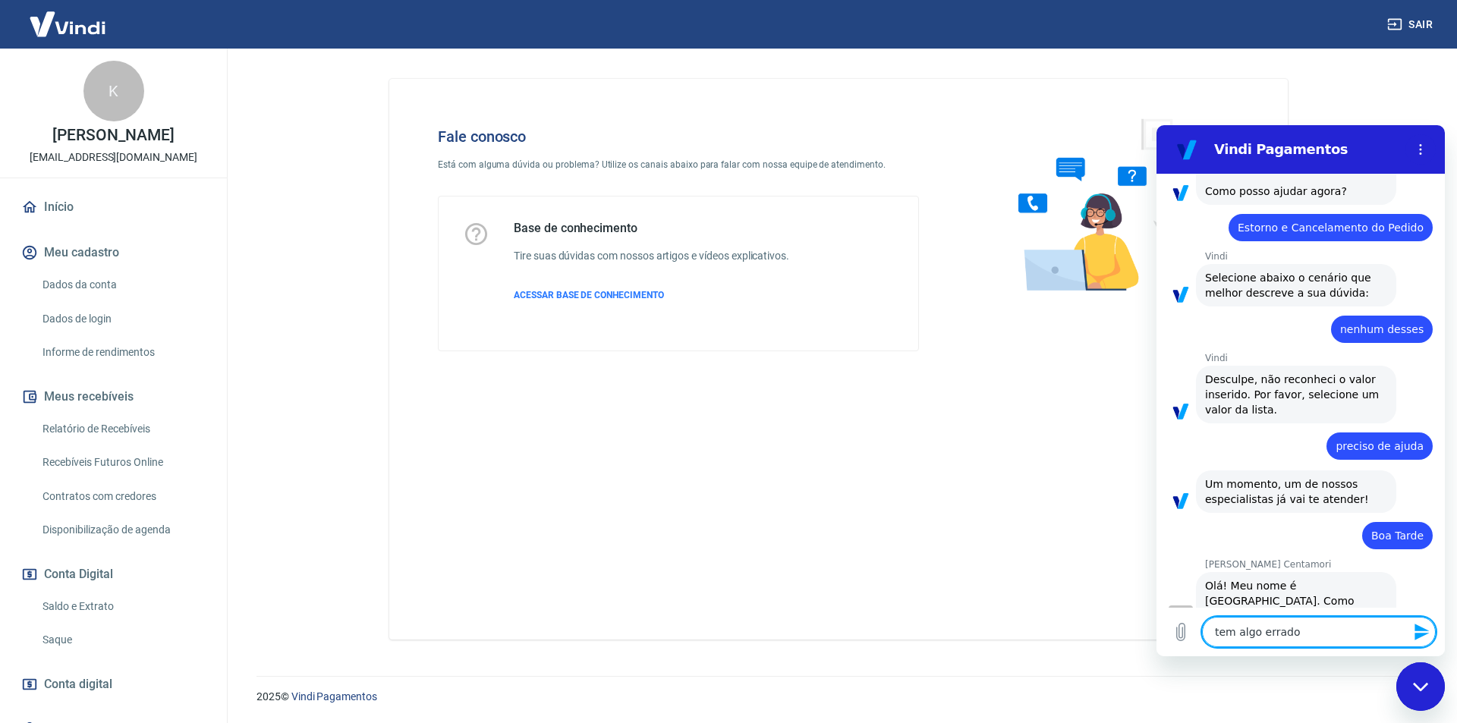
type textarea "x"
type textarea "tem algo errado a"
type textarea "x"
type textarea "tem algo errado ac"
type textarea "x"
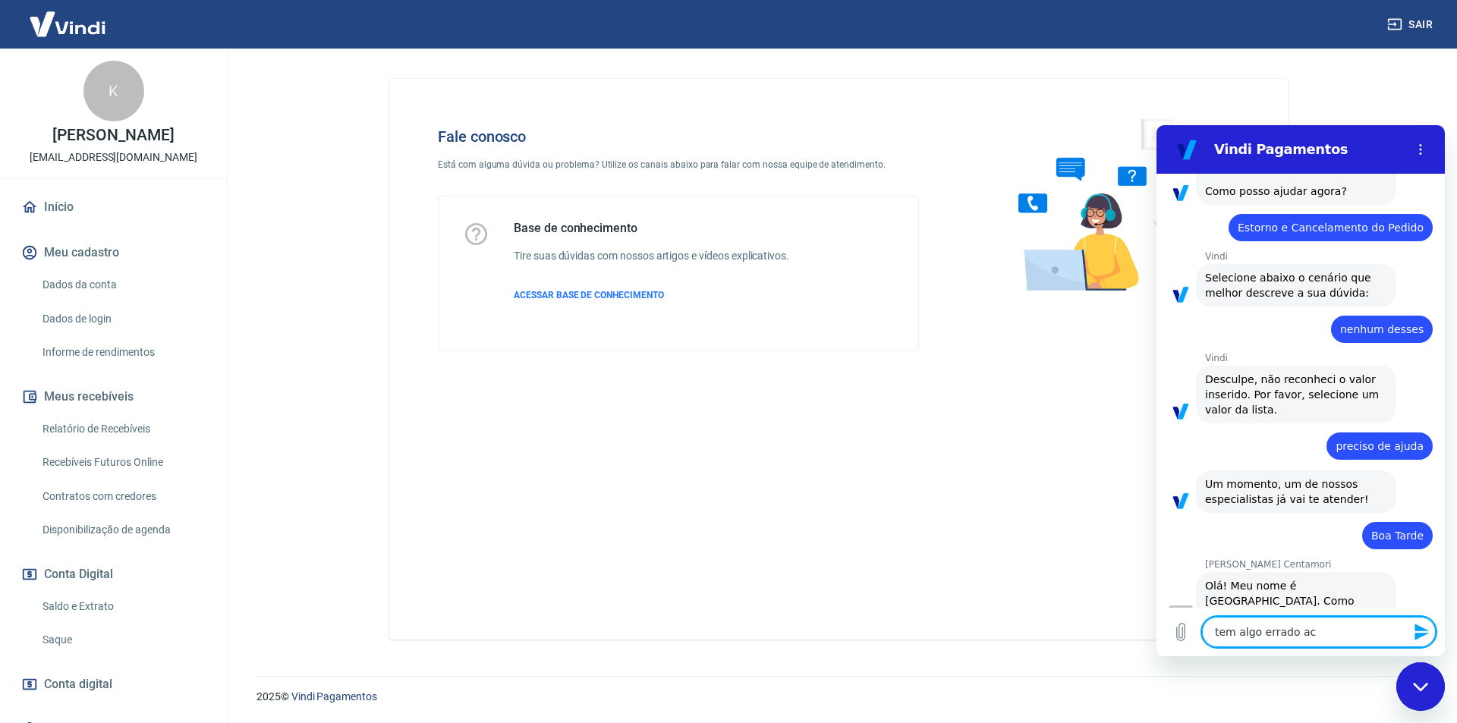
type textarea "tem algo errado aco"
type textarea "x"
type textarea "tem algo errado acon"
type textarea "x"
type textarea "tem algo errado acont"
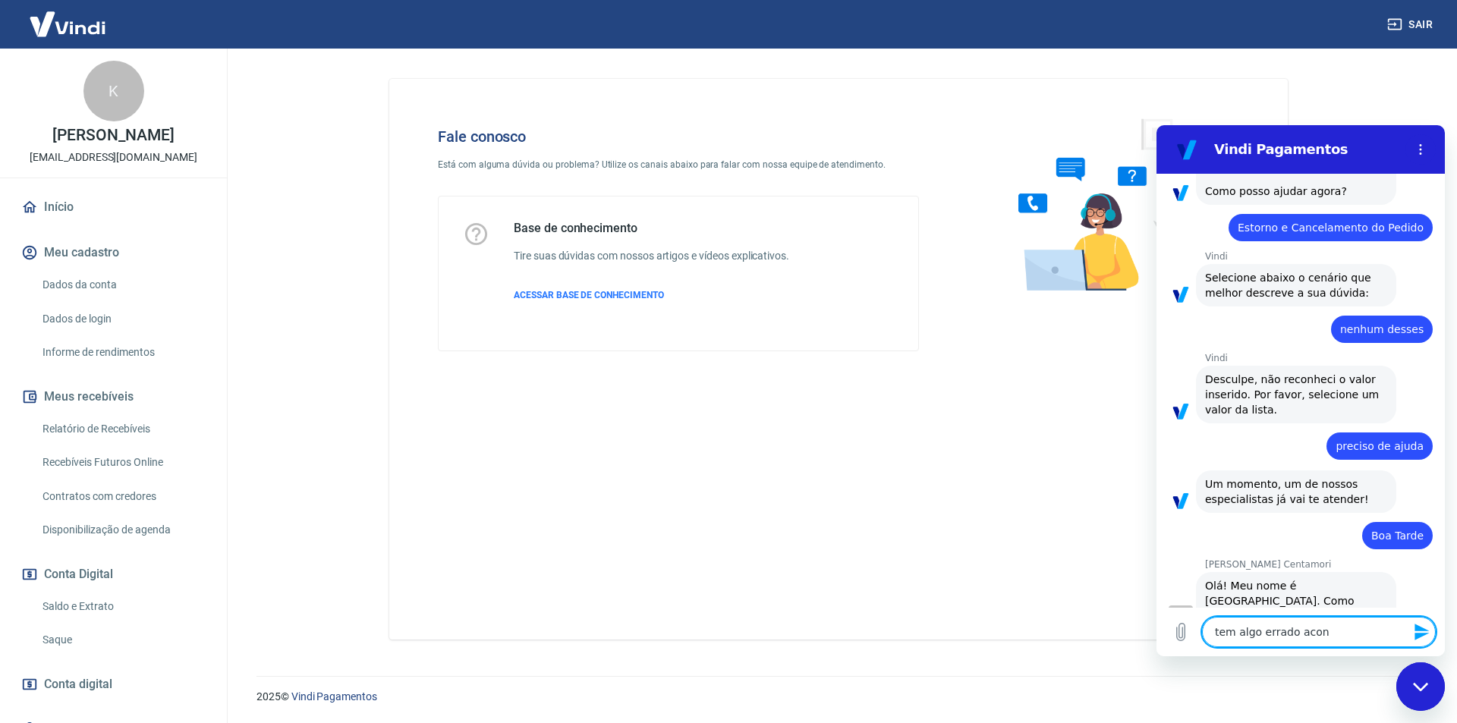
type textarea "x"
type textarea "tem algo errado aconte"
type textarea "x"
type textarea "tem algo errado acontec"
type textarea "x"
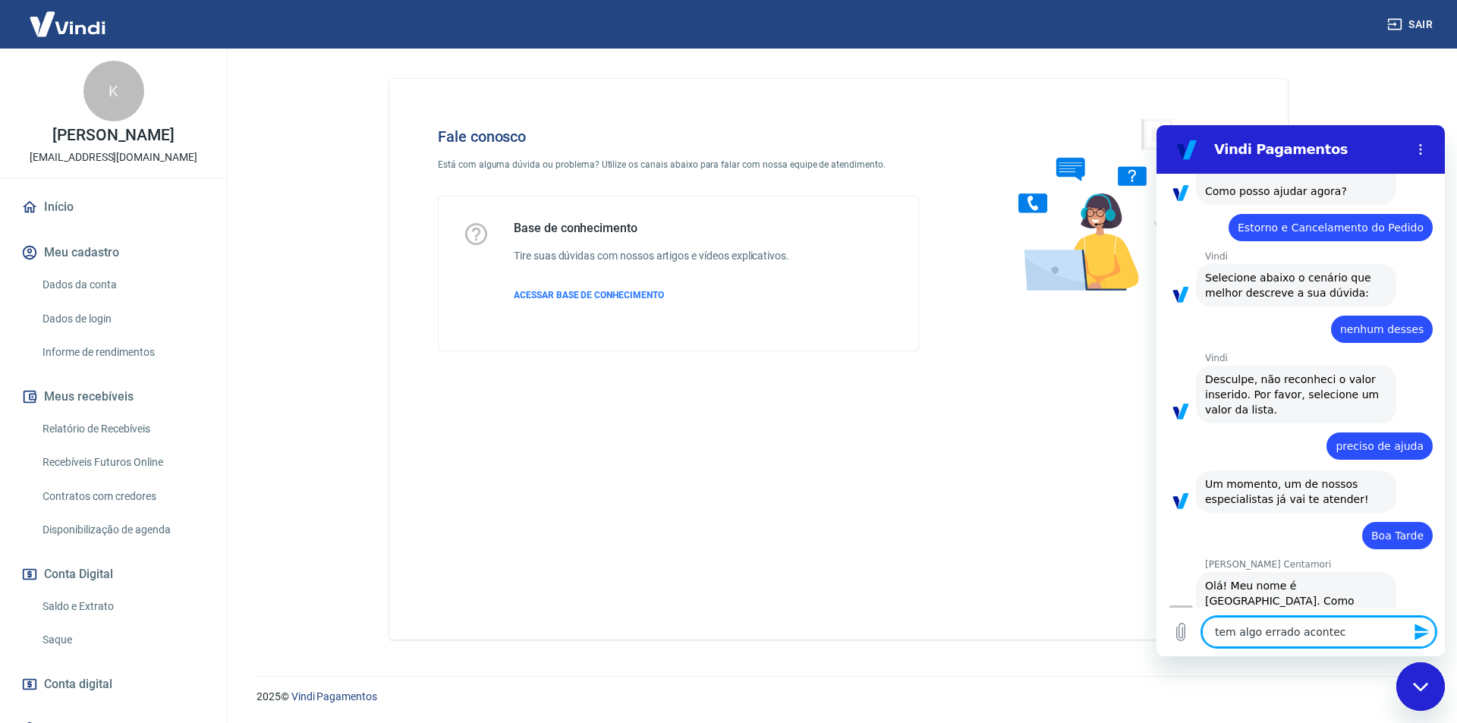
type textarea "tem algo errado acontece"
type textarea "x"
type textarea "tem algo errado acontecen"
type textarea "x"
type textarea "tem algo errado acontecend"
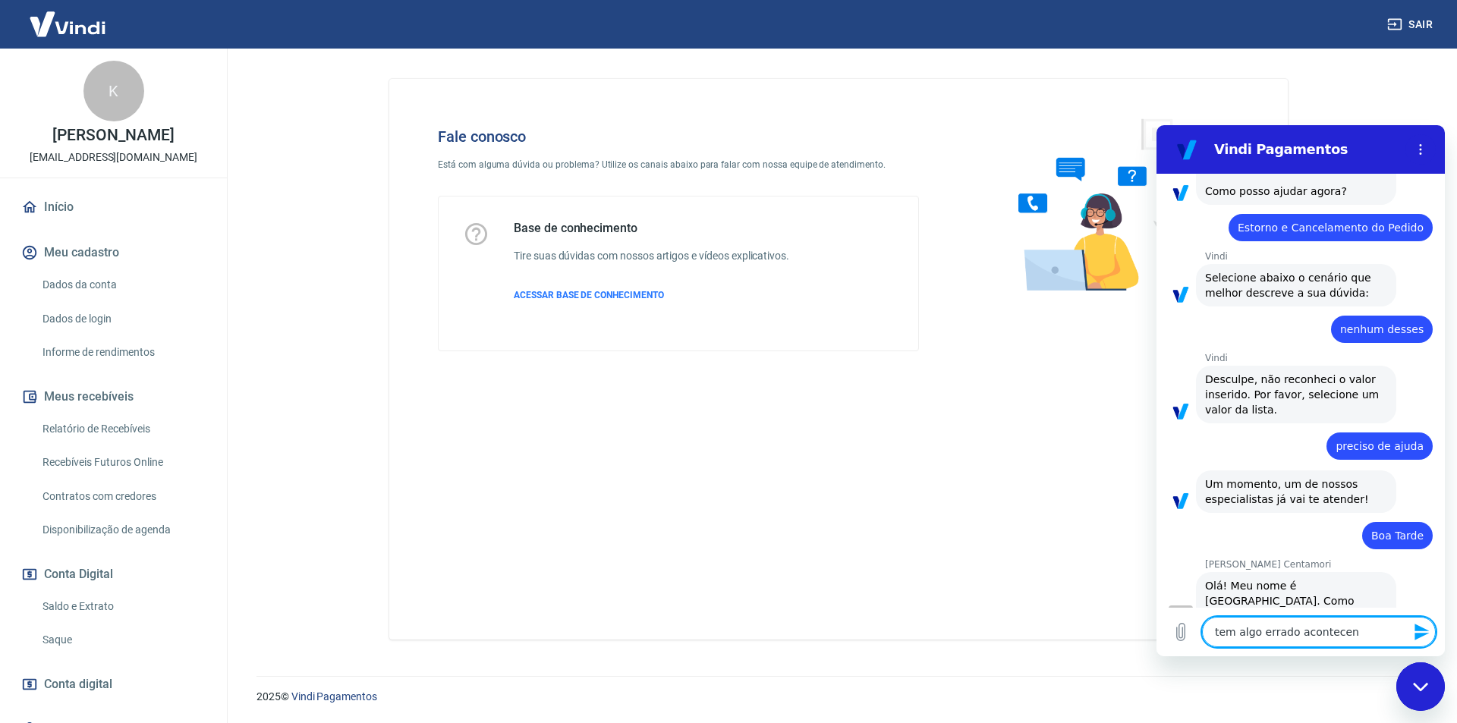
type textarea "x"
type textarea "tem algo errado acontecendo"
type textarea "x"
type textarea "tem algo errado acontecendo"
type textarea "x"
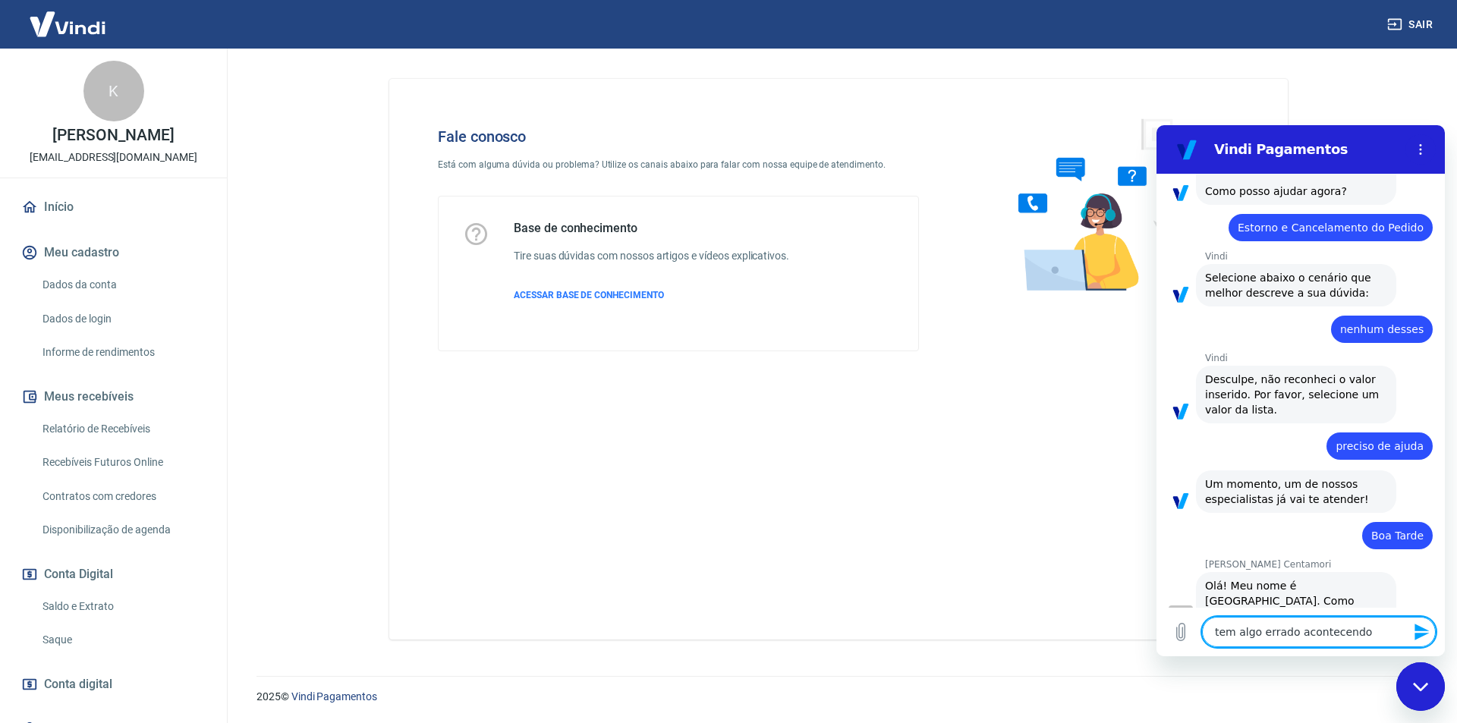
type textarea "tem algo errado acontecendo n"
type textarea "x"
type textarea "tem algo errado acontecendo no"
type textarea "x"
type textarea "tem algo errado acontecendo nos"
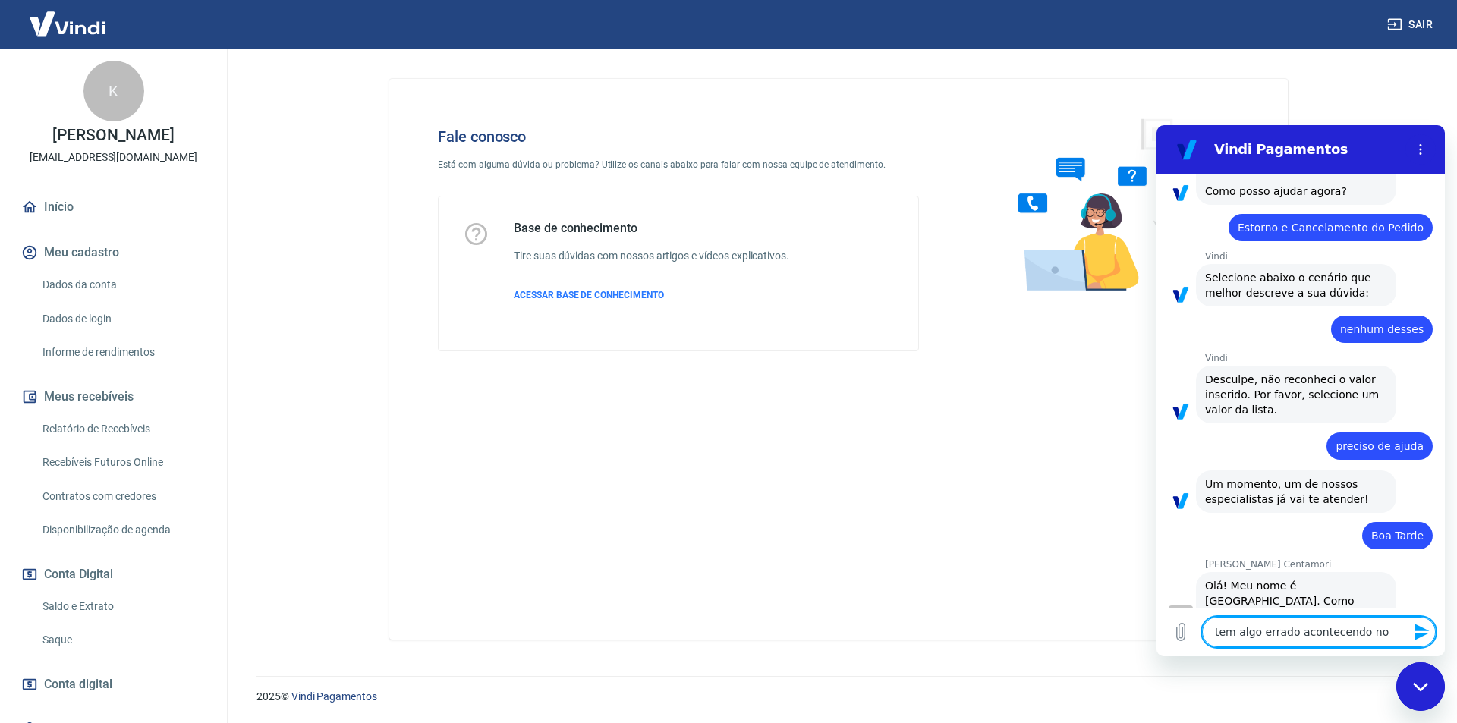
type textarea "x"
type textarea "tem algo errado acontecendo nos"
type textarea "x"
type textarea "tem algo errado acontecendo nos m"
type textarea "x"
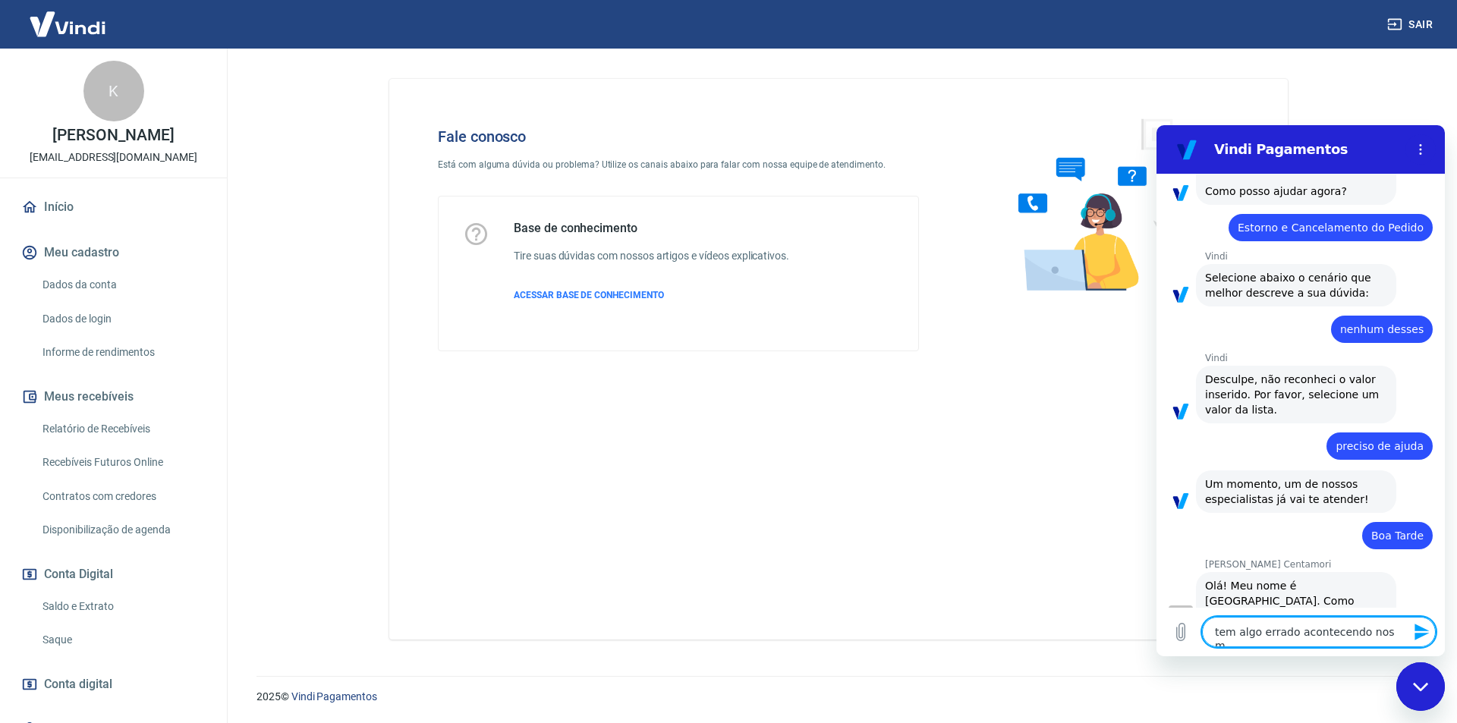
type textarea "tem algo errado acontecendo nos me"
type textarea "x"
type textarea "tem algo errado acontecendo nos meu"
type textarea "x"
type textarea "tem algo errado acontecendo nos meus"
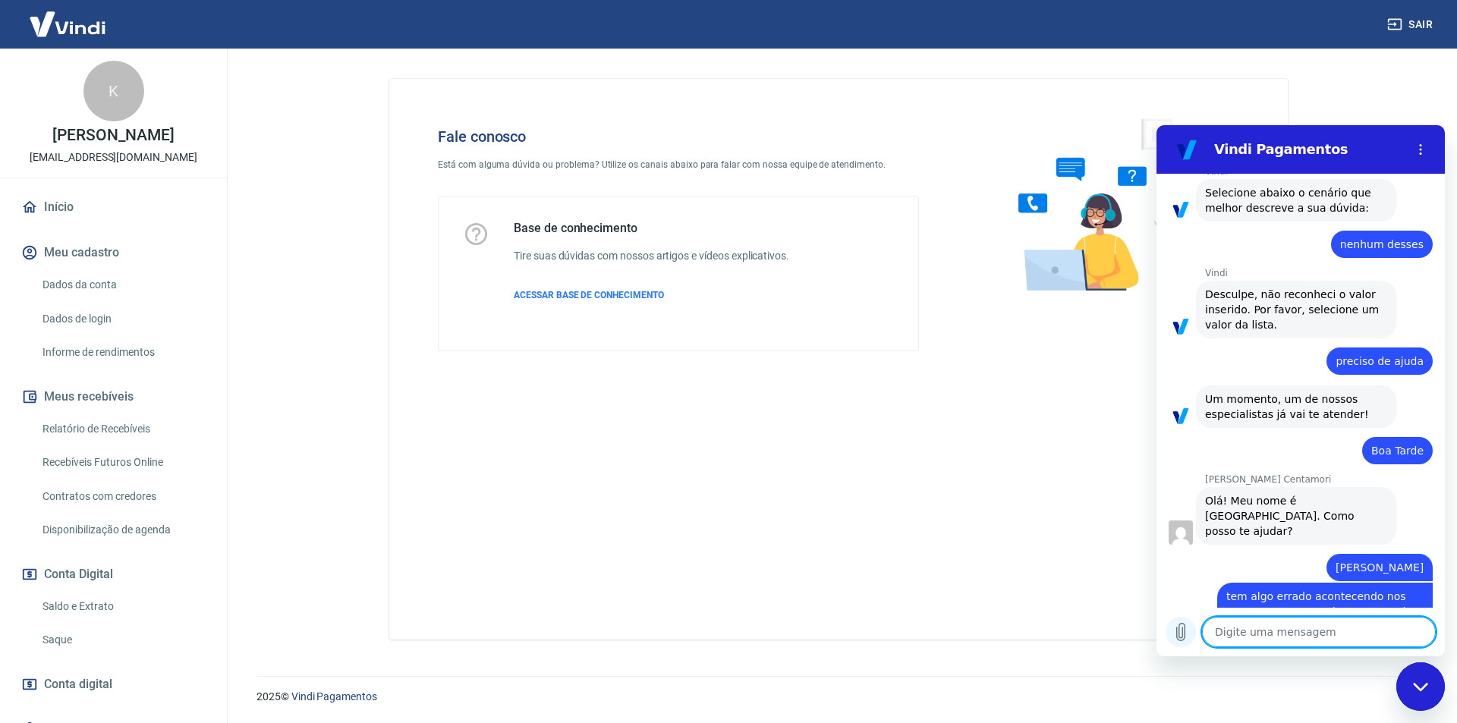
scroll to position [2611, 0]
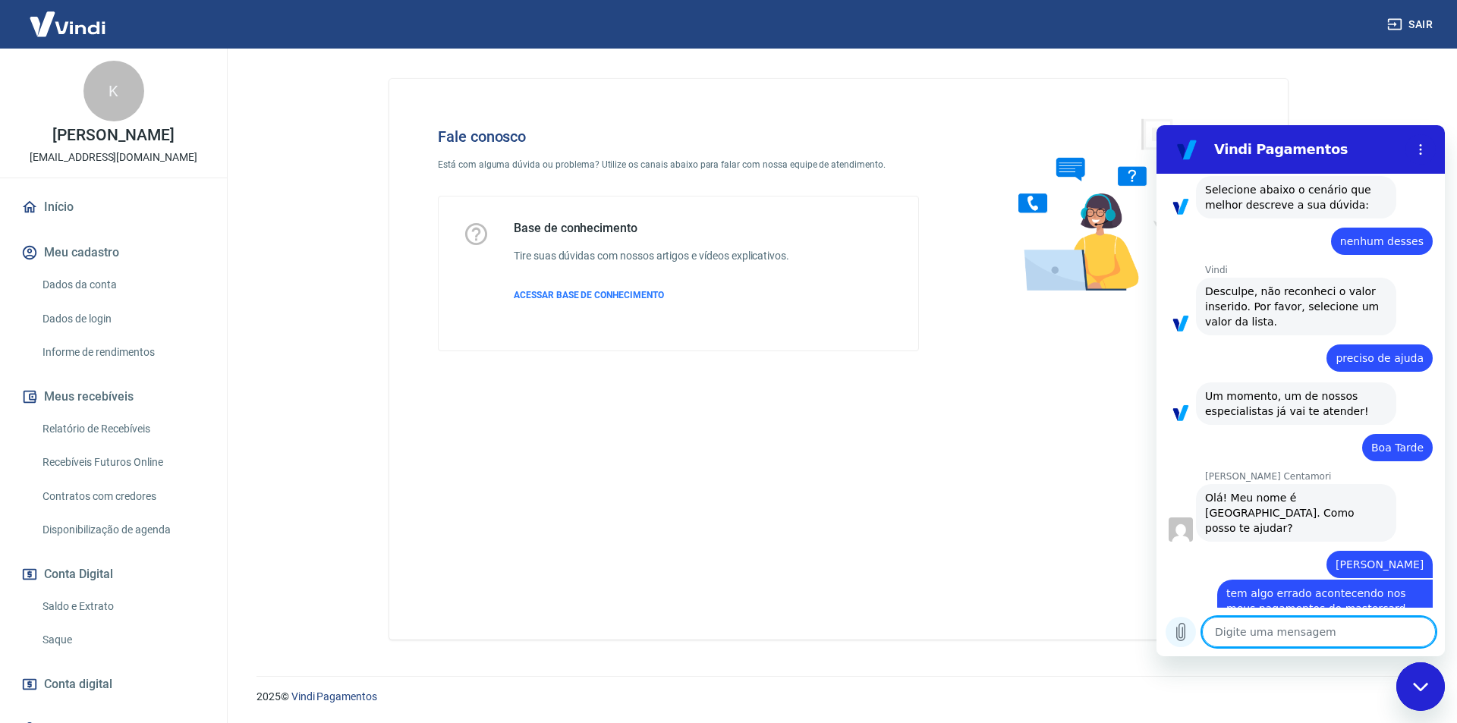
click at [1179, 631] on icon "Carregar arquivo" at bounding box center [1181, 632] width 8 height 17
click at [1240, 630] on textarea at bounding box center [1319, 632] width 234 height 30
click at [1181, 628] on icon "Carregar arquivo" at bounding box center [1180, 632] width 18 height 18
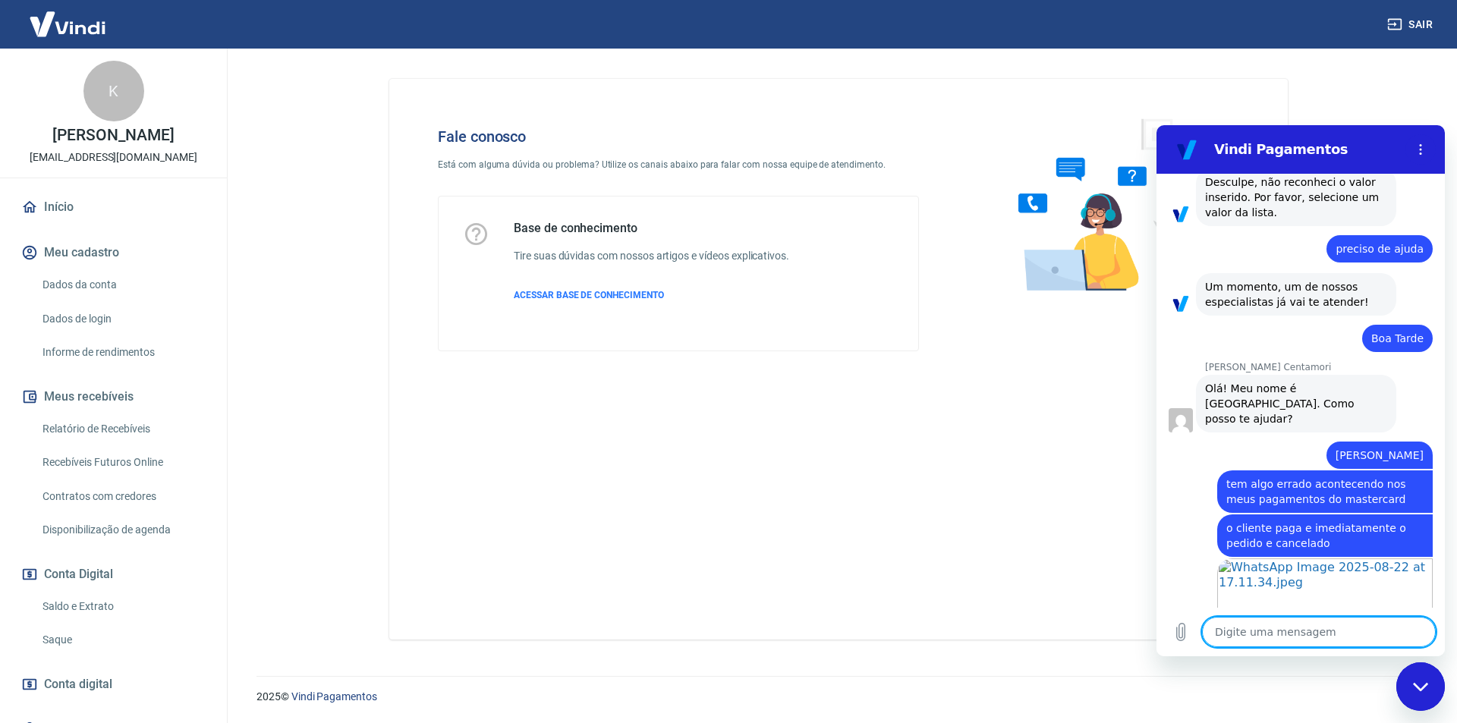
scroll to position [2723, 0]
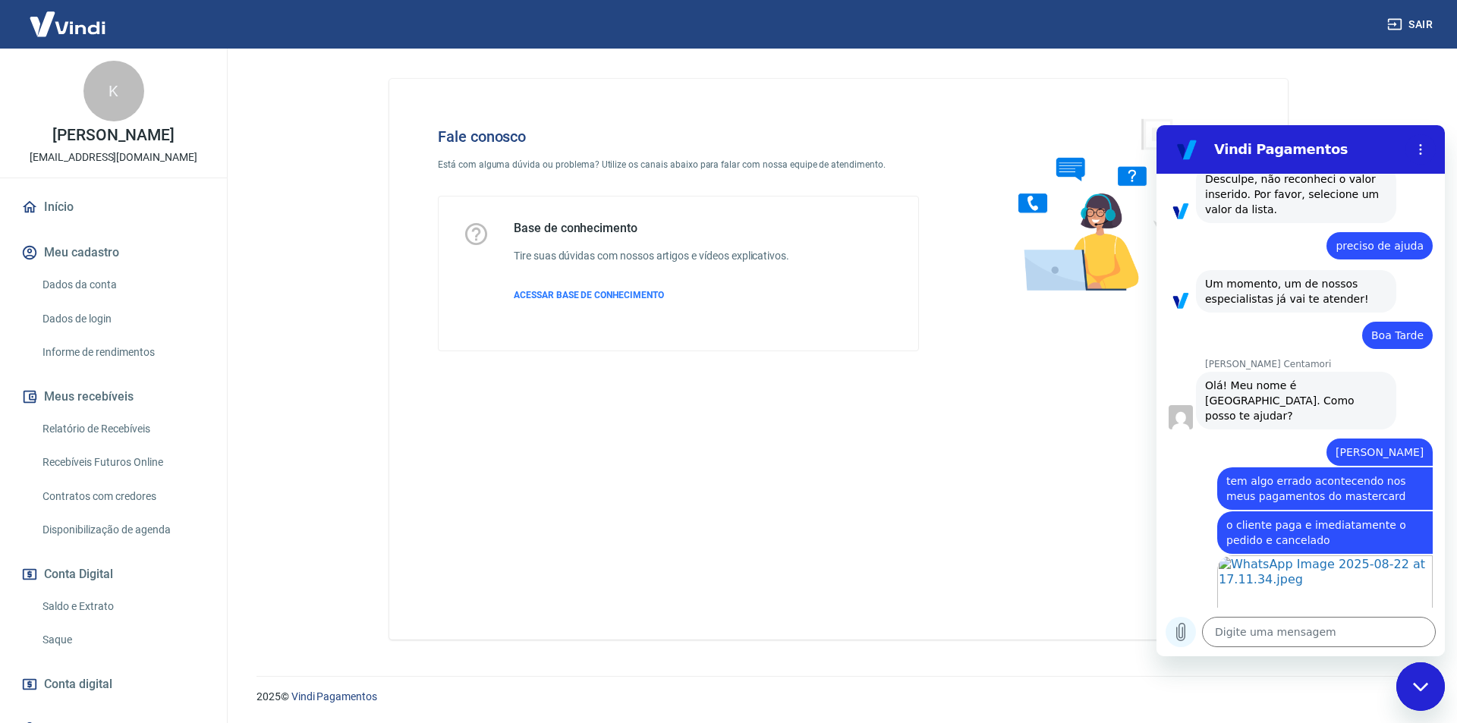
click at [1171, 635] on icon "Carregar arquivo" at bounding box center [1180, 632] width 18 height 18
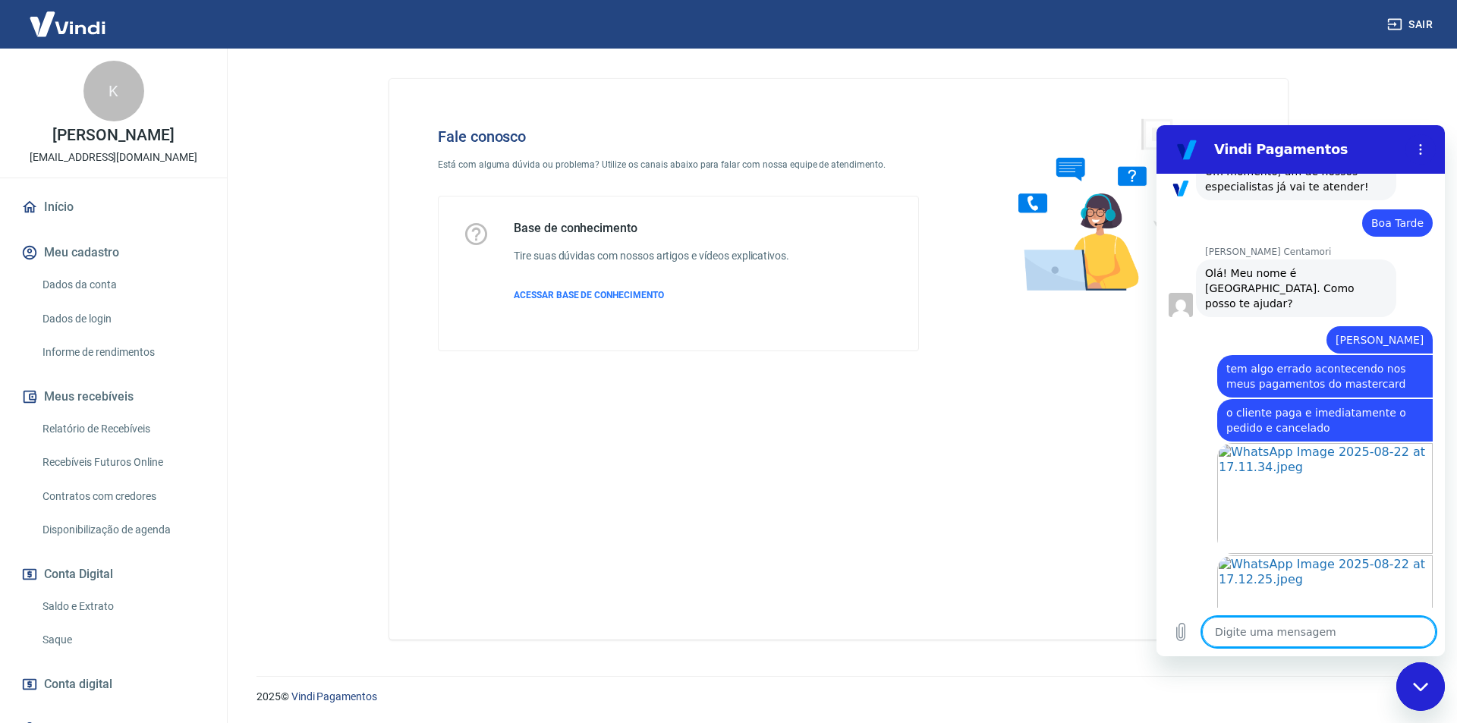
scroll to position [2864, 0]
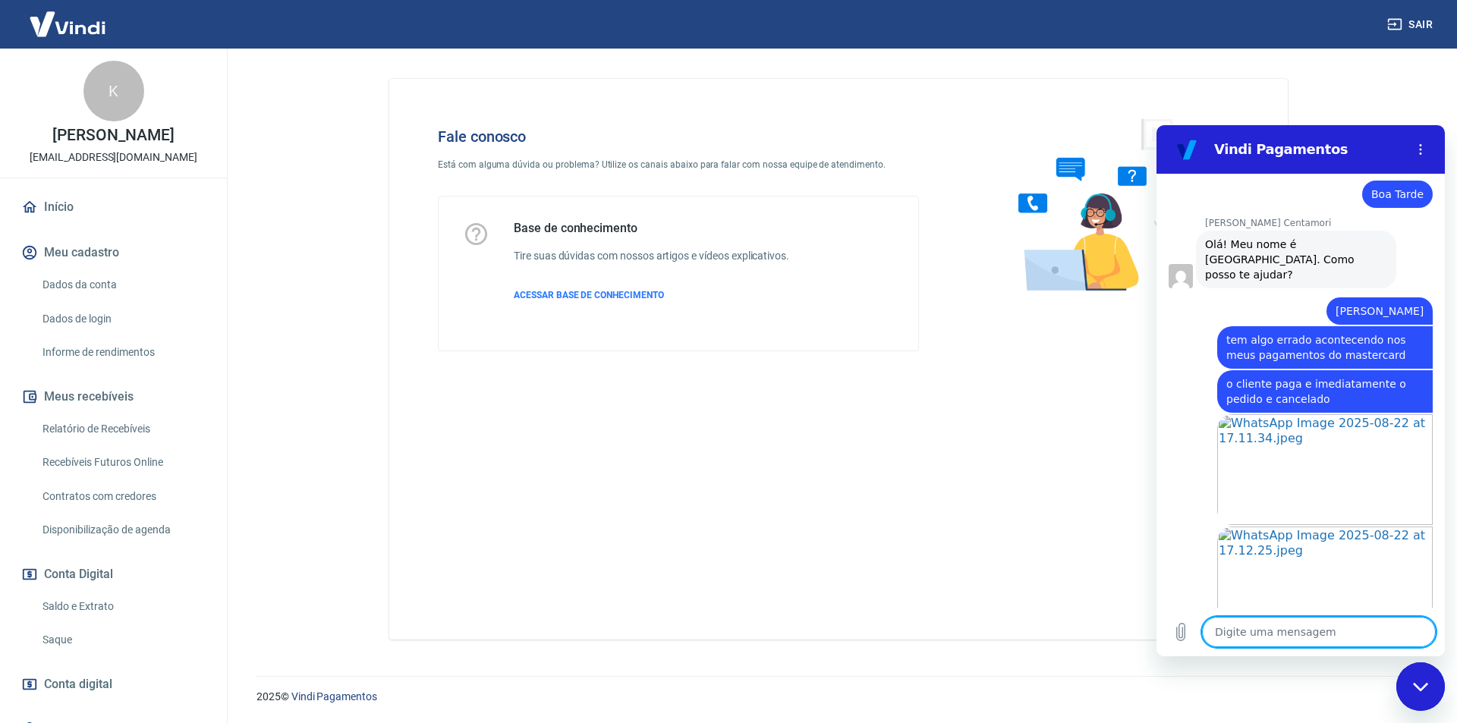
click at [1247, 640] on textarea at bounding box center [1319, 632] width 234 height 30
paste textarea "223083360 [DATE] 18:20"
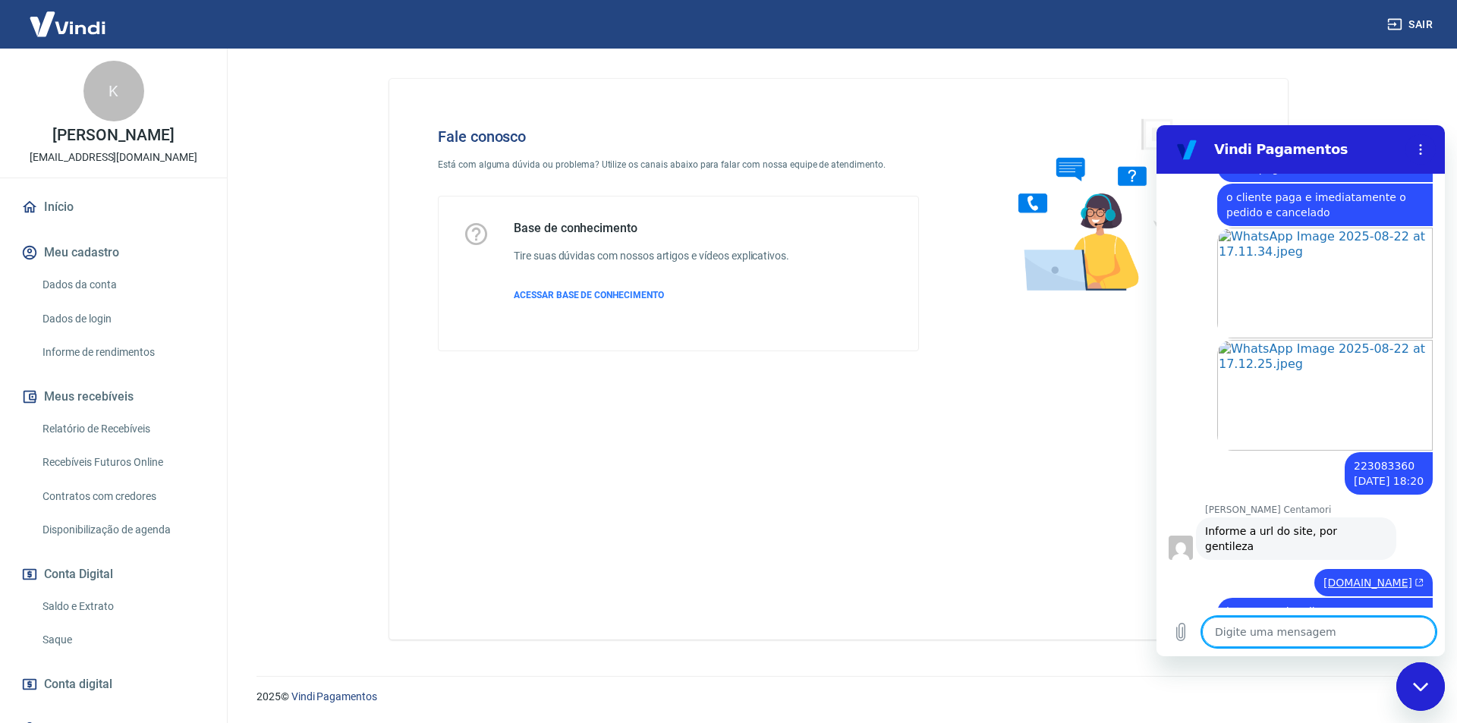
scroll to position [3054, 0]
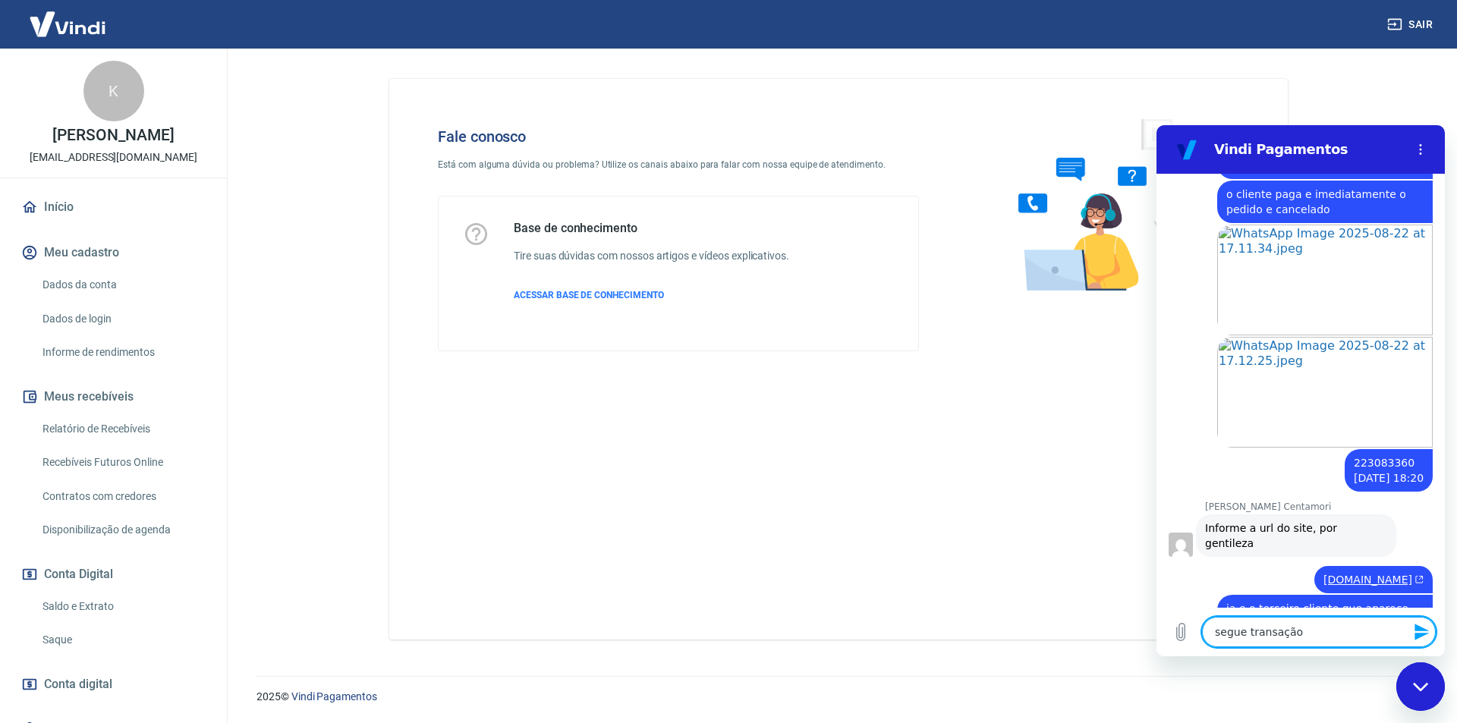
paste textarea "223641474 [DATE] 17:44"
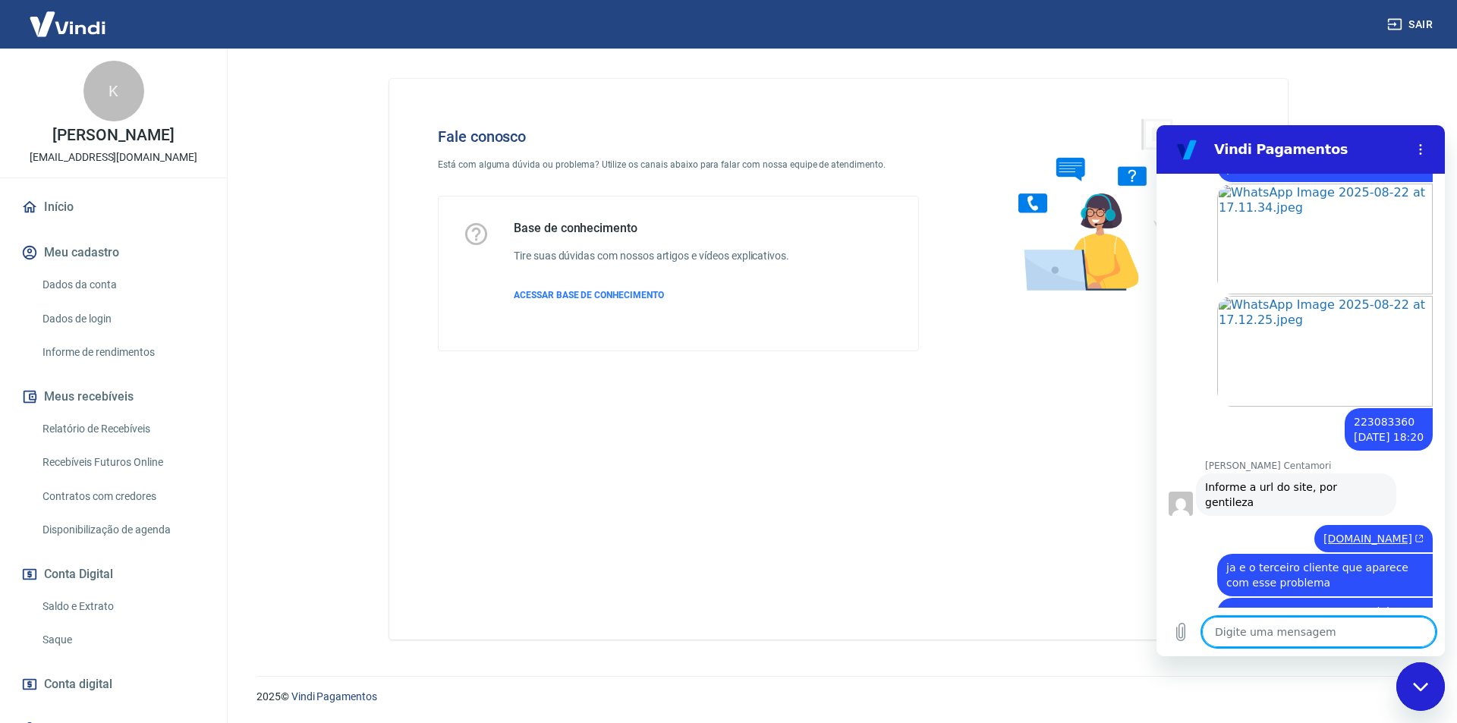
scroll to position [3098, 0]
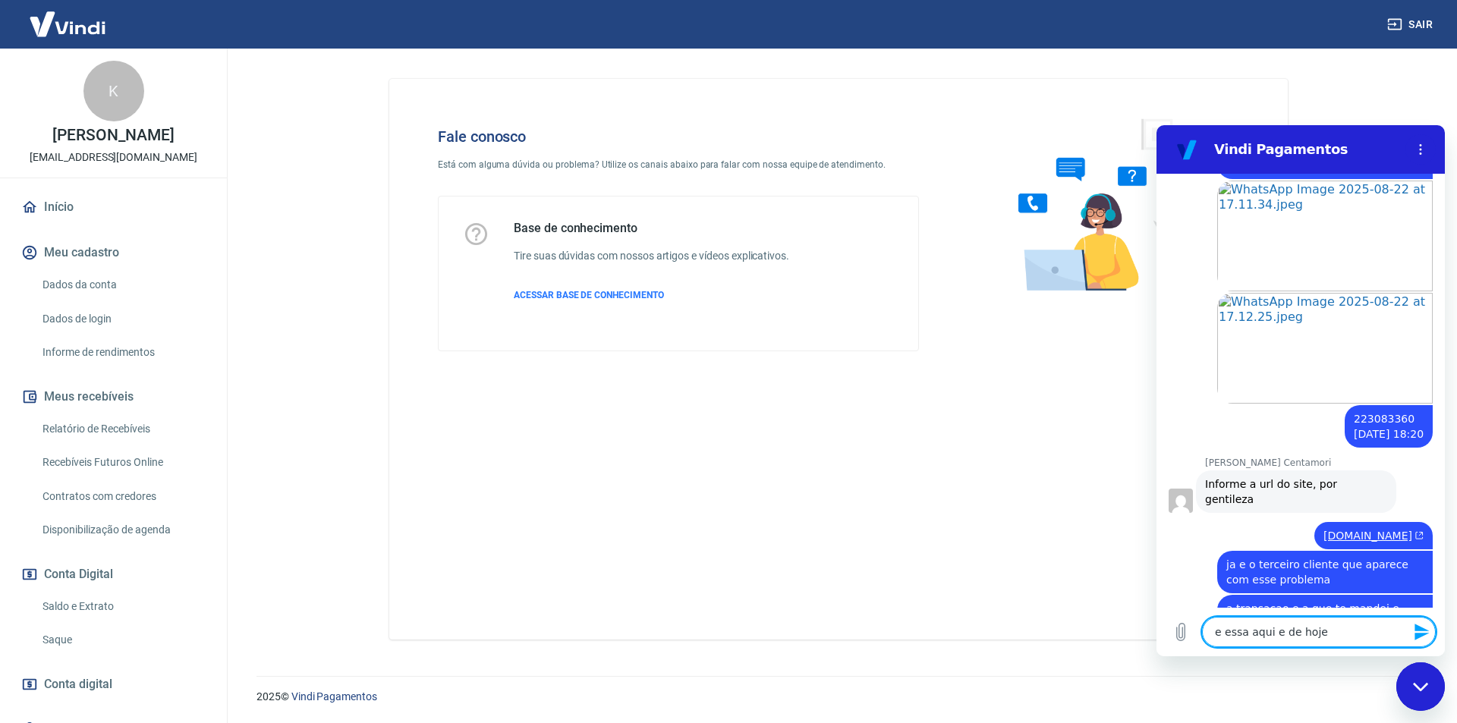
paste textarea "224110893 [DATE] 16:48"
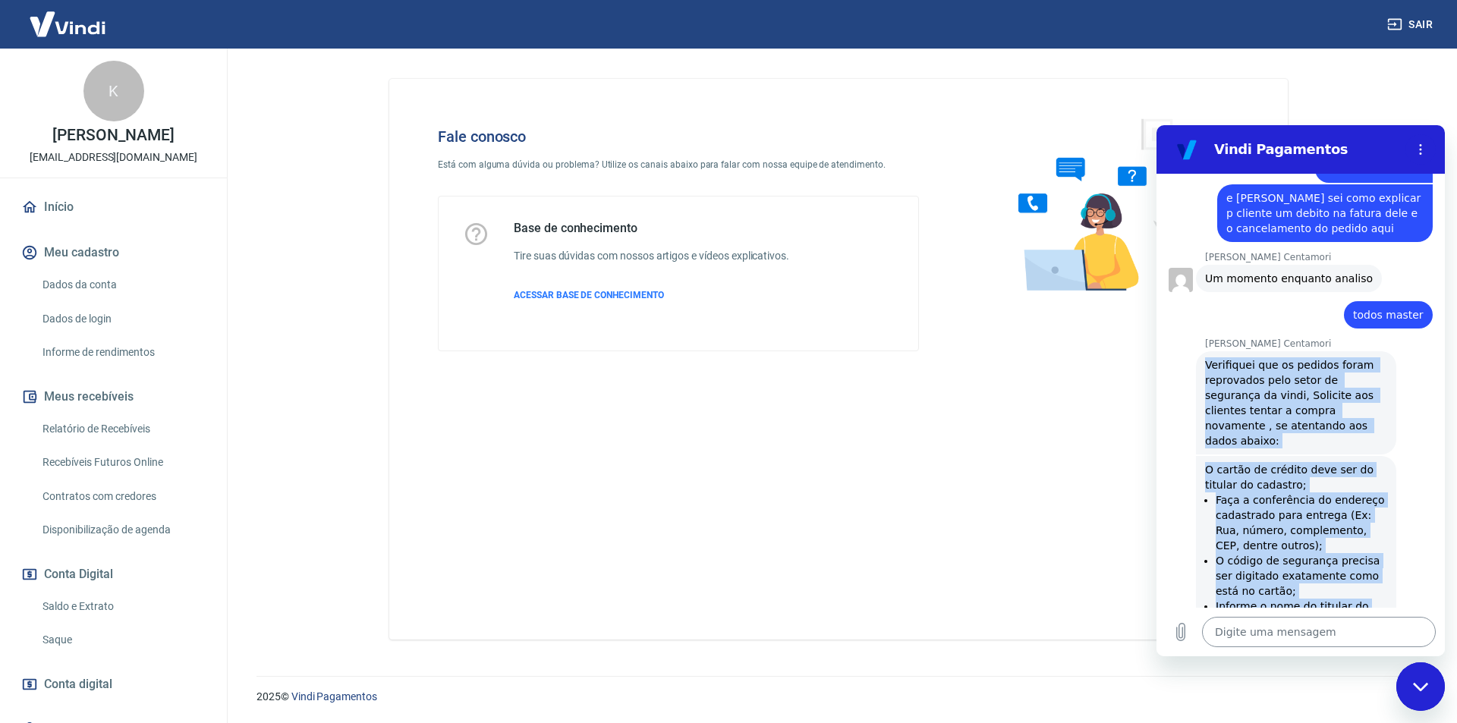
scroll to position [3788, 0]
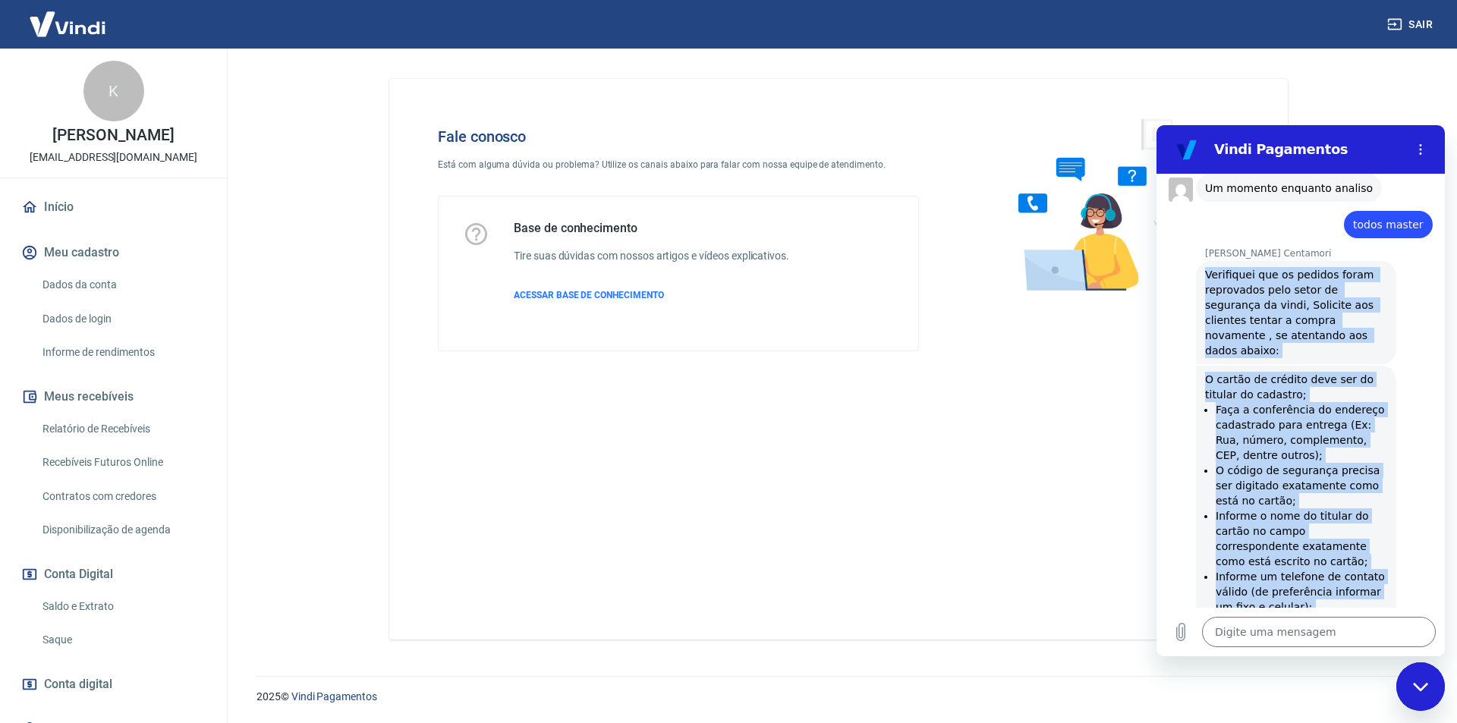
drag, startPoint x: 1200, startPoint y: 329, endPoint x: 1328, endPoint y: 557, distance: 261.2
click at [1328, 557] on div "17:04 diz: abrir chamado Enviado · 17:04 diz: [PERSON_NAME], [PERSON_NAME]. Ide…" at bounding box center [1300, 391] width 288 height 434
copy div "Verifiquei que os pedidos foram reprovados pelo setor de segurança da vindi, So…"
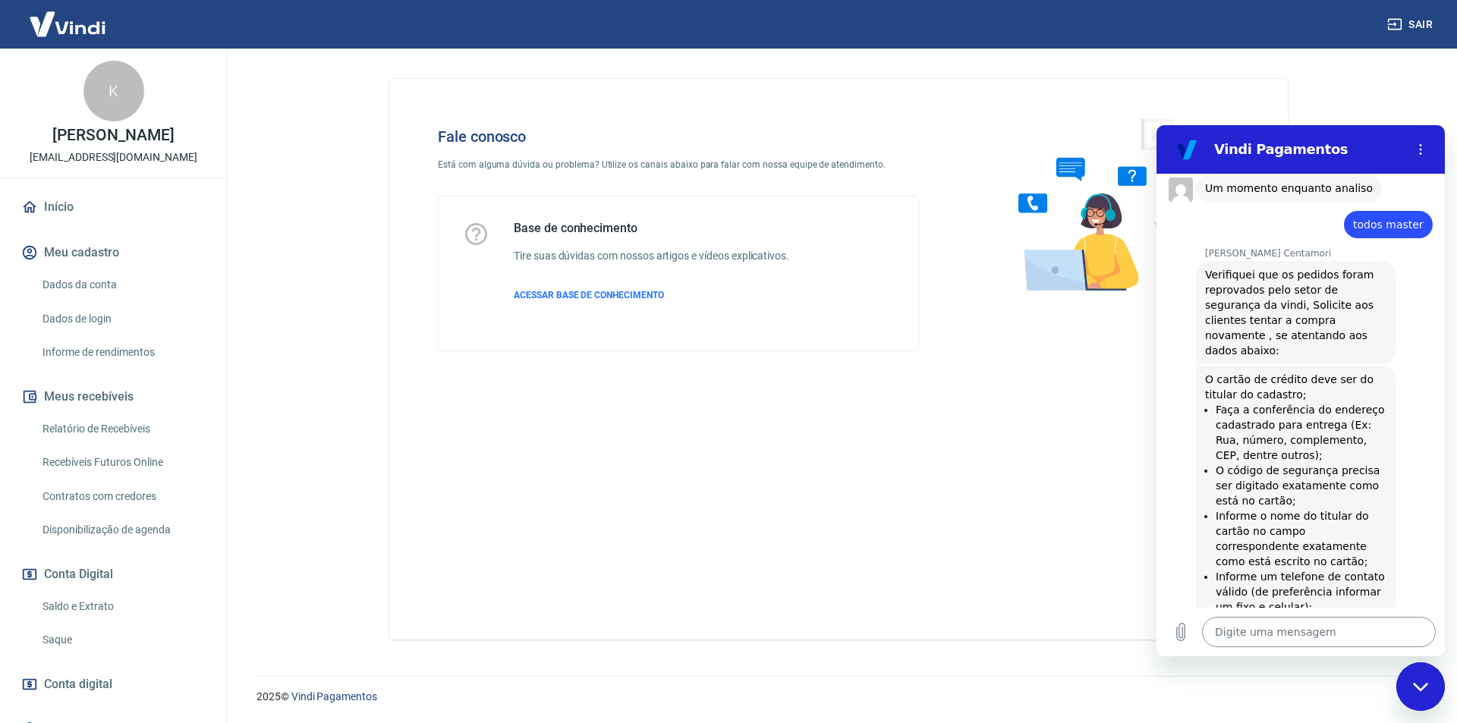
click at [1258, 639] on textarea at bounding box center [1319, 632] width 234 height 30
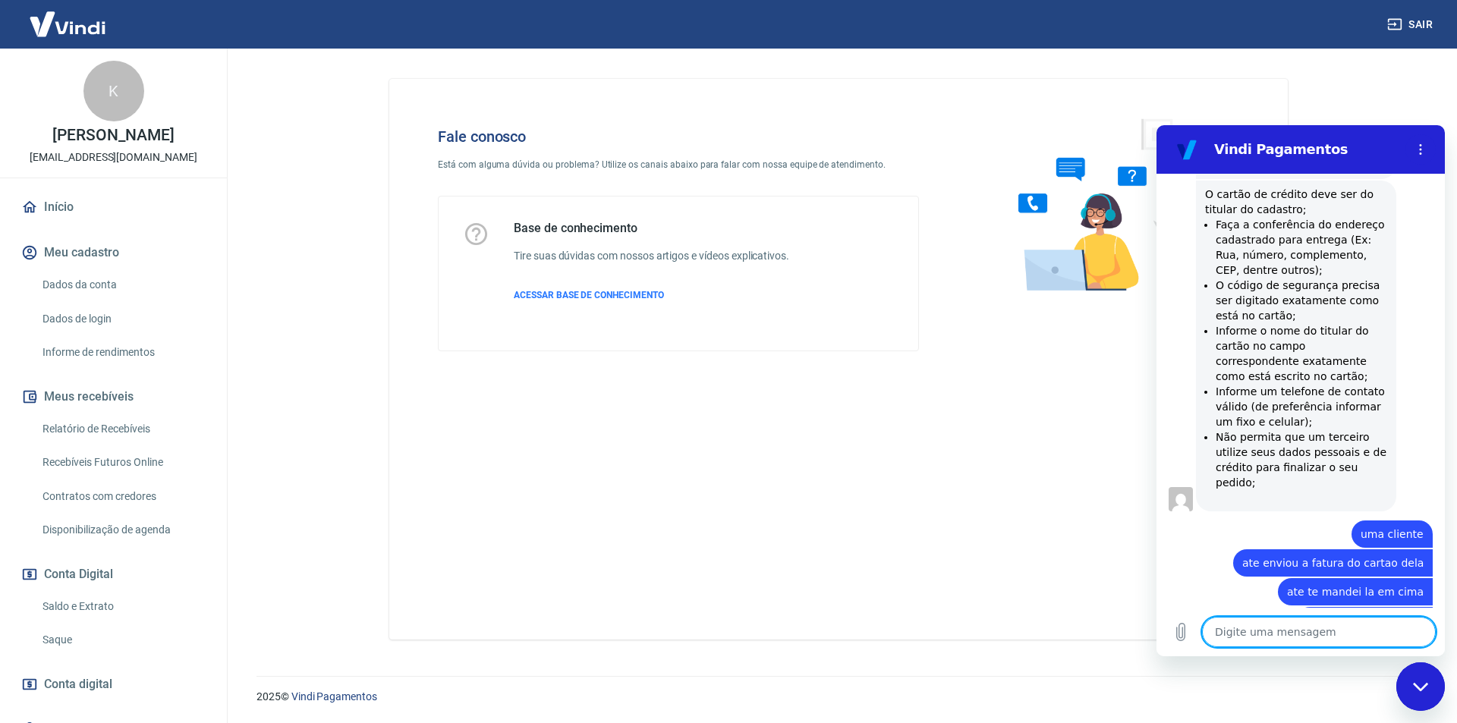
scroll to position [3976, 0]
click at [1239, 638] on textarea at bounding box center [1319, 632] width 234 height 30
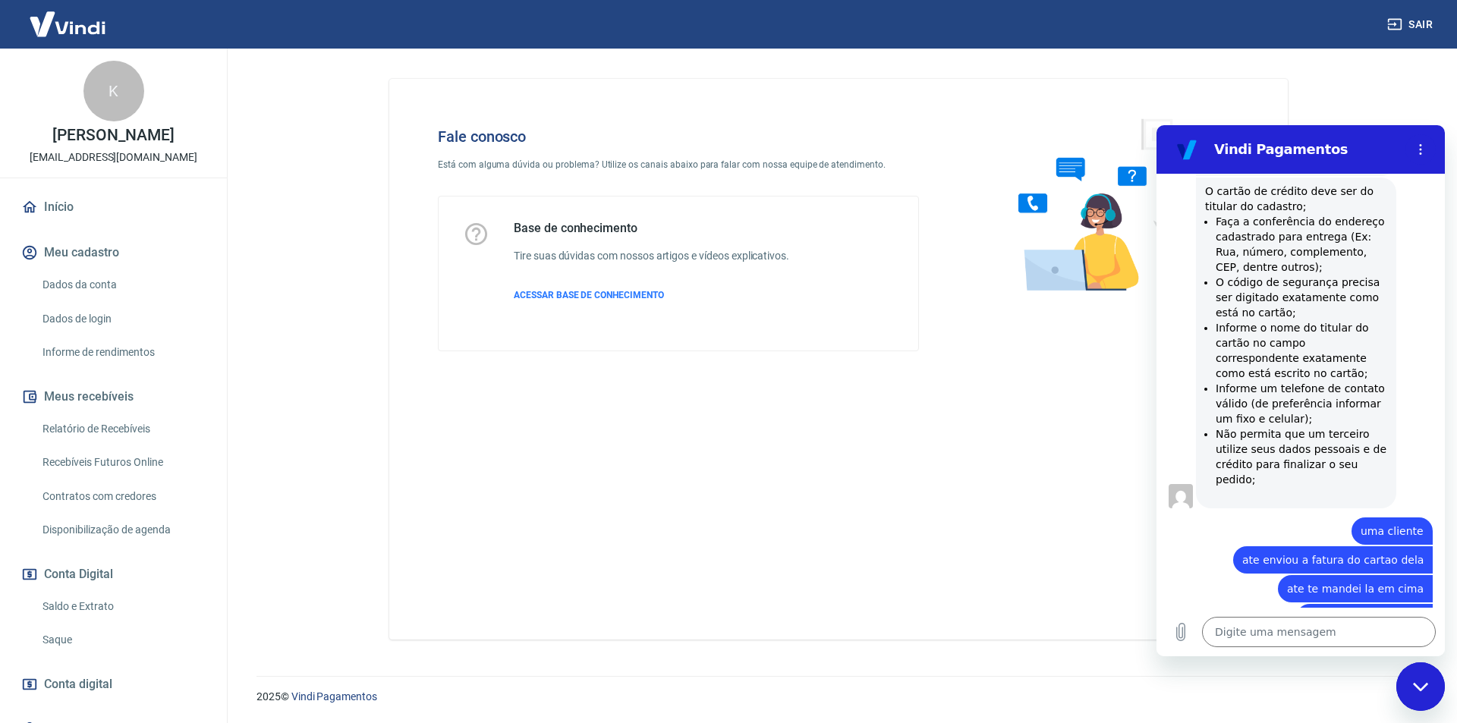
drag, startPoint x: 1204, startPoint y: 560, endPoint x: 1264, endPoint y: 588, distance: 66.2
click at [1264, 654] on div "[PERSON_NAME] Centamori diz: [PERSON_NAME], após reprova o estorno ocorre em at…" at bounding box center [1296, 675] width 200 height 42
click at [1290, 632] on textarea at bounding box center [1319, 632] width 234 height 30
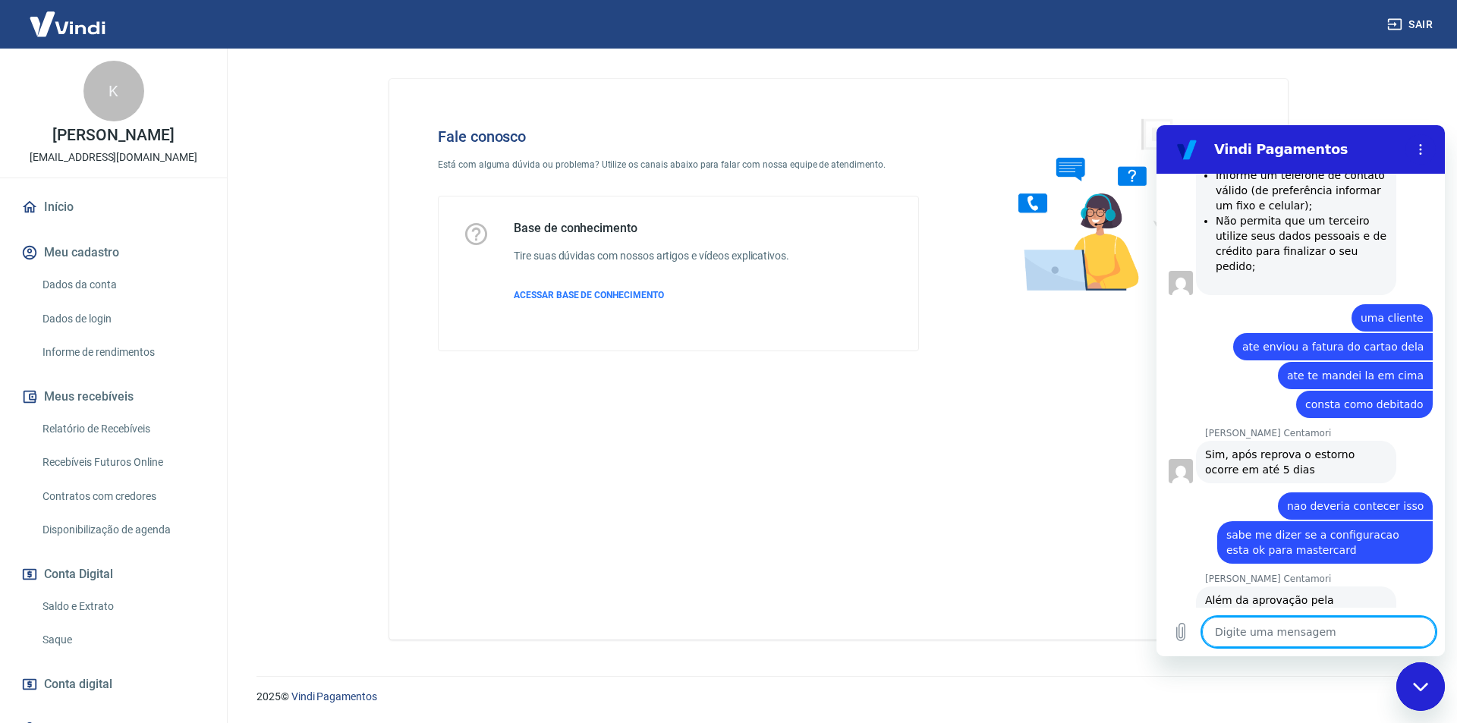
scroll to position [4196, 0]
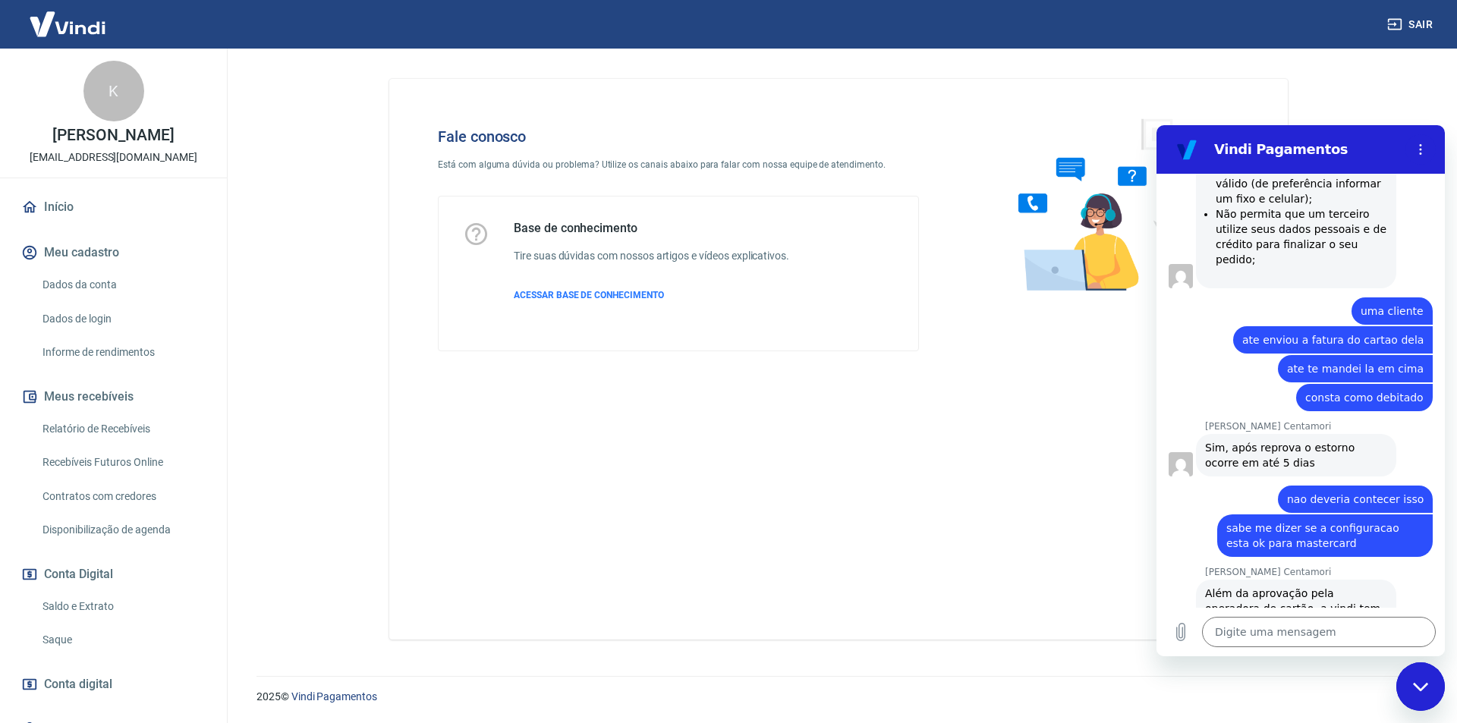
drag, startPoint x: 1231, startPoint y: 533, endPoint x: 1327, endPoint y: 553, distance: 97.8
click at [1327, 587] on span "Além da aprovação pela operadora de cartão, a vindi tem um sistema de antifraud…" at bounding box center [1294, 631] width 179 height 88
click at [1385, 578] on div "[PERSON_NAME] Centamori diz: Além da aprovação pela operadora de cartão, a vind…" at bounding box center [1306, 630] width 276 height 105
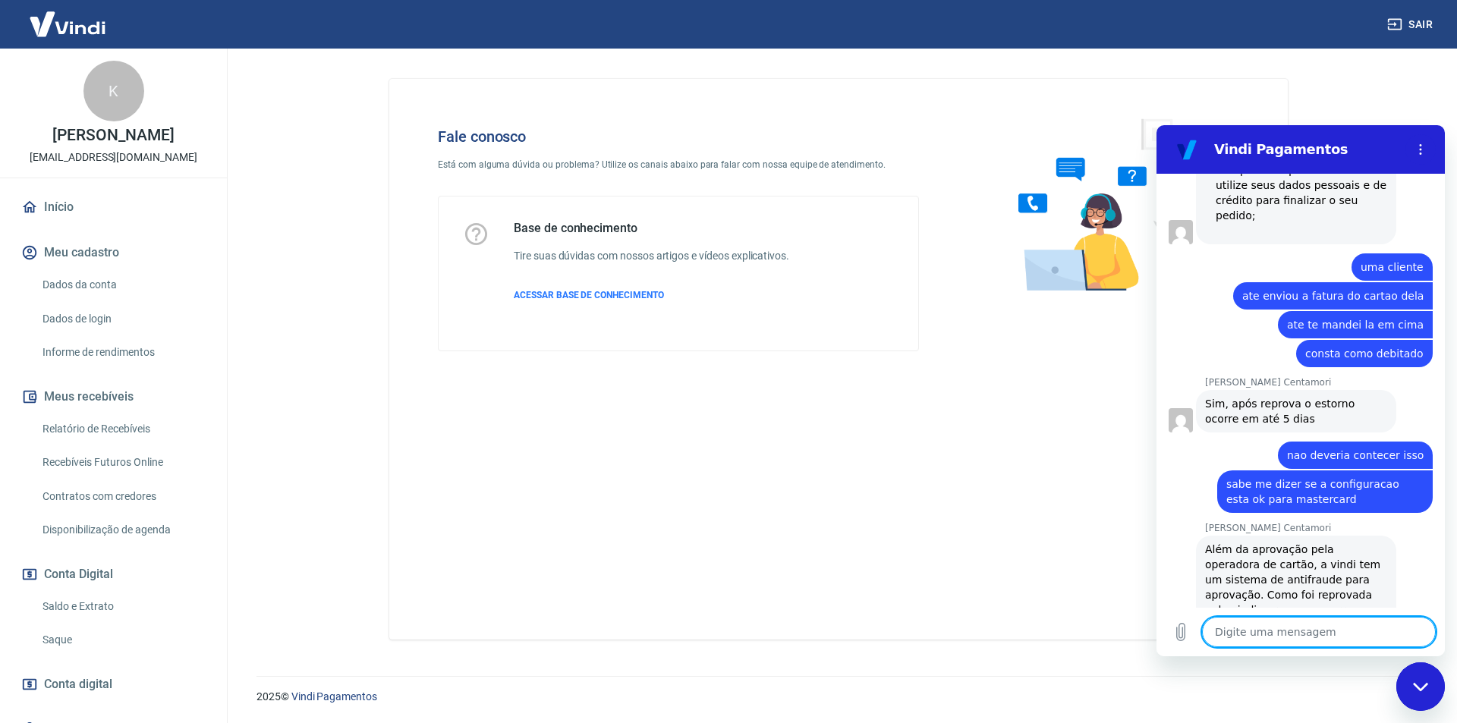
click at [1266, 630] on textarea at bounding box center [1319, 632] width 234 height 30
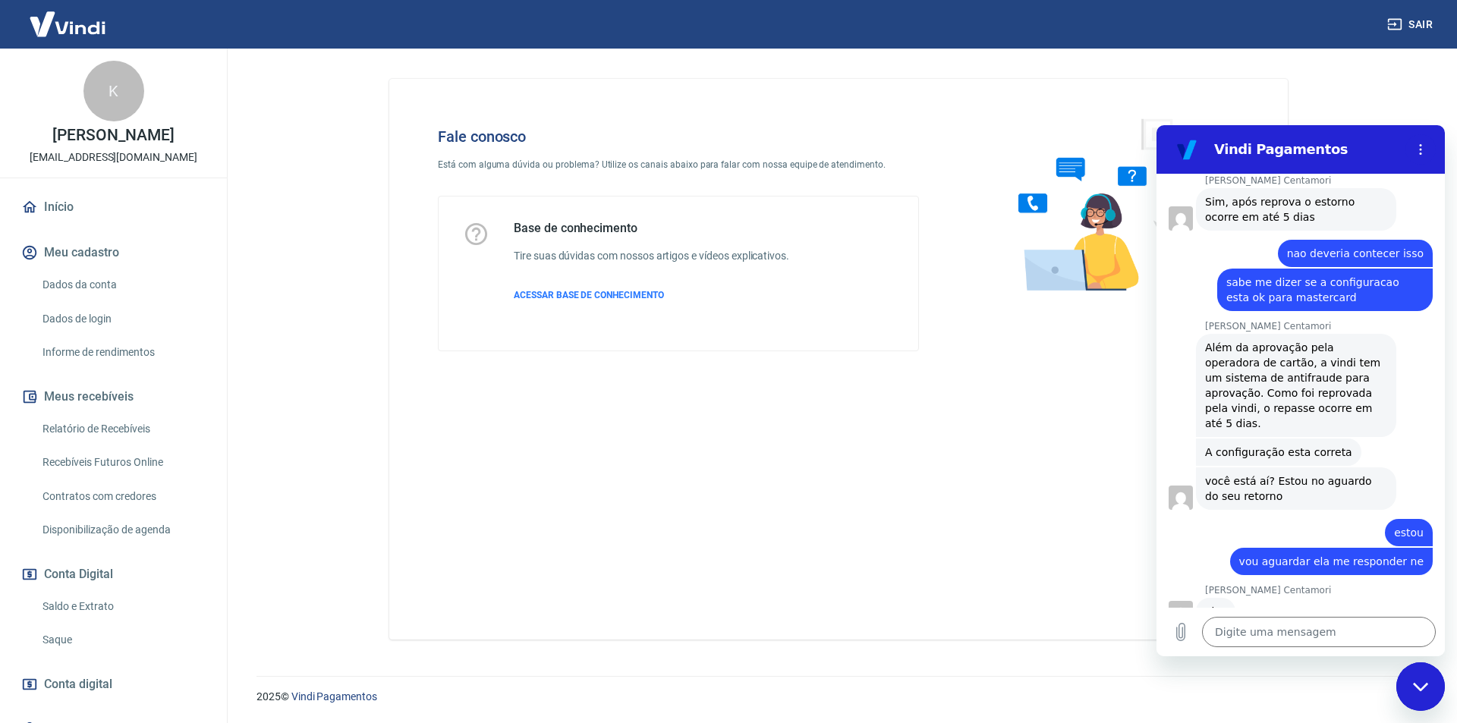
scroll to position [4527, 0]
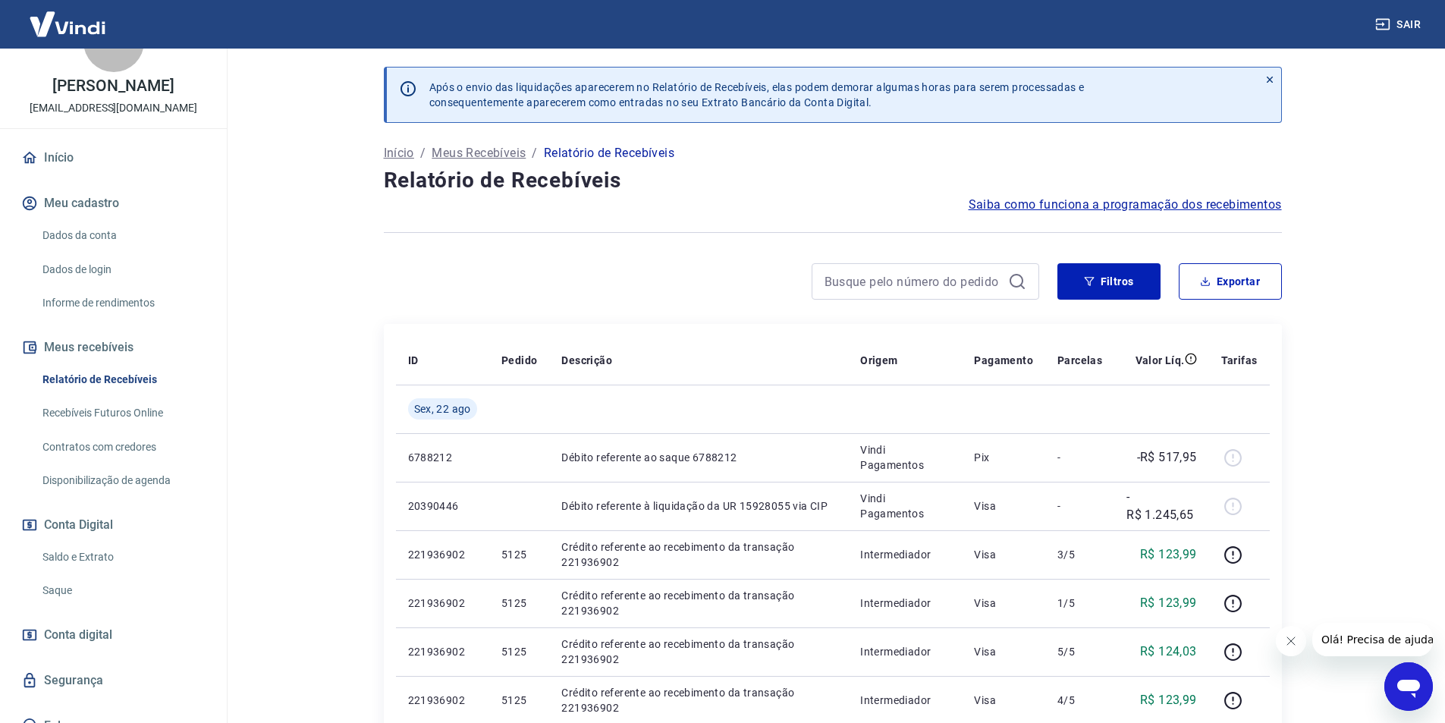
scroll to position [85, 0]
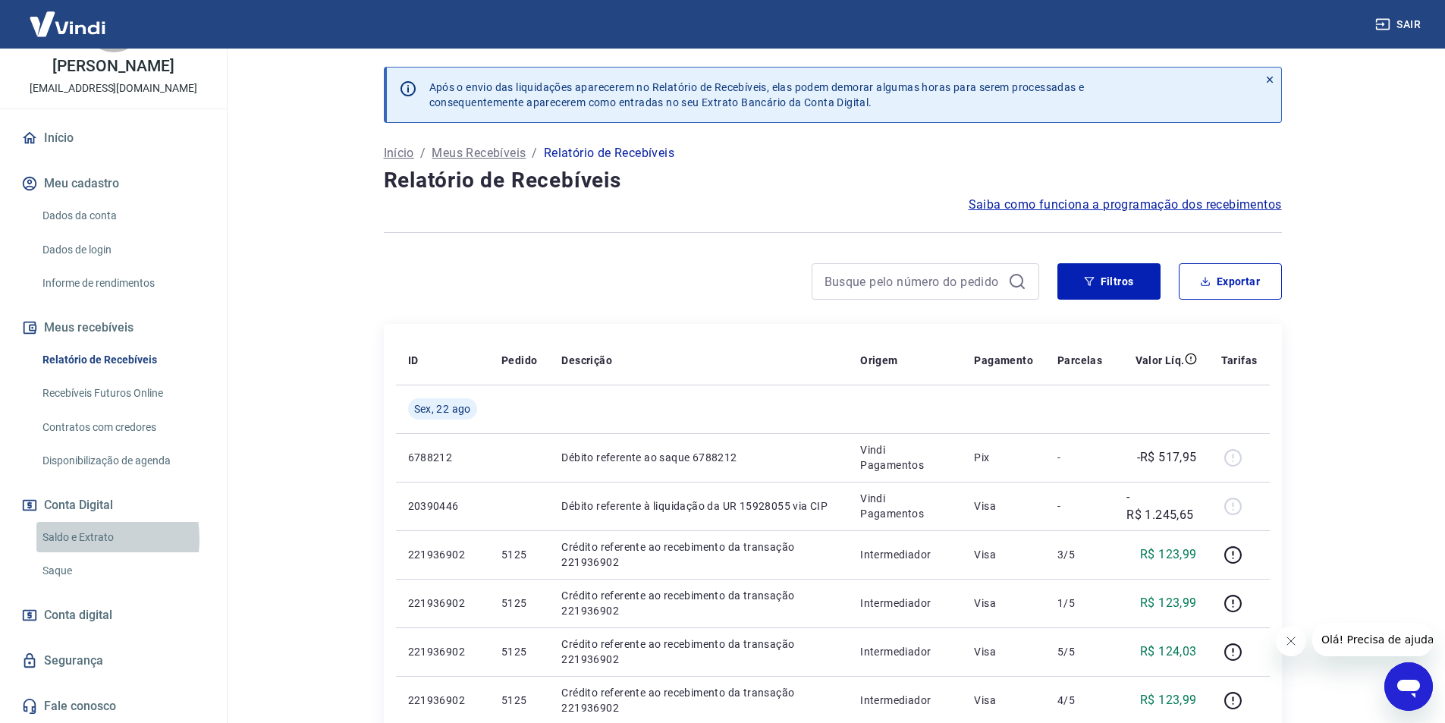
click at [69, 539] on link "Saldo e Extrato" at bounding box center [122, 537] width 172 height 31
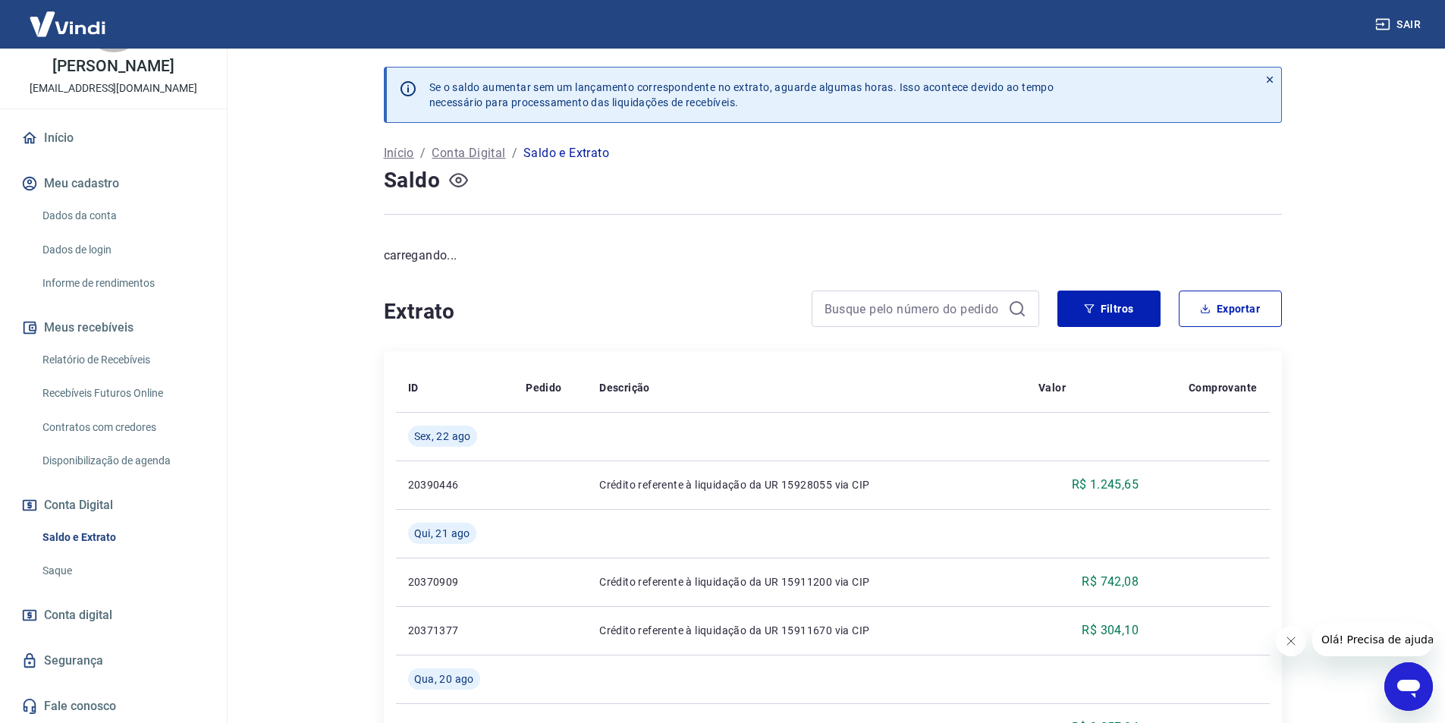
click at [461, 187] on icon "button" at bounding box center [458, 180] width 19 height 19
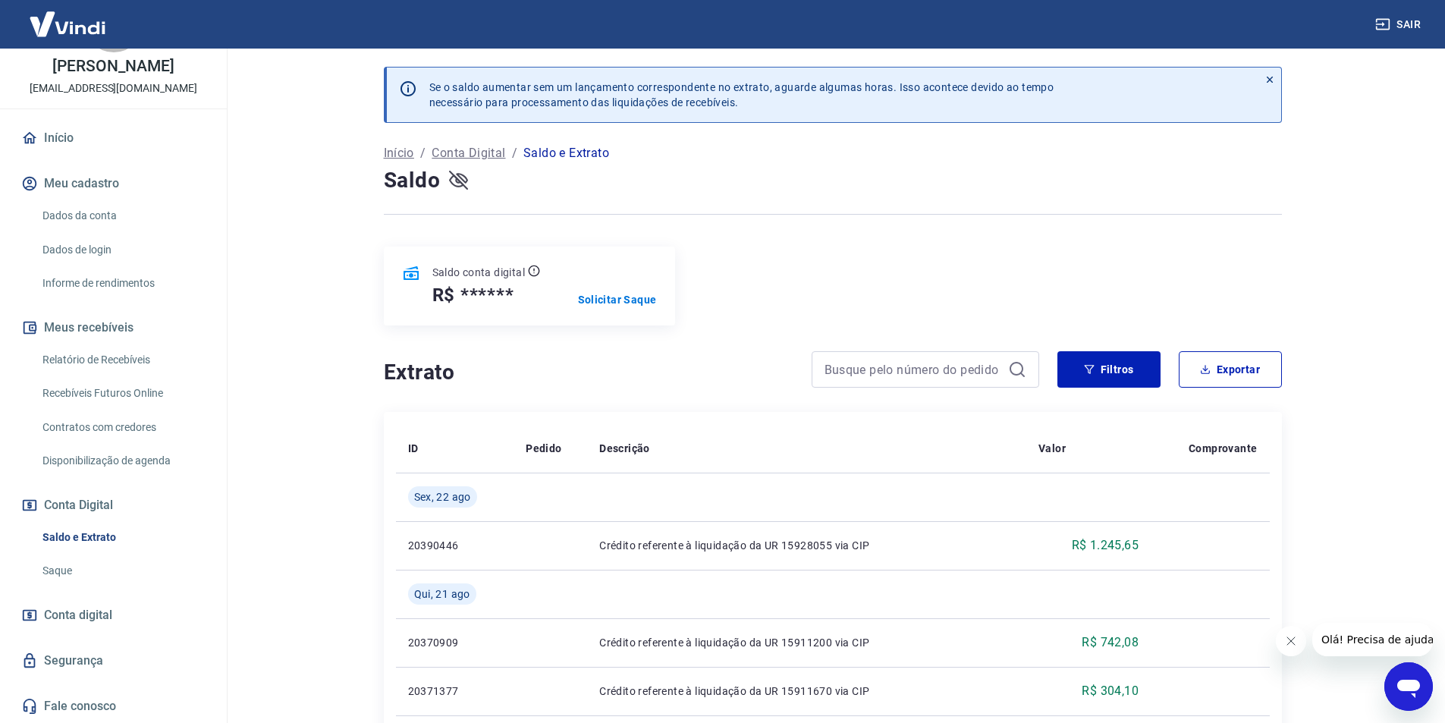
drag, startPoint x: 477, startPoint y: 180, endPoint x: 467, endPoint y: 179, distance: 10.6
click at [476, 179] on div "Saldo" at bounding box center [833, 180] width 898 height 30
click at [463, 179] on icon "button" at bounding box center [458, 180] width 19 height 14
